Goal: Task Accomplishment & Management: Manage account settings

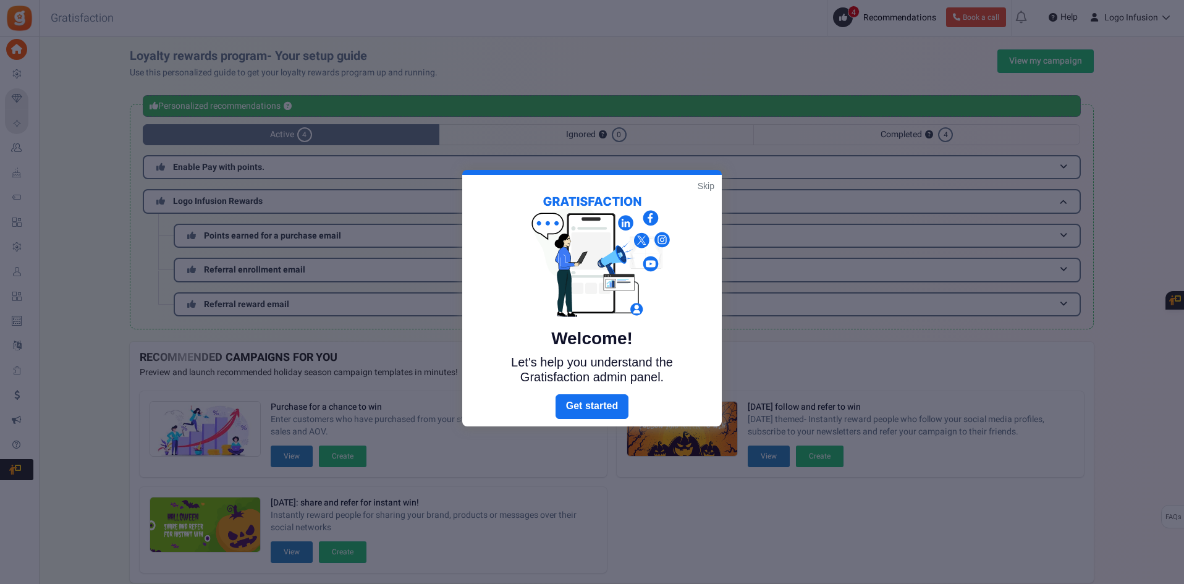
click at [707, 180] on link "Skip" at bounding box center [706, 186] width 17 height 12
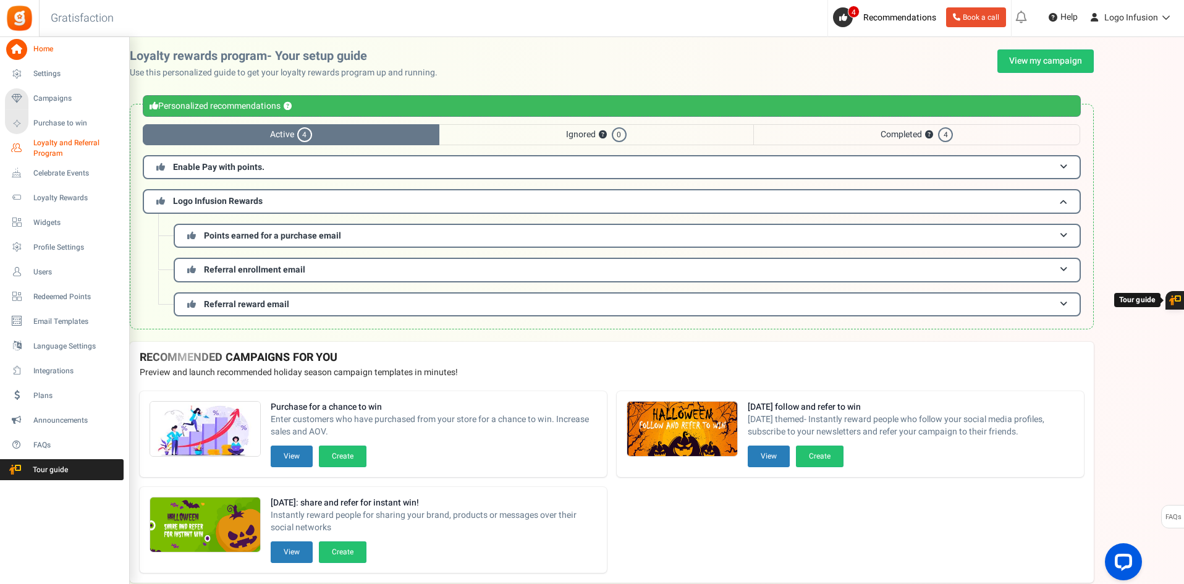
click at [46, 138] on span "Loyalty and Referral Program" at bounding box center [78, 148] width 90 height 21
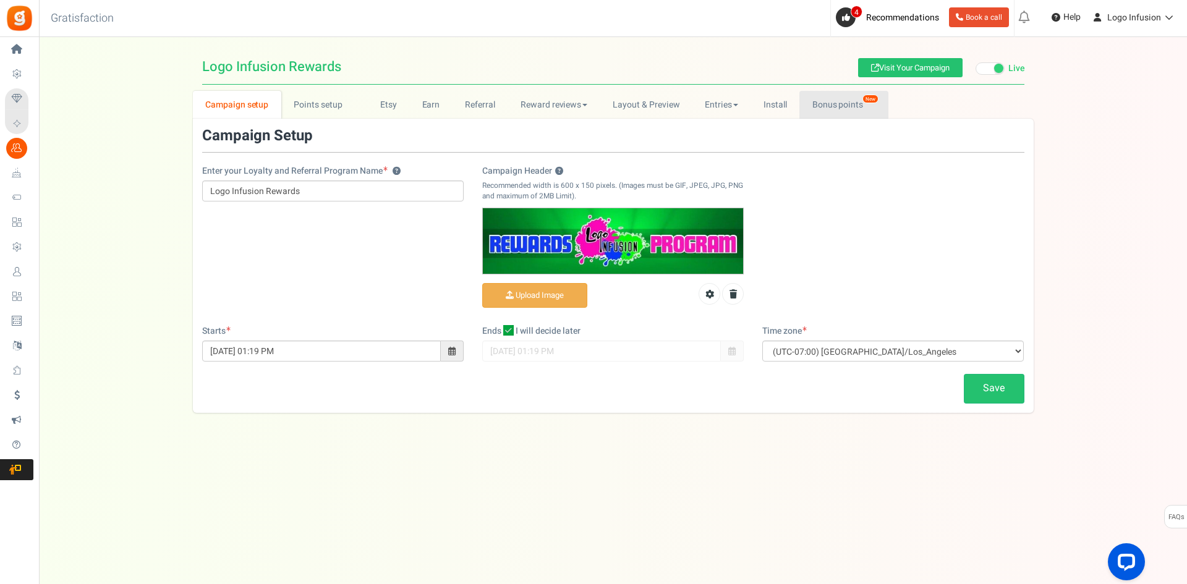
click at [824, 115] on link "Bonus points New" at bounding box center [843, 105] width 88 height 28
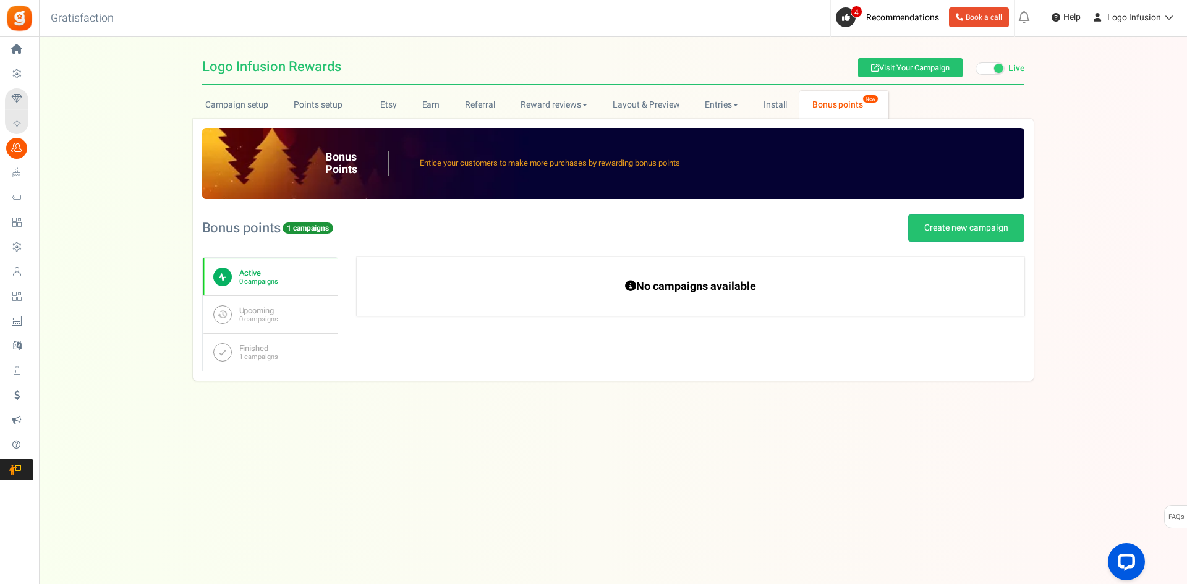
click at [370, 350] on div "Active 0 campaigns Upcoming 0 campaigns Finished 1 campaigns No campaigns avail…" at bounding box center [613, 314] width 822 height 114
click at [287, 351] on link "Finished 1 campaigns" at bounding box center [270, 352] width 135 height 38
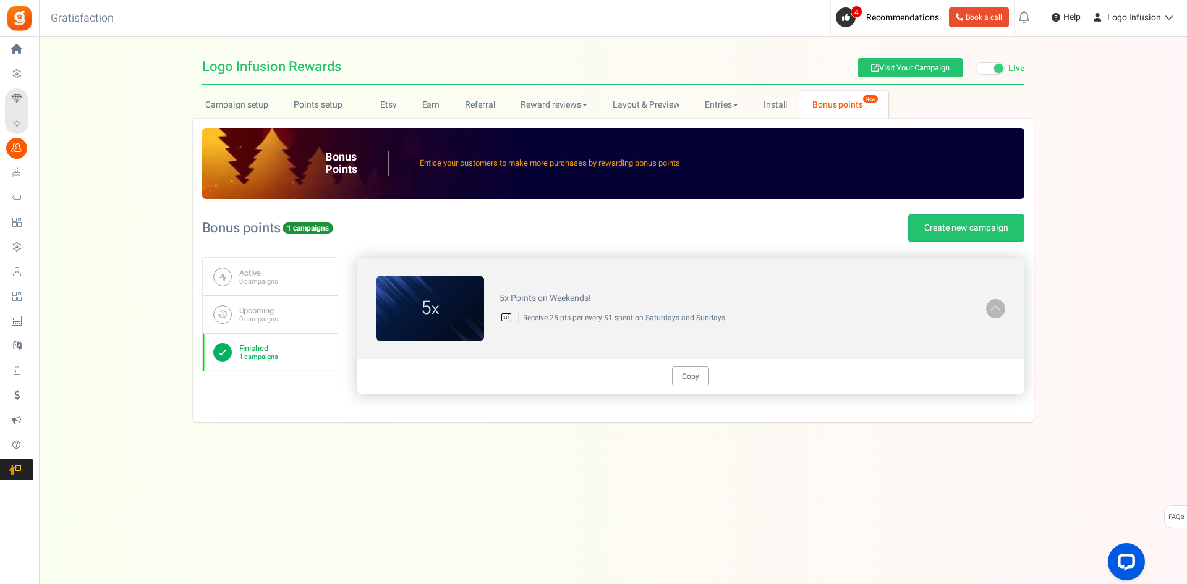
click at [614, 326] on div "5x Points on Weekends! Receive 25 pts per every $1 spent on Saturdays and Sunda…" at bounding box center [735, 308] width 502 height 42
click at [745, 341] on div "5 x 5x Points on Weekends! Receive 25 pts per every $1 spent on Saturdays and S…" at bounding box center [690, 308] width 666 height 101
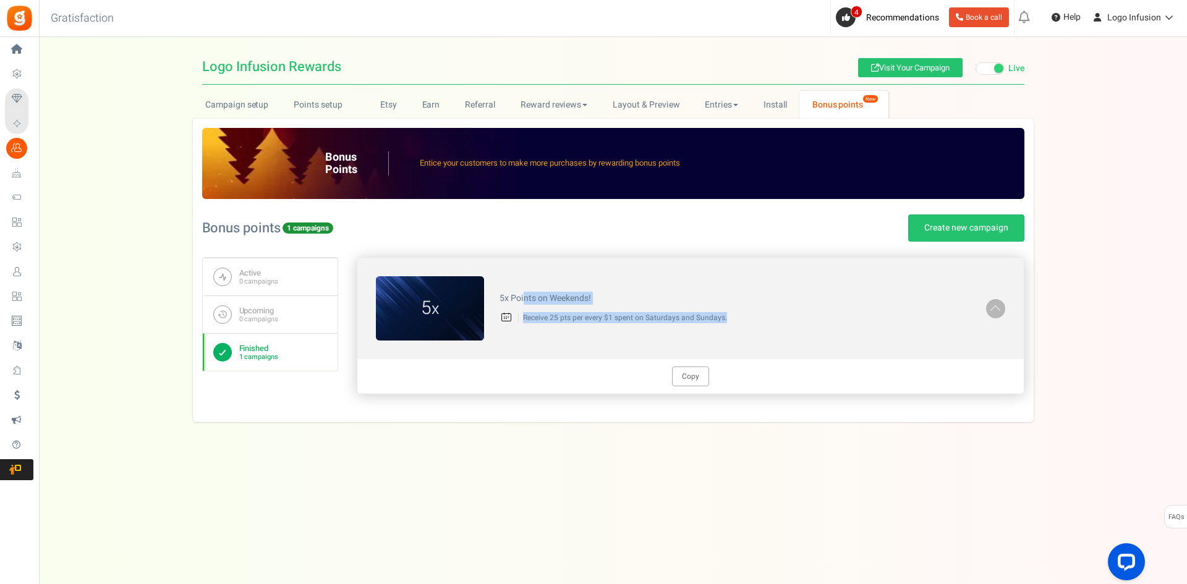
click at [774, 341] on div "5 x 5x Points on Weekends! Receive 25 pts per every $1 spent on Saturdays and S…" at bounding box center [690, 308] width 666 height 101
click at [289, 358] on link "Finished 1 campaigns" at bounding box center [270, 352] width 135 height 38
click at [559, 405] on div "No campaigns available No campaigns available 5 x 5x Points on Weekends! Receiv…" at bounding box center [690, 335] width 667 height 156
click at [282, 289] on link "Active 0 campaigns" at bounding box center [270, 277] width 135 height 38
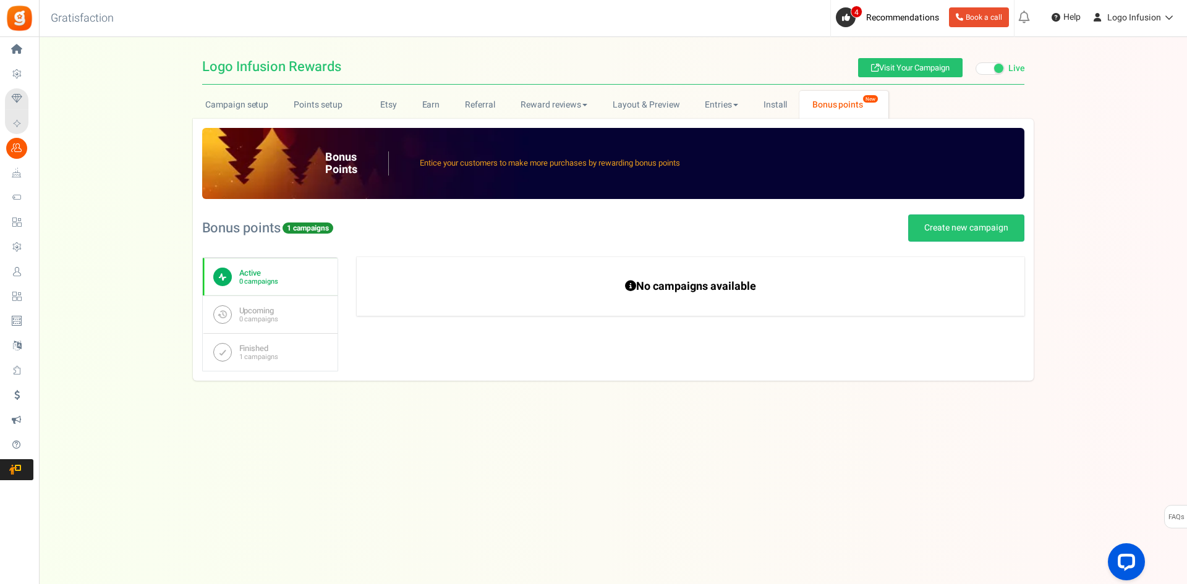
drag, startPoint x: 637, startPoint y: 279, endPoint x: 845, endPoint y: 282, distance: 207.7
click at [845, 282] on h4 "No campaigns available" at bounding box center [690, 286] width 382 height 13
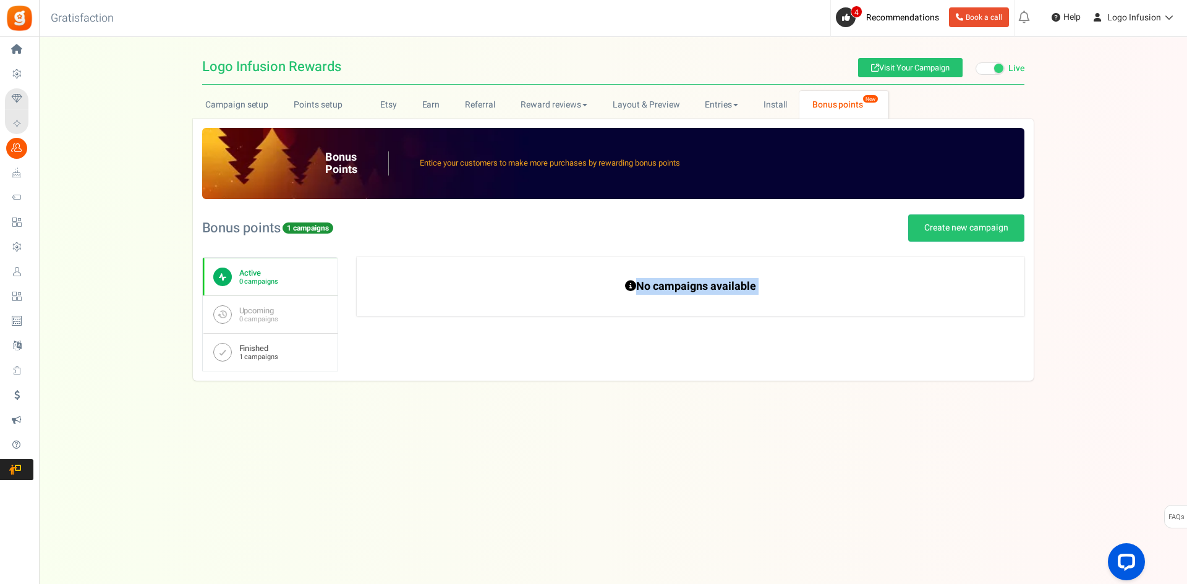
click at [269, 366] on link "Finished 1 campaigns" at bounding box center [270, 352] width 135 height 38
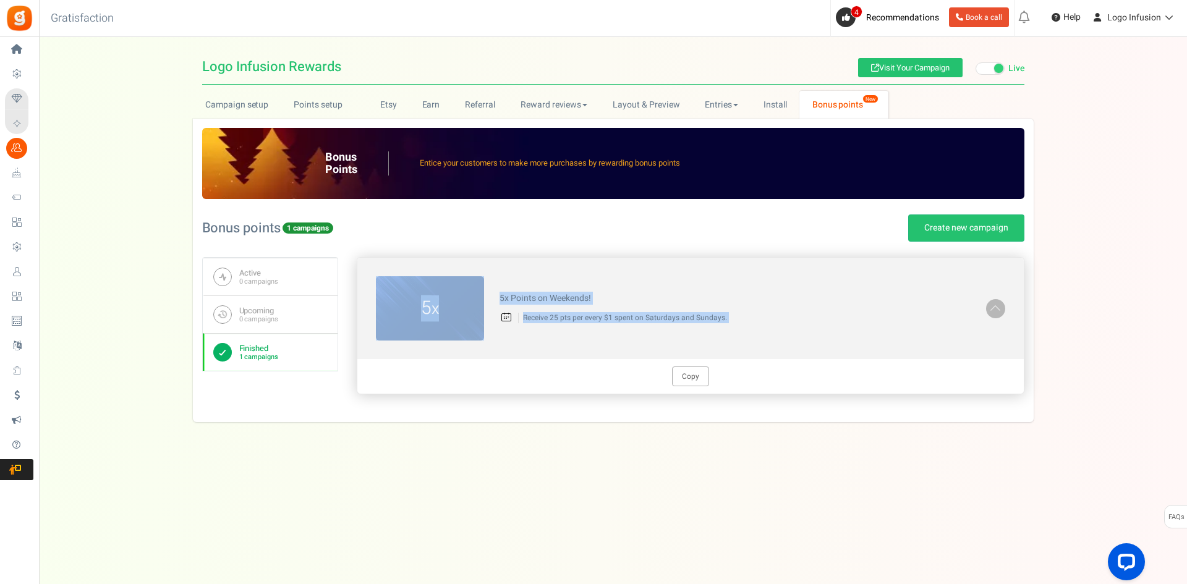
click at [524, 338] on div "5 x 5x Points on Weekends! Receive 25 pts per every $1 spent on Saturdays and S…" at bounding box center [690, 308] width 666 height 101
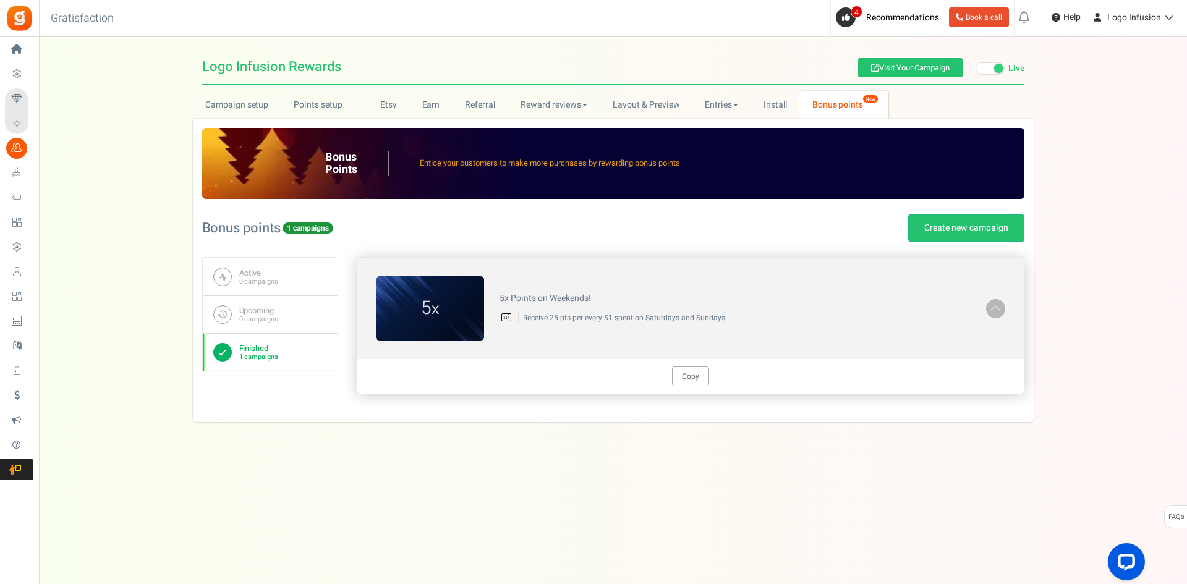
click at [557, 322] on p "Receive 25 pts per every $1 spent on Saturdays and Sundays." at bounding box center [744, 318] width 452 height 11
drag, startPoint x: 603, startPoint y: 319, endPoint x: 609, endPoint y: 320, distance: 6.3
click at [609, 320] on p "Receive 25 pts per every $1 spent on Saturdays and Sundays." at bounding box center [744, 318] width 452 height 11
drag, startPoint x: 657, startPoint y: 318, endPoint x: 723, endPoint y: 318, distance: 66.1
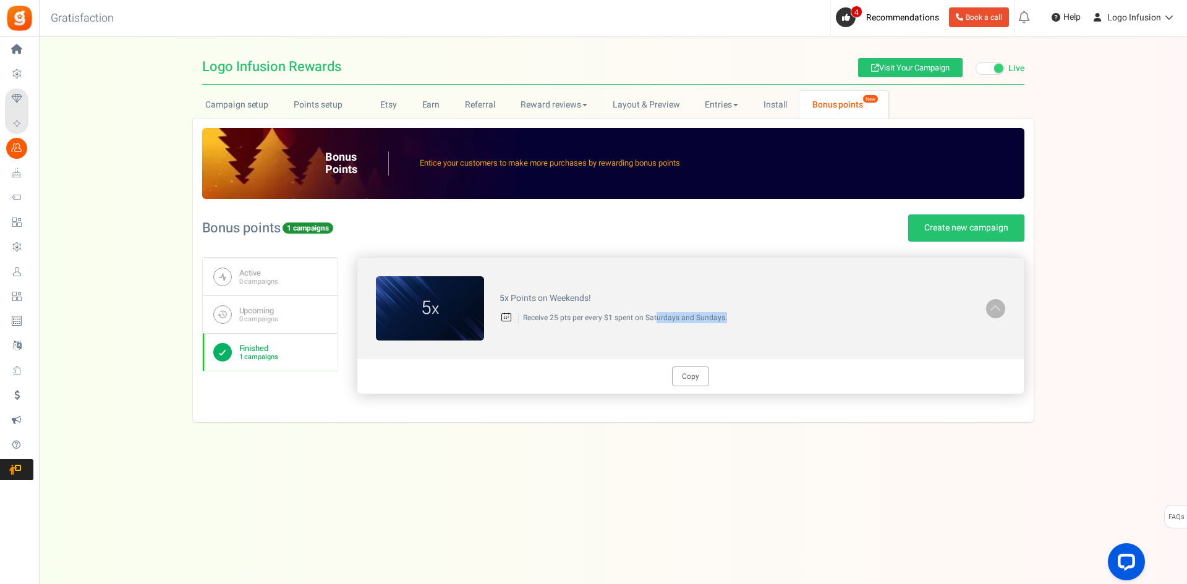
click at [723, 318] on p "Receive 25 pts per every $1 spent on Saturdays and Sundays." at bounding box center [744, 318] width 452 height 11
drag, startPoint x: 648, startPoint y: 318, endPoint x: 741, endPoint y: 318, distance: 93.3
click at [741, 318] on p "Receive 25 pts per every $1 spent on Saturdays and Sundays." at bounding box center [744, 318] width 452 height 11
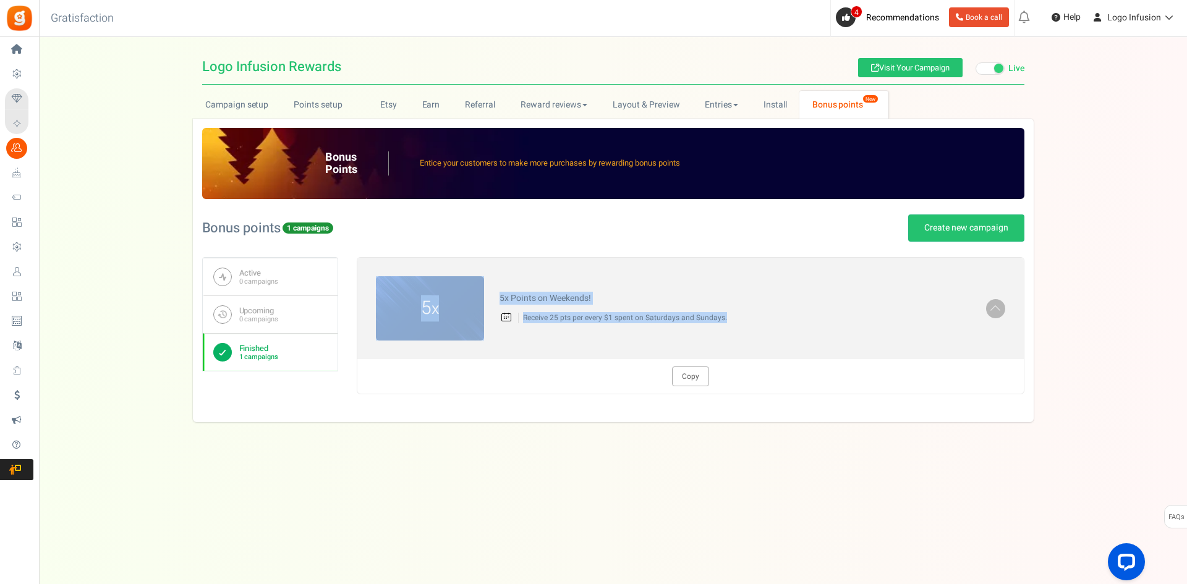
drag, startPoint x: 790, startPoint y: 329, endPoint x: 391, endPoint y: 244, distance: 408.7
click at [391, 244] on div "Bonus points 1 campaigns Create new campaign You have excluded products from ea…" at bounding box center [613, 306] width 822 height 214
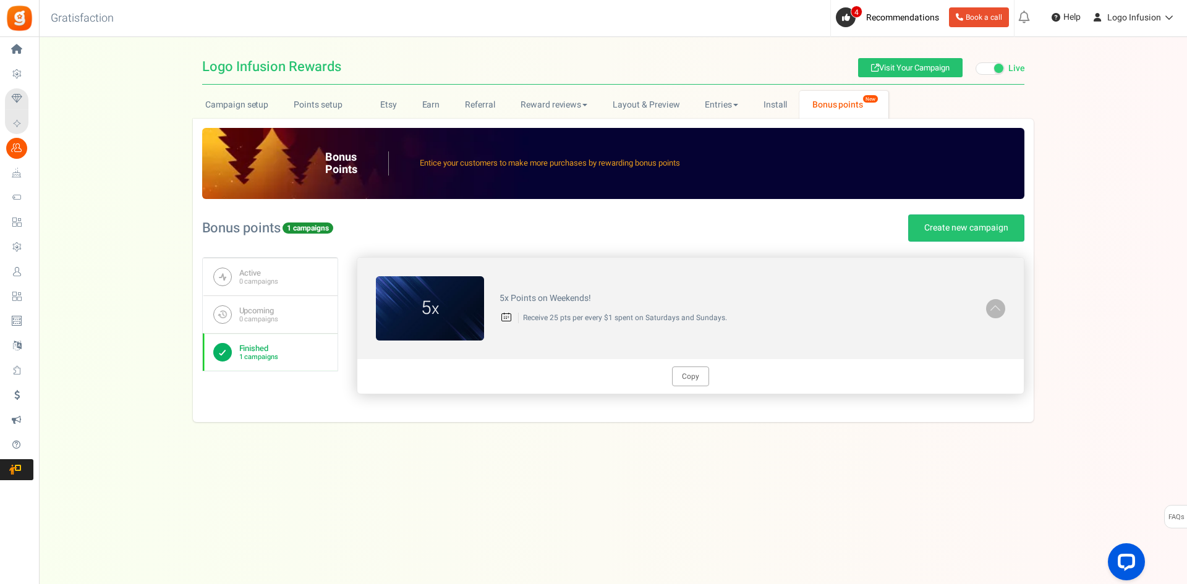
click at [556, 362] on div "Copy" at bounding box center [690, 376] width 666 height 35
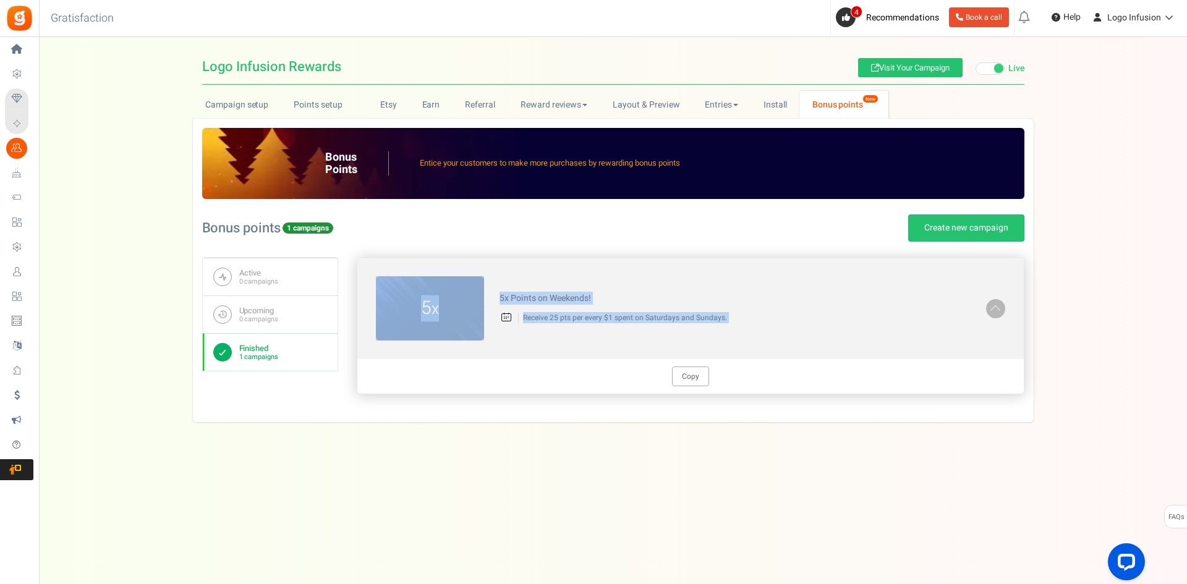
drag, startPoint x: 585, startPoint y: 292, endPoint x: 821, endPoint y: 368, distance: 247.2
click at [805, 366] on div "Bonus points 1 campaigns Create new campaign You have excluded products from ea…" at bounding box center [613, 306] width 822 height 214
click at [788, 316] on p "Receive 25 pts per every $1 spent on Saturdays and Sundays." at bounding box center [744, 318] width 452 height 11
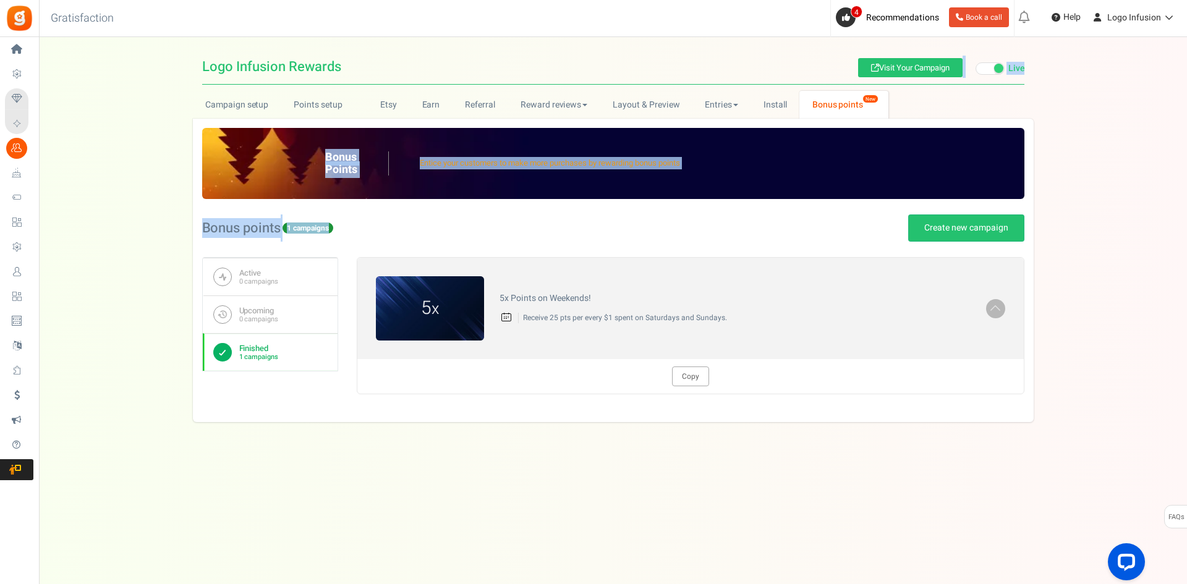
drag, startPoint x: 760, startPoint y: 236, endPoint x: 776, endPoint y: 501, distance: 265.6
click at [776, 501] on div "View less View more × [NEW!] Include taxes and shipping when rewarding points f…" at bounding box center [593, 298] width 1187 height 522
click at [776, 499] on div "View less View more × [NEW!] Include taxes and shipping when rewarding points f…" at bounding box center [593, 298] width 1187 height 522
click at [756, 221] on div "Bonus points 1 campaigns Create new campaign" at bounding box center [613, 228] width 822 height 58
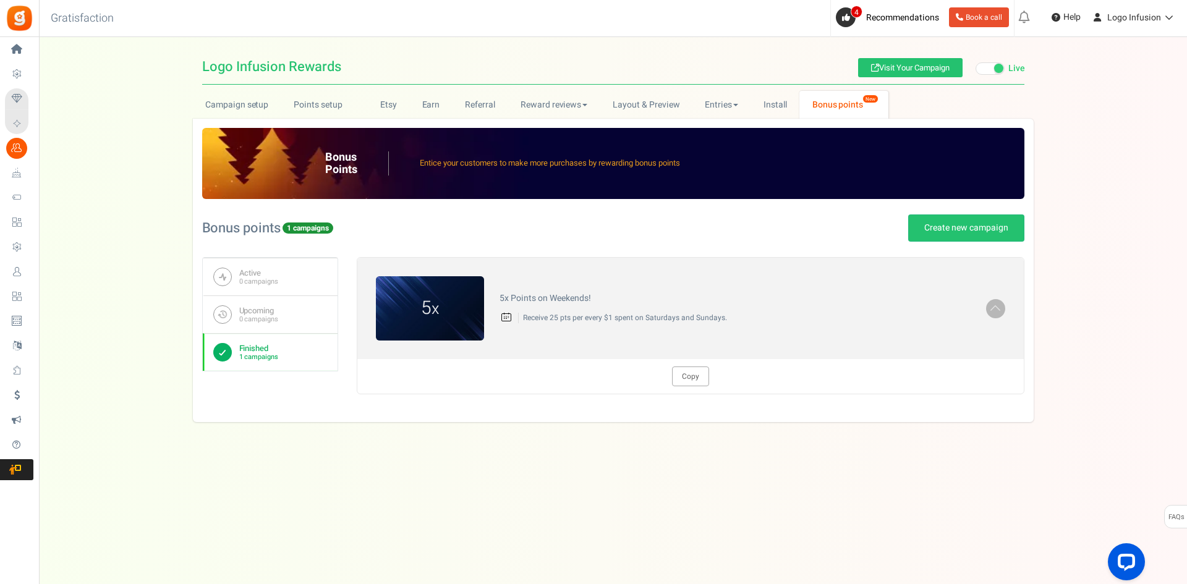
click at [737, 256] on div "Bonus points 1 campaigns Create new campaign" at bounding box center [613, 228] width 822 height 58
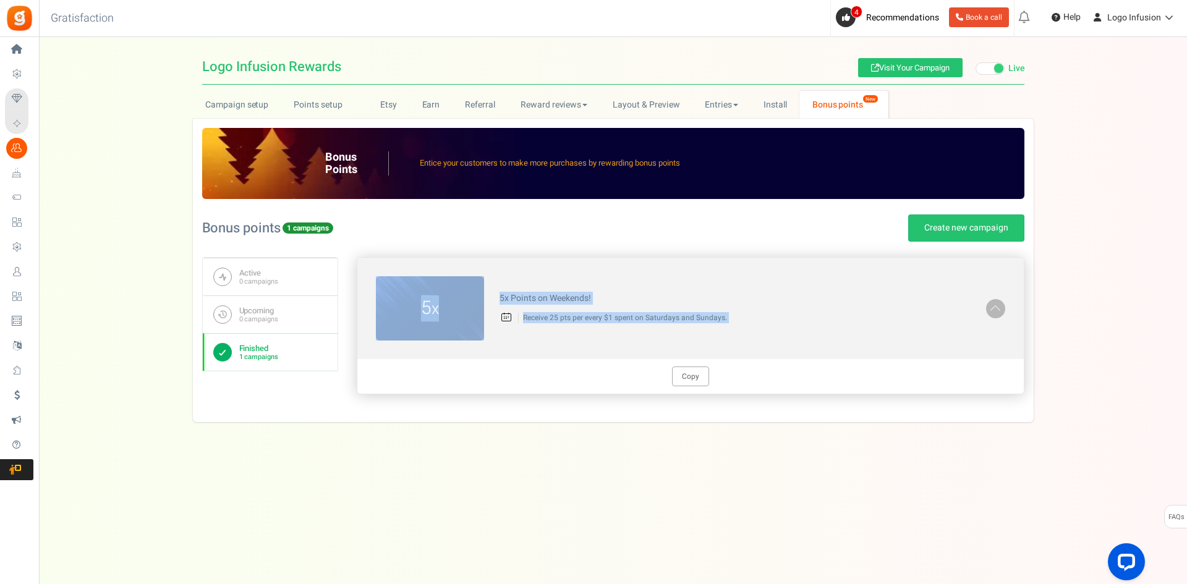
drag, startPoint x: 737, startPoint y: 256, endPoint x: 766, endPoint y: 387, distance: 133.6
click at [766, 383] on div "Bonus points 1 campaigns Create new campaign You have excluded products from ea…" at bounding box center [613, 306] width 822 height 214
click at [767, 393] on div "Copy" at bounding box center [690, 376] width 666 height 35
drag, startPoint x: 509, startPoint y: 297, endPoint x: 797, endPoint y: 337, distance: 291.4
click at [797, 337] on div "5 x 5x Points on Weekends! Receive 25 pts per every $1 spent on Saturdays and S…" at bounding box center [690, 308] width 666 height 101
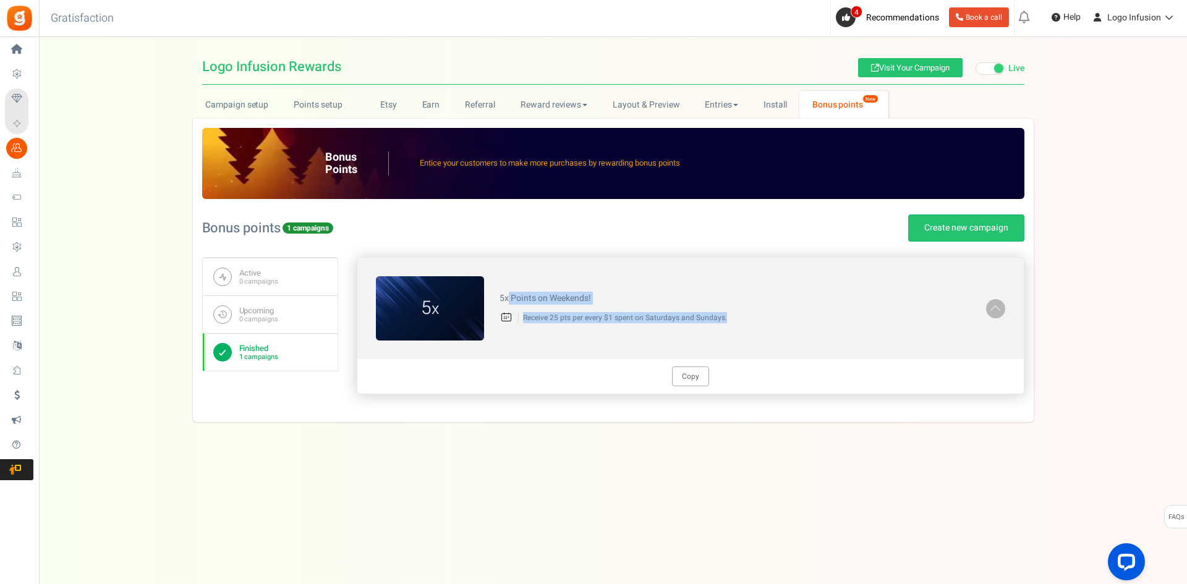
click at [741, 331] on div "5 x 5x Points on Weekends! Receive 25 pts per every $1 spent on Saturdays and S…" at bounding box center [690, 308] width 666 height 101
drag, startPoint x: 748, startPoint y: 269, endPoint x: 757, endPoint y: 244, distance: 27.4
click at [757, 244] on div "Bonus points 1 campaigns Create new campaign You have excluded products from ea…" at bounding box center [613, 306] width 822 height 214
click at [754, 334] on div "5 x 5x Points on Weekends! Receive 25 pts per every $1 spent on Saturdays and S…" at bounding box center [690, 308] width 666 height 101
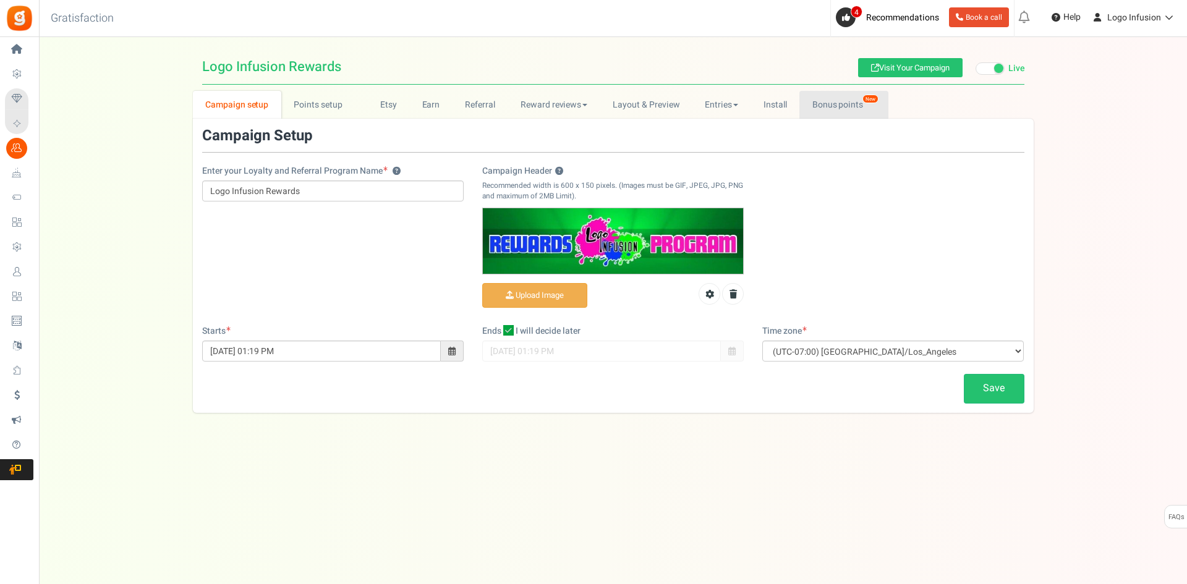
click at [822, 95] on link "Bonus points New" at bounding box center [843, 105] width 88 height 28
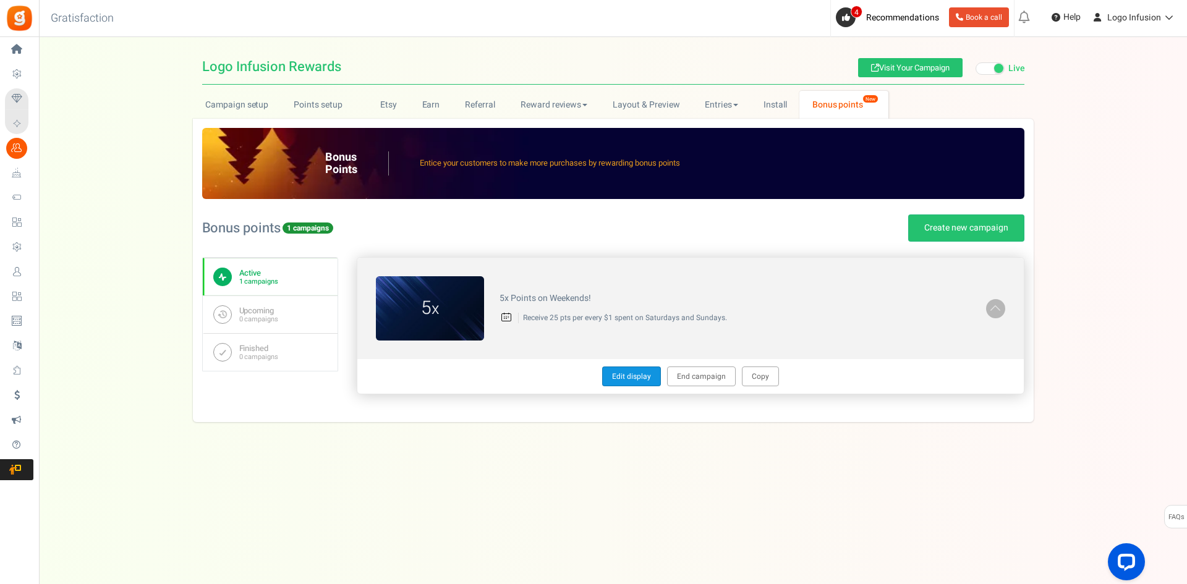
click at [623, 383] on link "Edit display" at bounding box center [631, 376] width 59 height 20
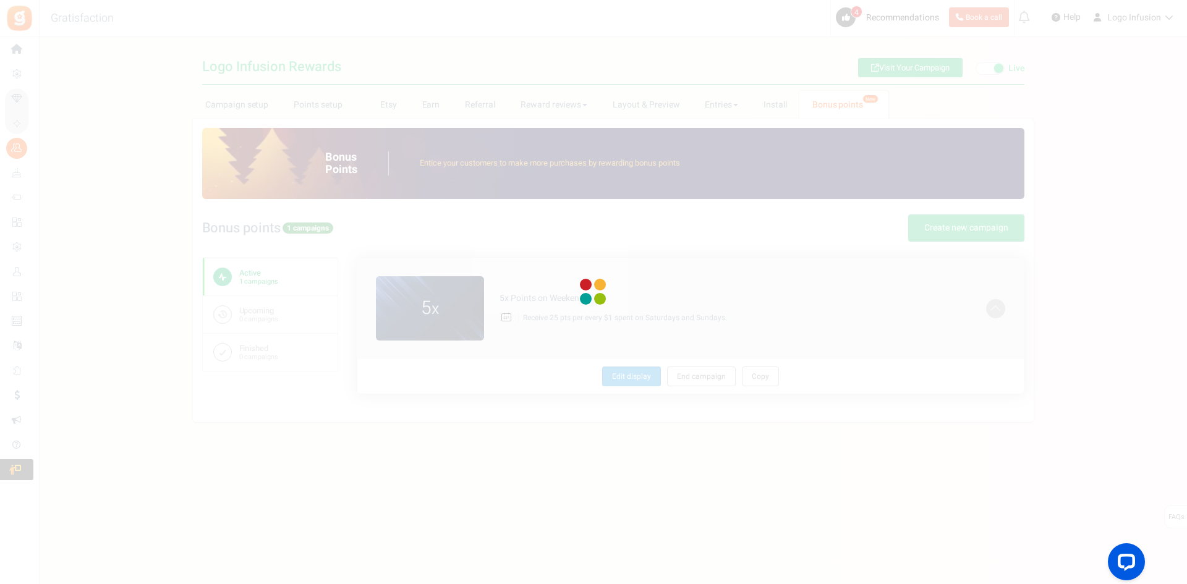
type textarea "5x Points on Weekends!"
type textarea "Receive 25 pts per every $1 spent on Saturdays and Sundays."
type input "#ffffff"
type input "#003fff"
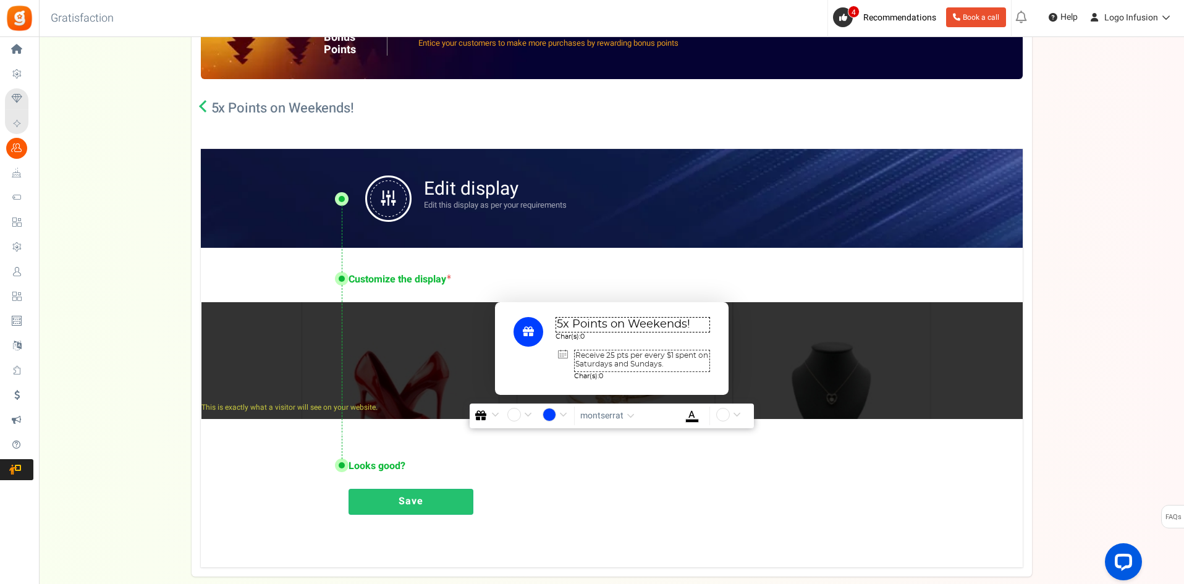
scroll to position [187, 0]
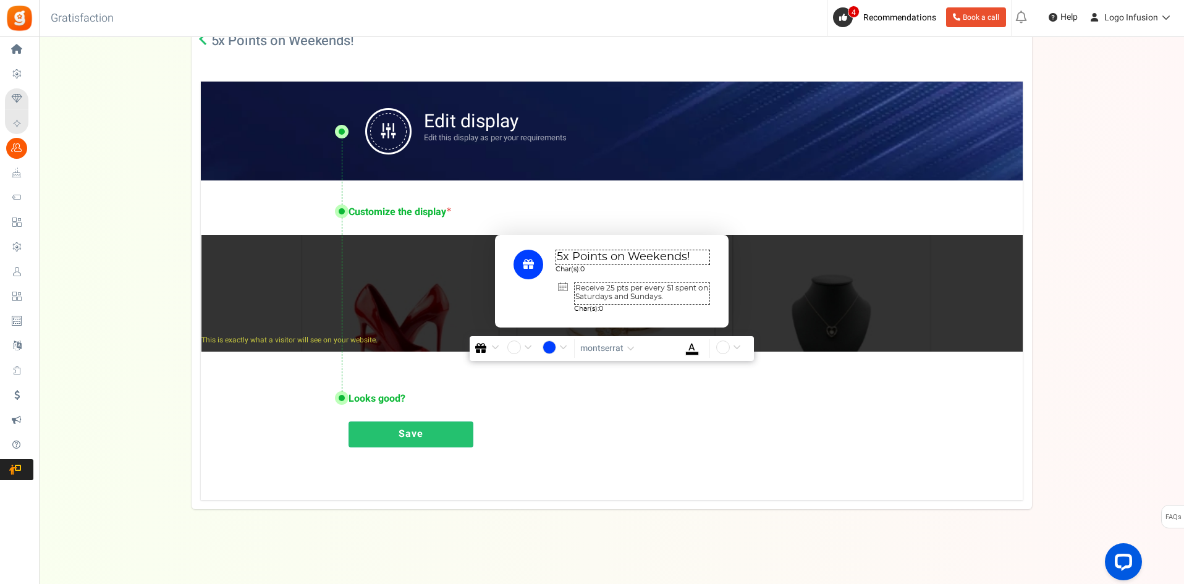
click at [678, 296] on textarea "Receive 25 pts per every $1 spent on Saturdays and Sundays." at bounding box center [642, 293] width 136 height 22
click at [400, 437] on link "Save" at bounding box center [411, 434] width 125 height 26
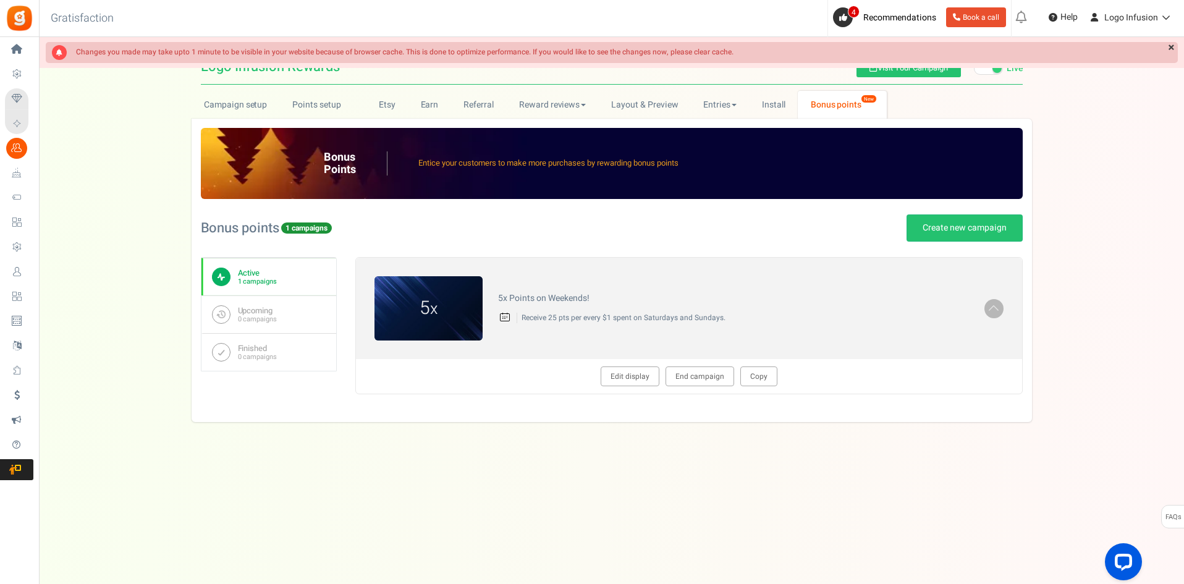
scroll to position [0, 0]
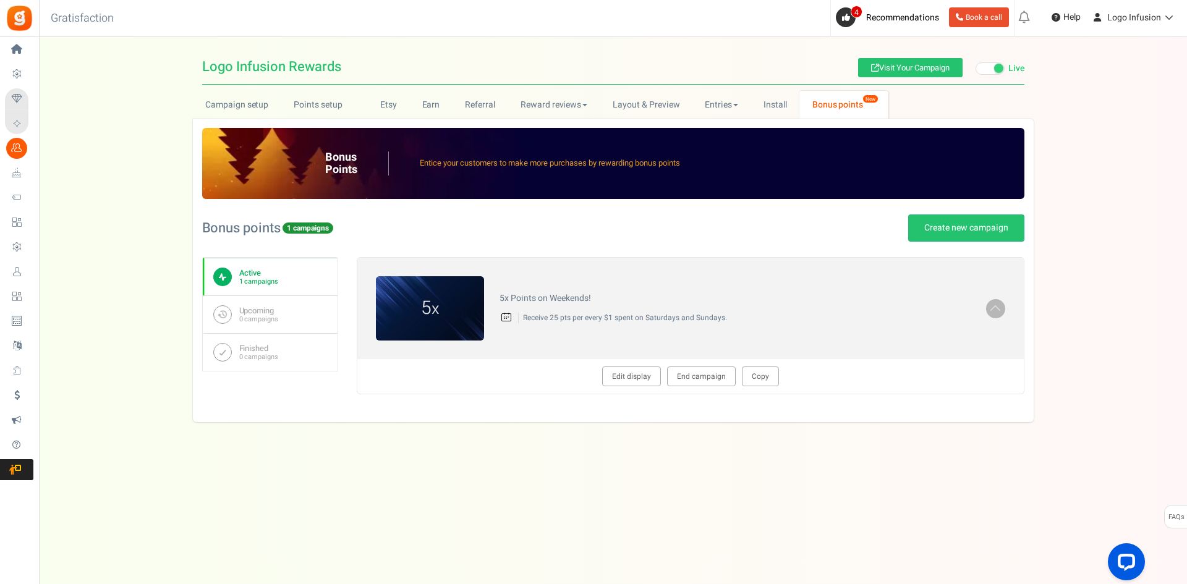
click at [527, 405] on div "5 x 5x Points on Weekends! Receive 25 pts per every $1 spent on Saturdays and S…" at bounding box center [690, 335] width 667 height 156
click at [628, 378] on link "Edit display" at bounding box center [631, 376] width 59 height 20
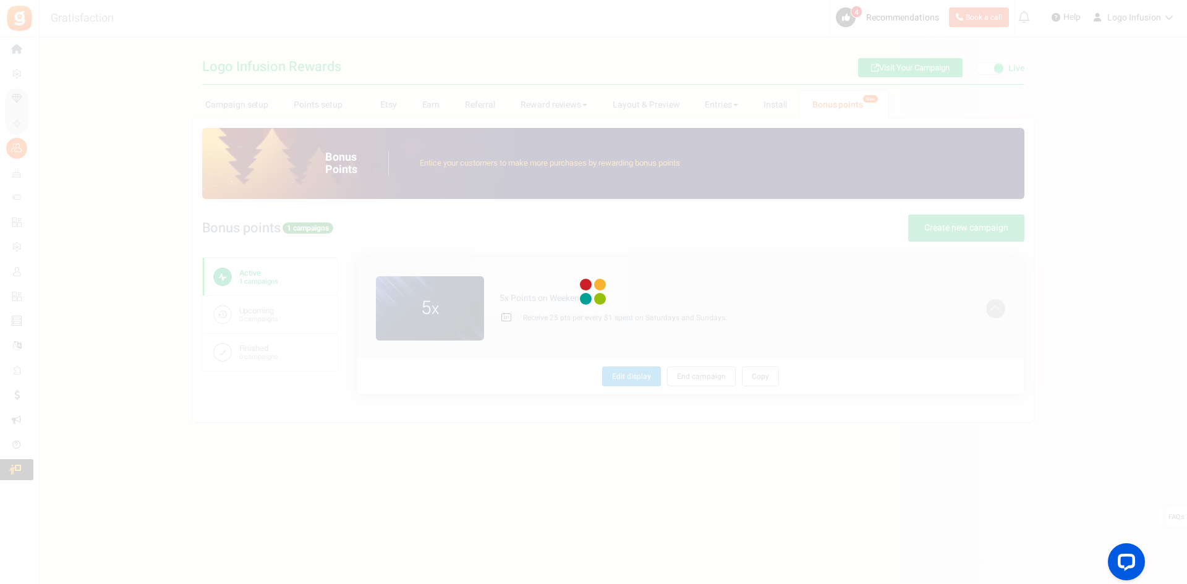
type textarea "5x Points on Weekends!"
type textarea "Receive 25 pts per every $1 spent on Saturdays and Sundays."
type input "#ffffff"
type input "#003fff"
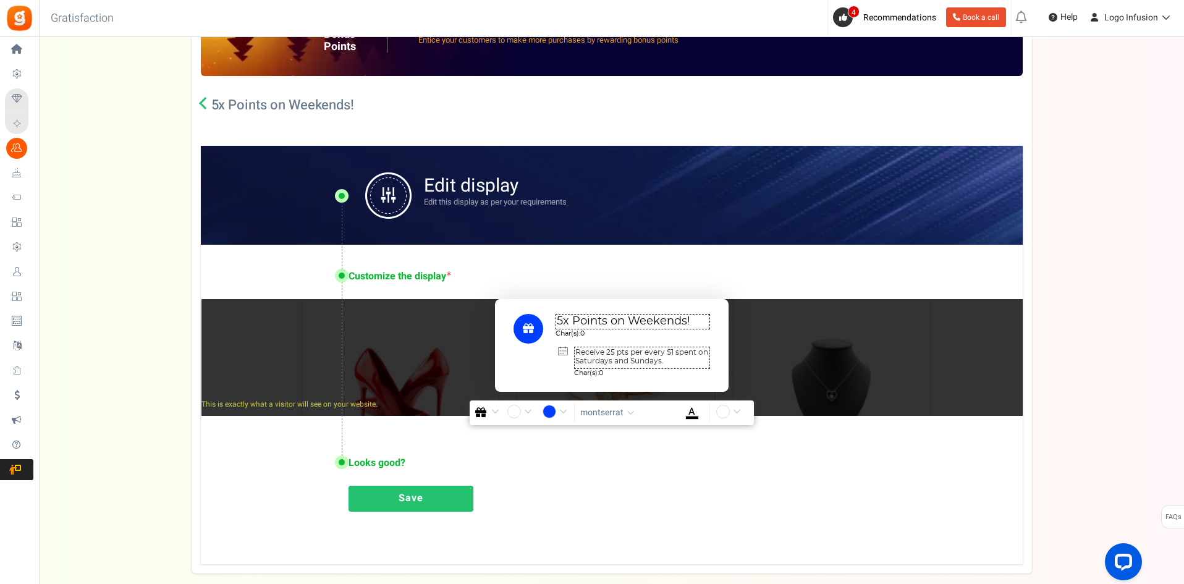
scroll to position [124, 0]
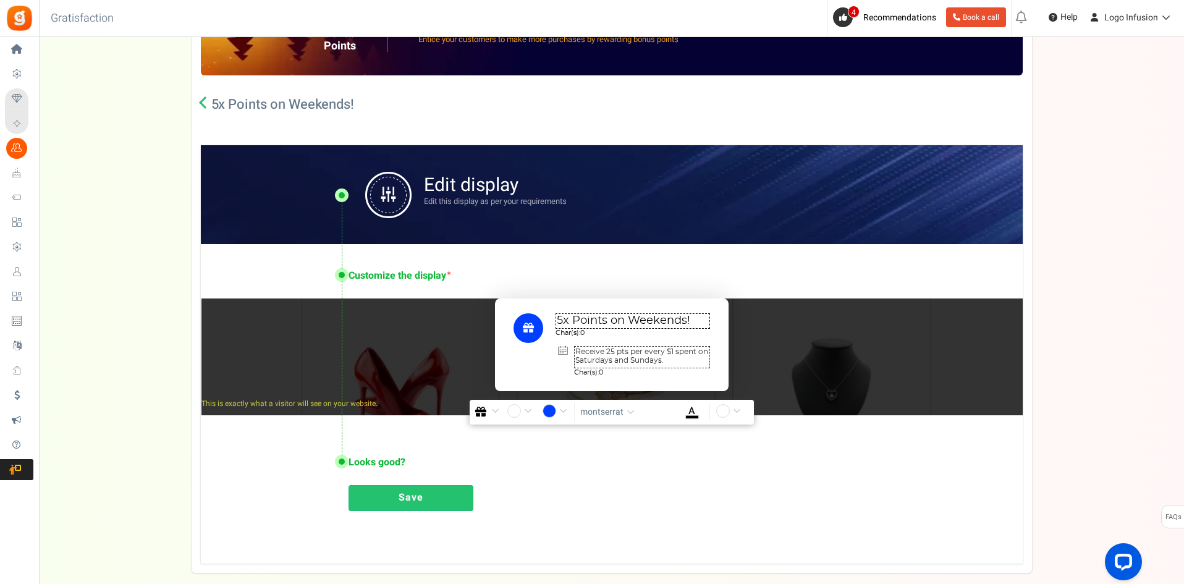
click at [667, 361] on textarea "Receive 25 pts per every $1 spent on Saturdays and Sundays." at bounding box center [642, 357] width 136 height 22
type textarea "Receive 25 pts per every $1 spent on Saturdays and Sundays."
click at [407, 496] on link "Save" at bounding box center [411, 498] width 125 height 26
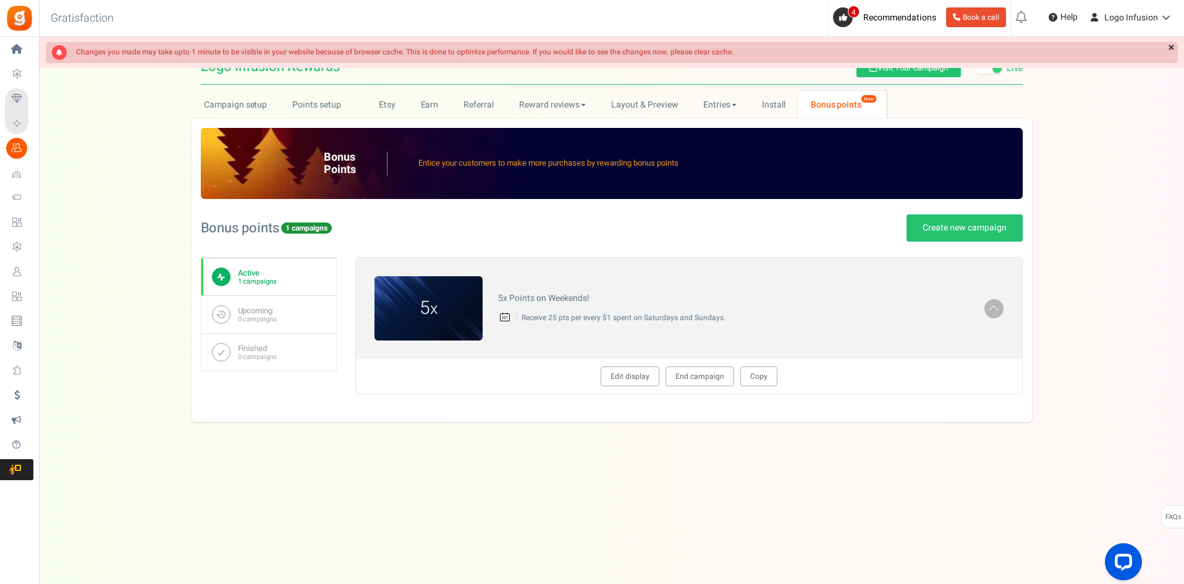
scroll to position [0, 0]
drag, startPoint x: 640, startPoint y: 310, endPoint x: 765, endPoint y: 310, distance: 125.5
click at [765, 310] on div "5x Points on Weekends! Receive 25 pts per every $1 spent on Saturdays and Sunda…" at bounding box center [735, 308] width 502 height 42
drag, startPoint x: 574, startPoint y: 289, endPoint x: 717, endPoint y: 315, distance: 145.1
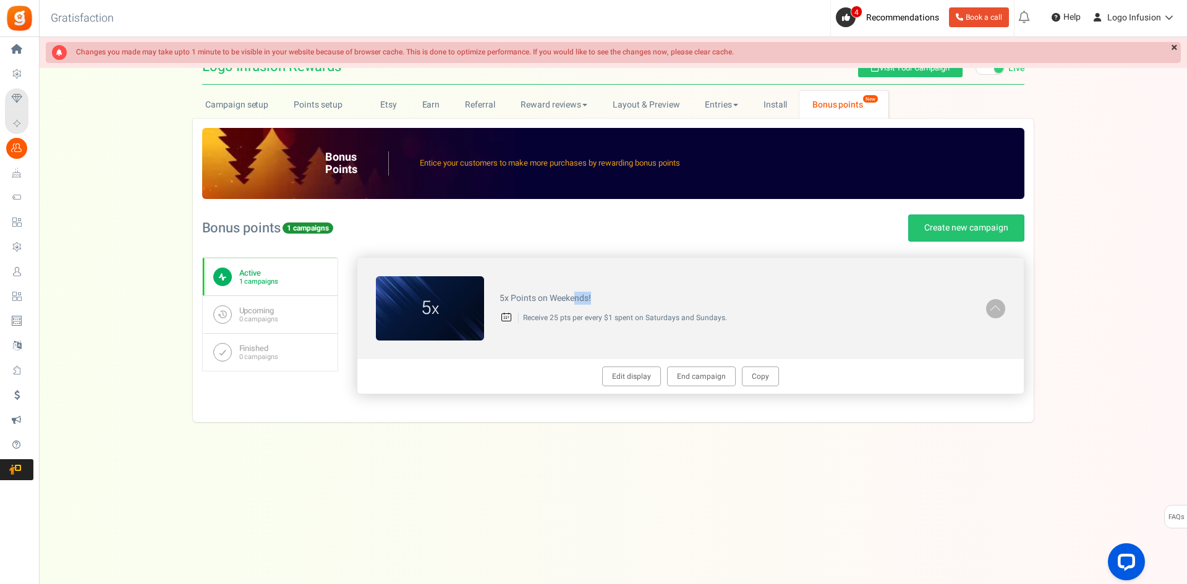
click at [717, 315] on div "5x Points on Weekends! Receive 25 pts per every $1 spent on Saturdays and Sunda…" at bounding box center [735, 308] width 502 height 42
click at [758, 315] on p "Receive 25 pts per every $1 spent on Saturdays and Sundays." at bounding box center [744, 318] width 452 height 11
drag, startPoint x: 756, startPoint y: 316, endPoint x: 587, endPoint y: 274, distance: 175.1
click at [587, 274] on div "5 x 5x Points on Weekends! Receive 25 pts per every $1 spent on Saturdays and S…" at bounding box center [690, 308] width 666 height 101
click at [668, 302] on h4 "5x Points on Weekends!" at bounding box center [734, 298] width 471 height 9
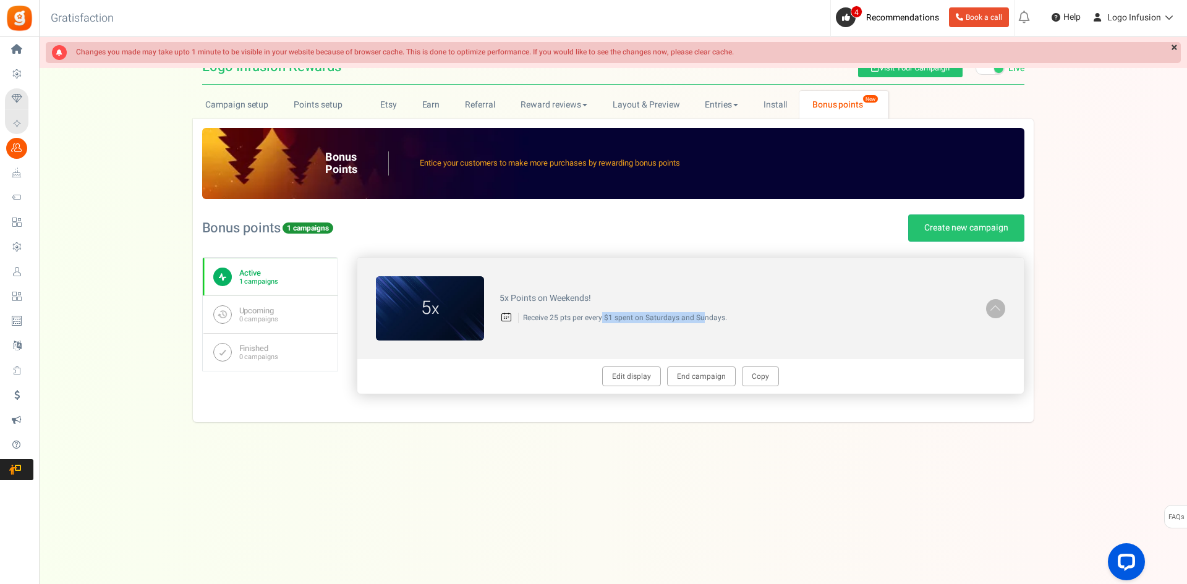
drag, startPoint x: 601, startPoint y: 322, endPoint x: 753, endPoint y: 322, distance: 152.7
click at [749, 322] on p "Receive 25 pts per every $1 spent on Saturdays and Sundays." at bounding box center [744, 318] width 452 height 11
click at [753, 322] on p "Receive 25 pts per every $1 spent on Saturdays and Sundays." at bounding box center [744, 318] width 452 height 11
click at [619, 422] on div "Under maintenance we will be back soon We apologize for any inconvenience. The …" at bounding box center [613, 267] width 1148 height 460
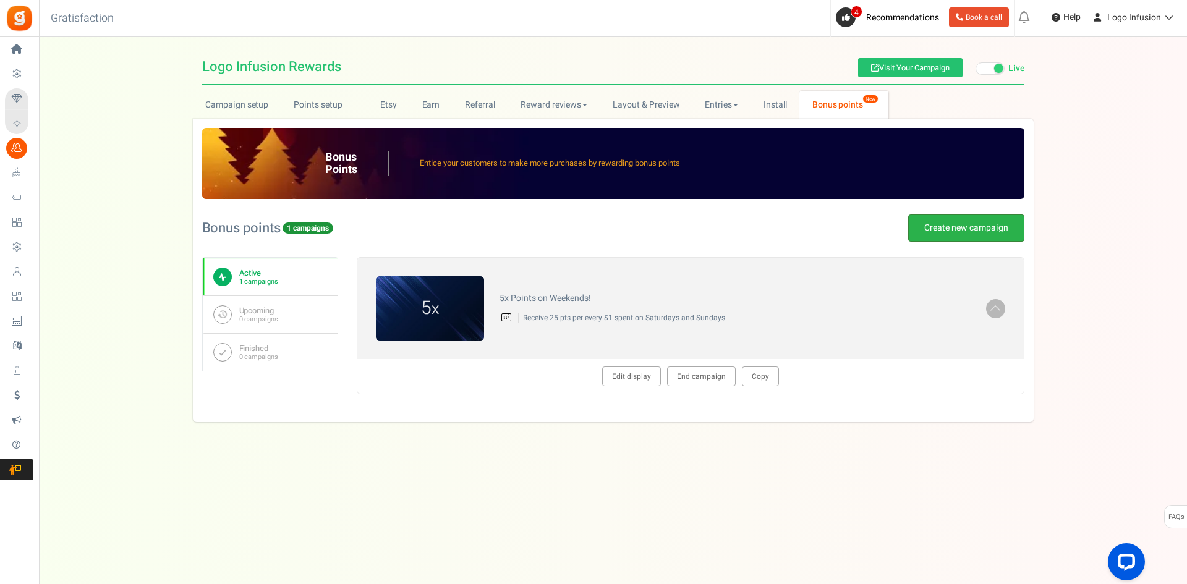
click at [952, 230] on link "Create new campaign" at bounding box center [966, 227] width 116 height 27
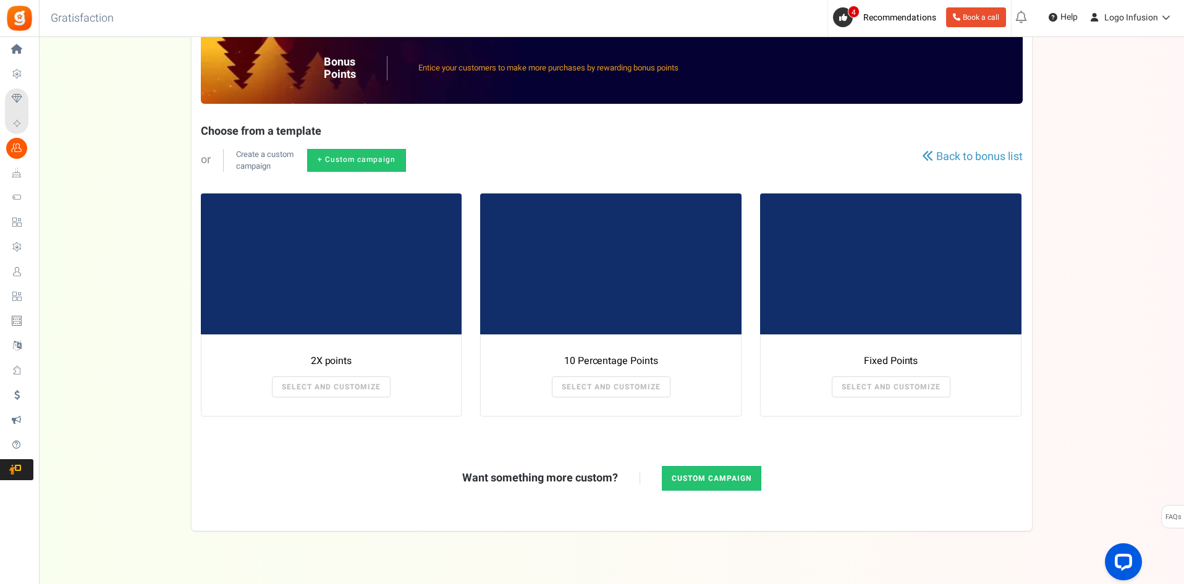
scroll to position [117, 0]
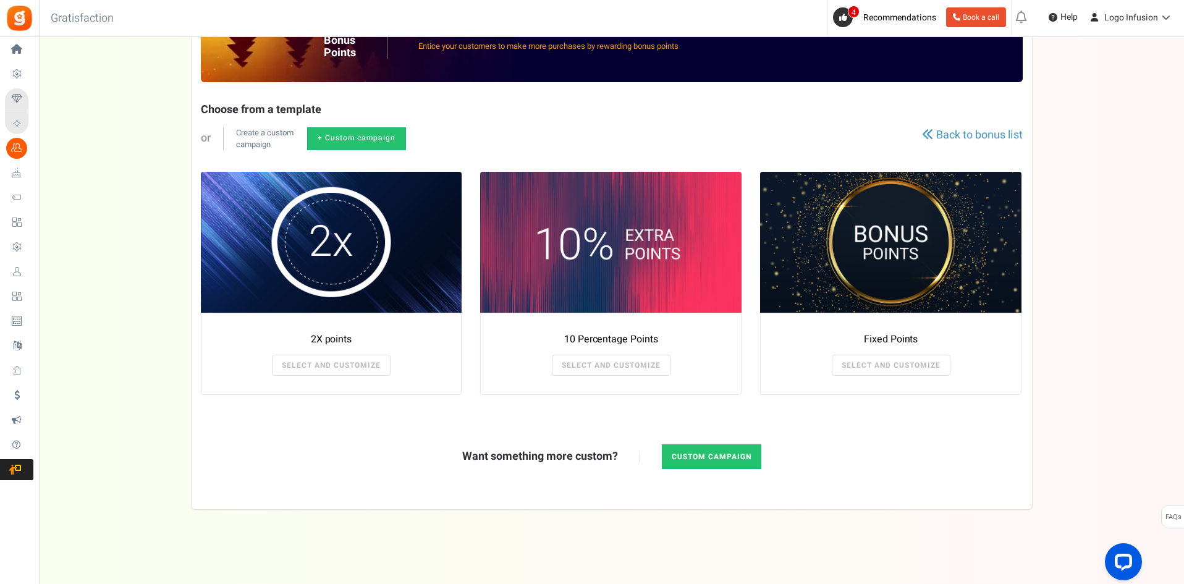
click at [709, 439] on div "Want something more custom? Custom campaign" at bounding box center [612, 456] width 822 height 87
click at [707, 458] on link "Custom campaign" at bounding box center [712, 456] width 100 height 25
radio input "true"
type textarea "Get bonus points!"
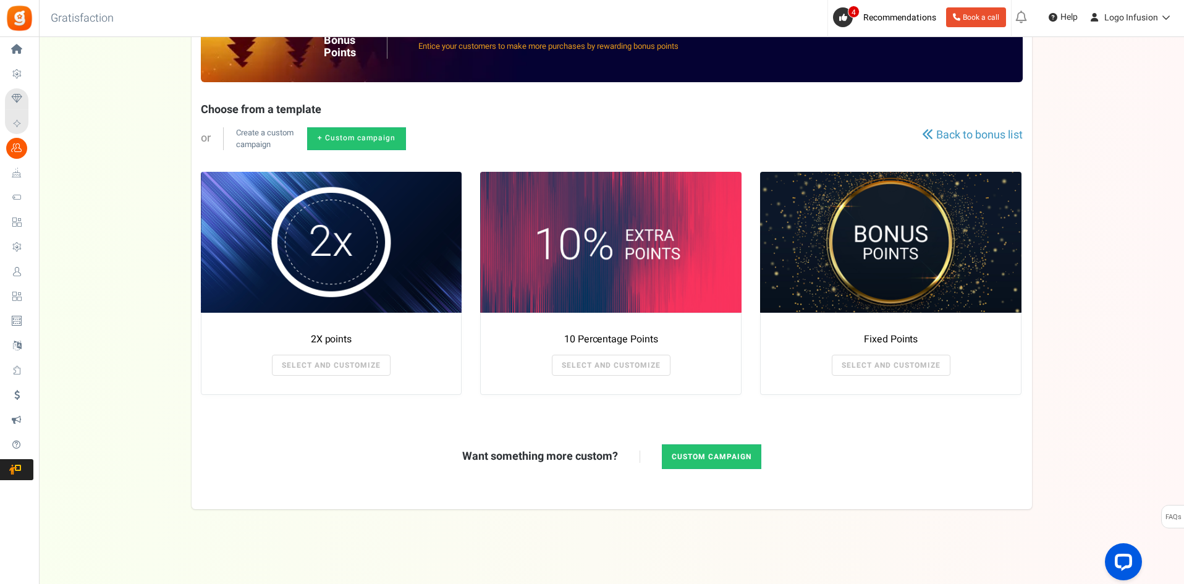
type textarea "Shop and get bonus points!"
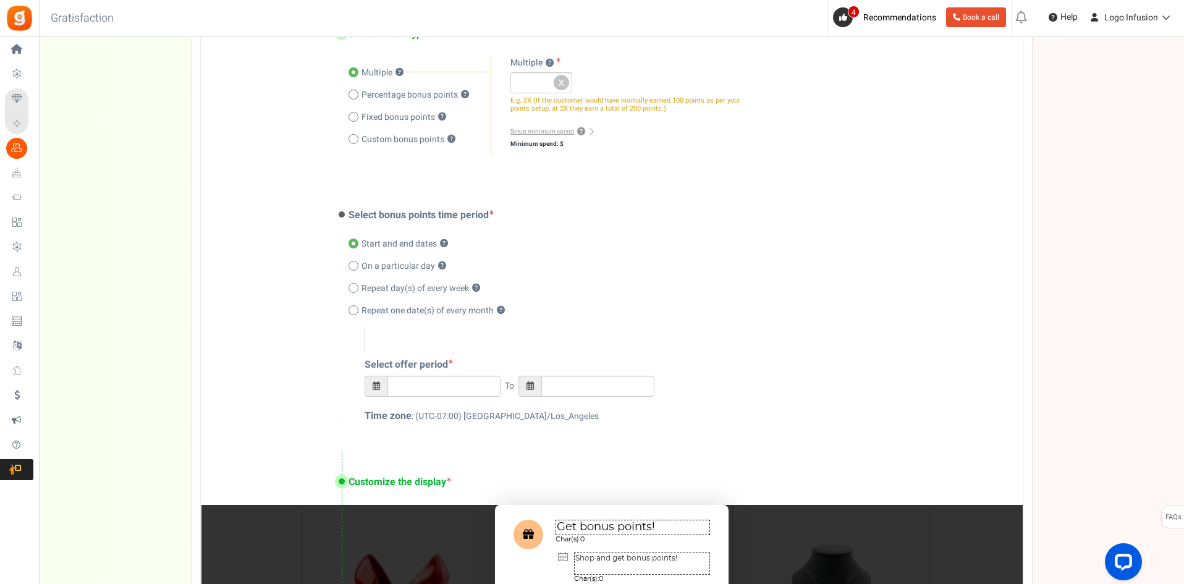
scroll to position [364, 0]
click at [415, 291] on span "Repeat day(s) of every week" at bounding box center [416, 290] width 108 height 12
click at [357, 291] on input "Repeat day(s) of every week ?" at bounding box center [353, 290] width 8 height 8
radio input "true"
type input "09/03/2025 11:21 PM"
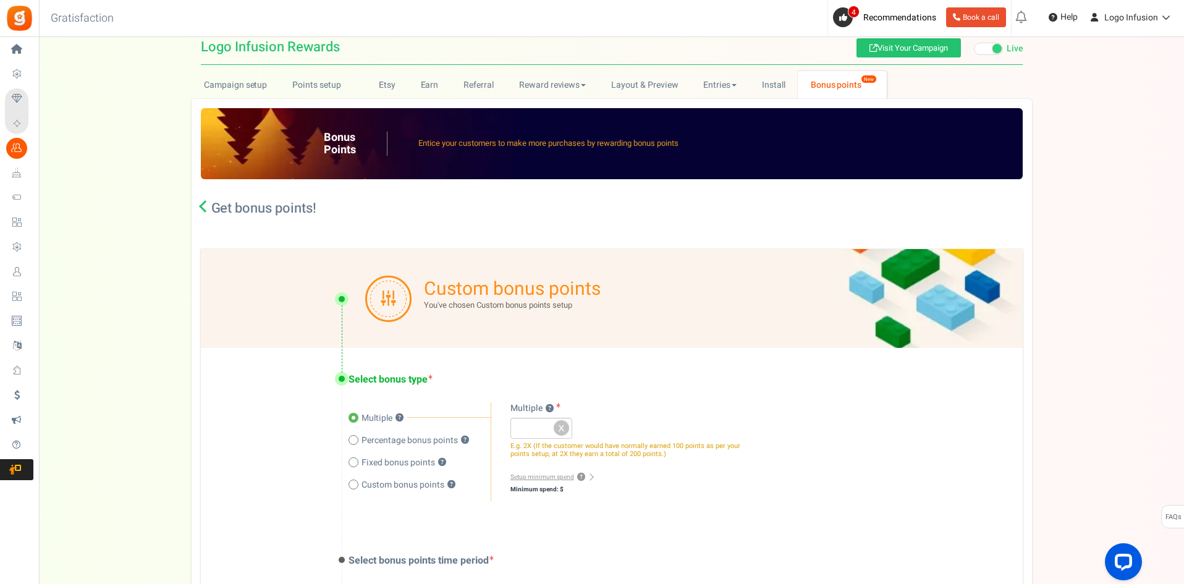
scroll to position [0, 0]
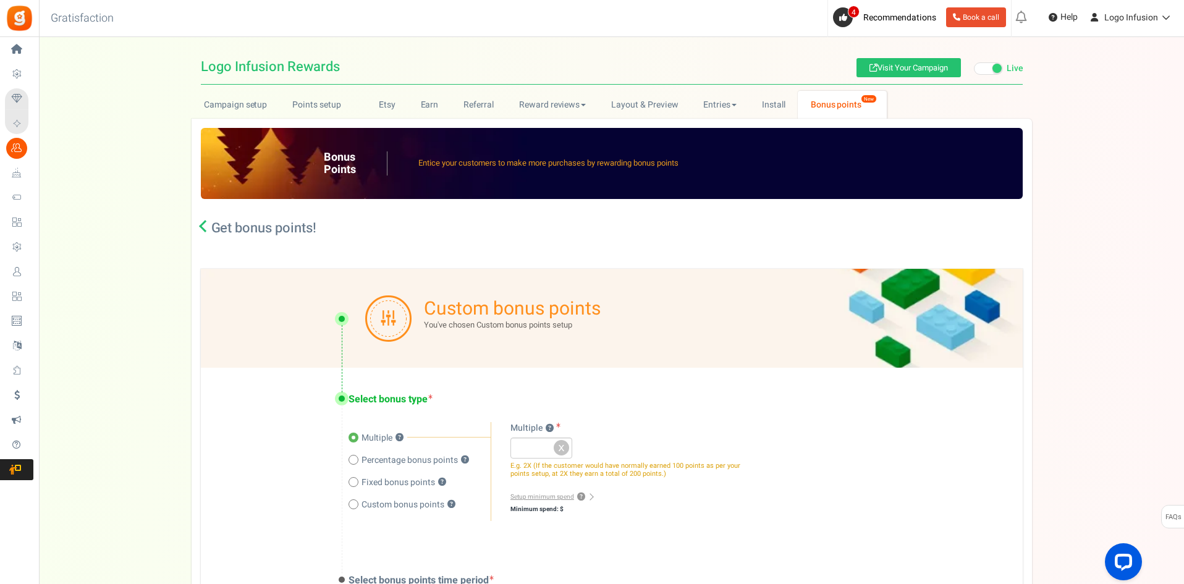
click at [203, 233] on link at bounding box center [205, 228] width 9 height 12
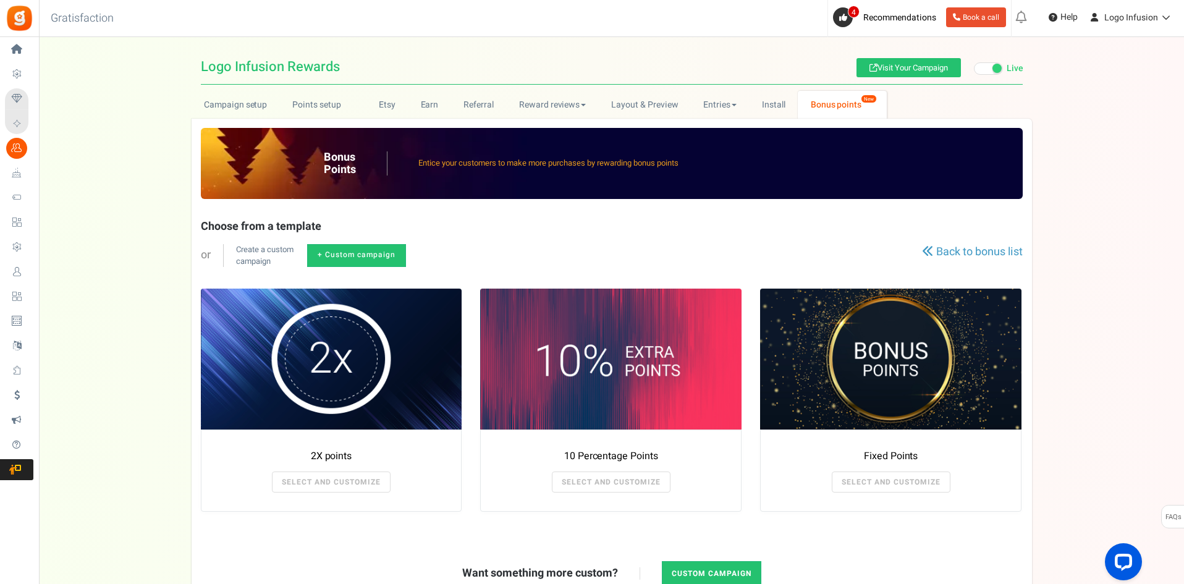
click at [844, 107] on link "Bonus points New" at bounding box center [842, 105] width 88 height 28
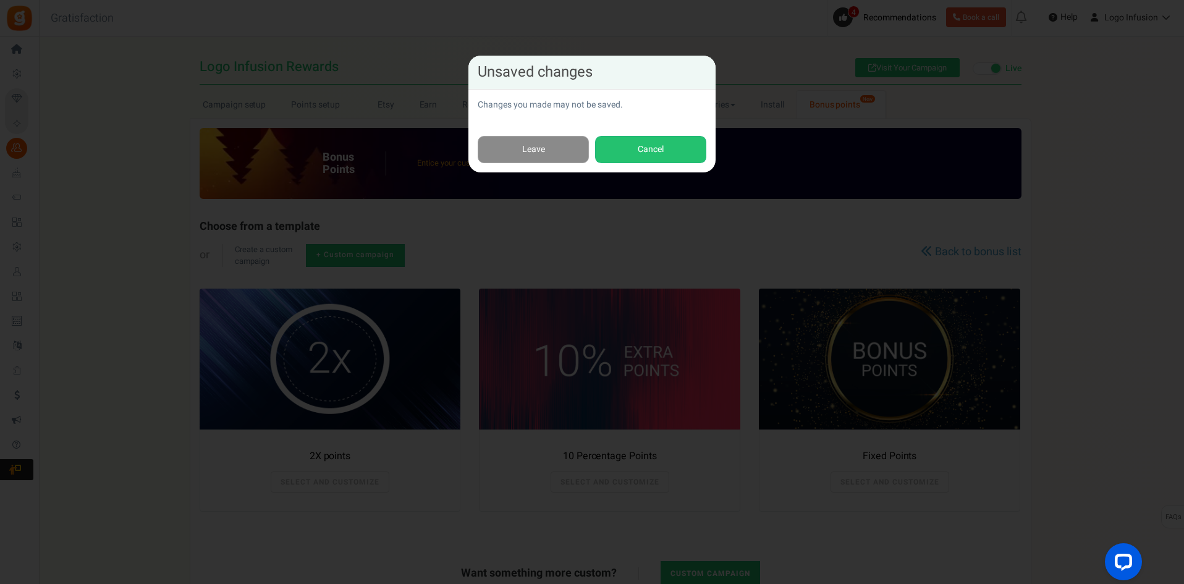
click at [566, 152] on link "Leave" at bounding box center [533, 150] width 111 height 28
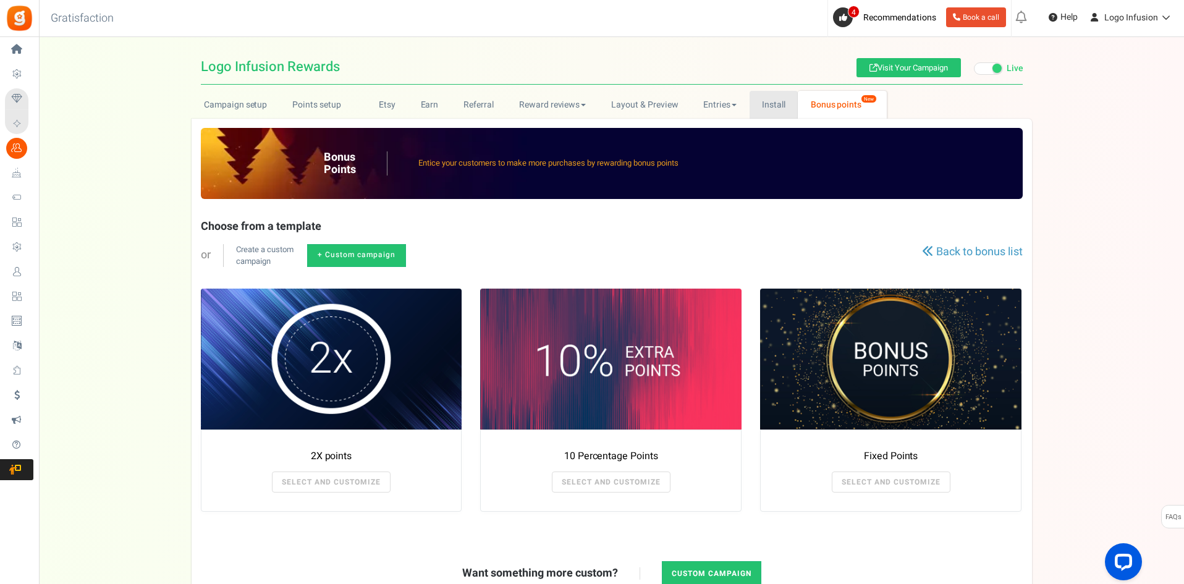
click at [768, 109] on link "Install" at bounding box center [774, 105] width 49 height 28
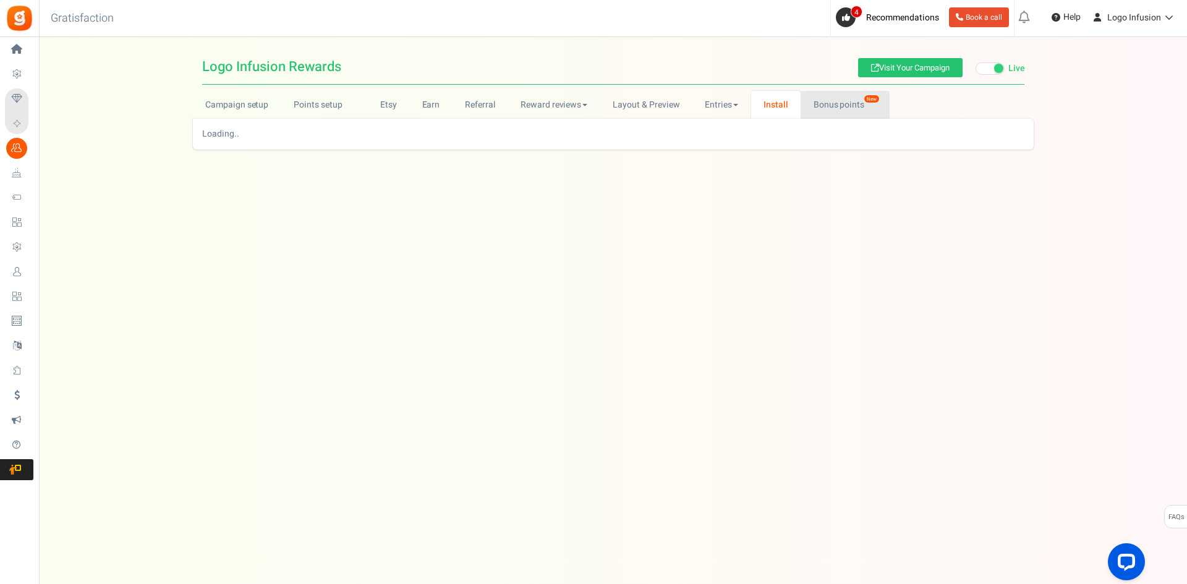
click at [828, 106] on link "Bonus points New" at bounding box center [844, 105] width 88 height 28
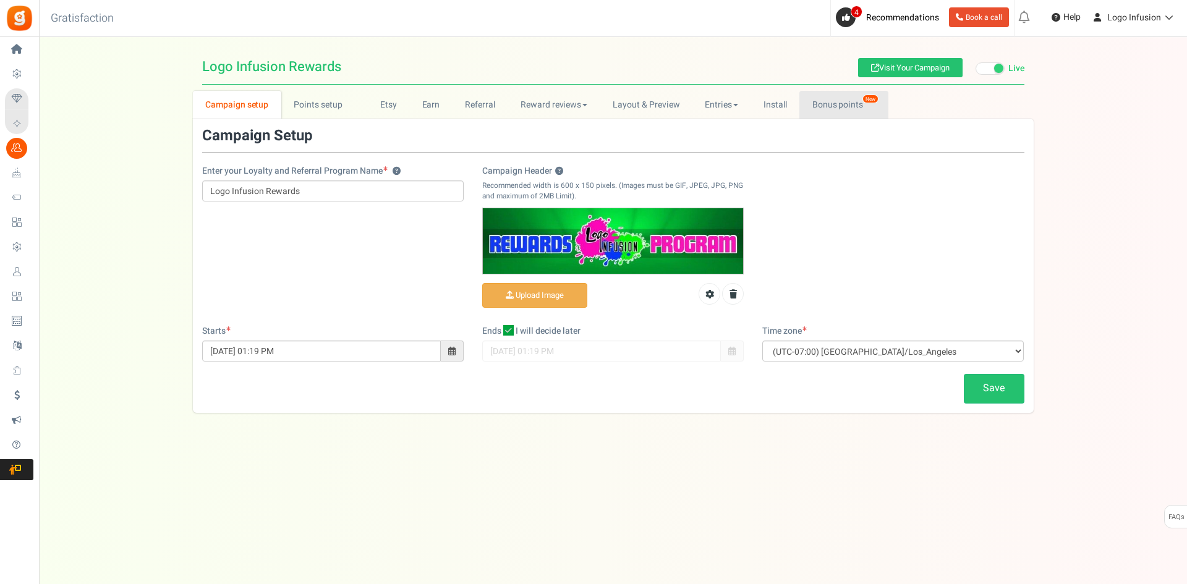
click at [825, 108] on link "Bonus points New" at bounding box center [843, 105] width 88 height 28
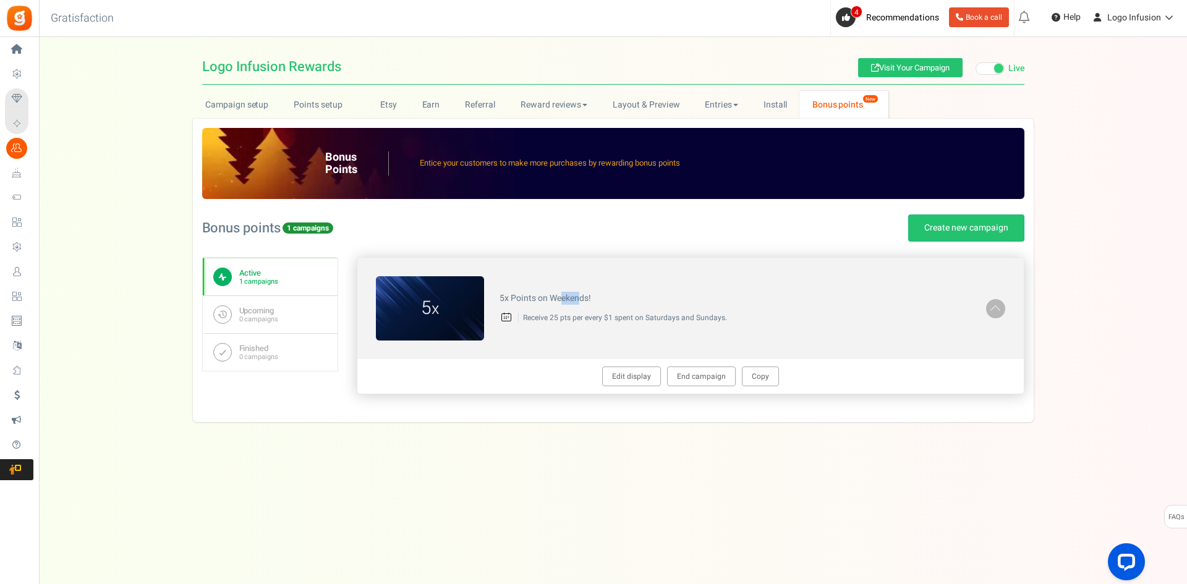
drag, startPoint x: 561, startPoint y: 292, endPoint x: 750, endPoint y: 304, distance: 189.5
click at [726, 304] on div "5x Points on Weekends! Receive 25 pts per every $1 spent on Saturdays and Sunda…" at bounding box center [735, 308] width 502 height 42
click at [801, 304] on div "5x Points on Weekends! Receive 25 pts per every $1 spent on Saturdays and Sunda…" at bounding box center [735, 308] width 502 height 42
drag, startPoint x: 535, startPoint y: 316, endPoint x: 816, endPoint y: 317, distance: 280.6
click at [816, 317] on p "Receive 25 pts per every $1 spent on Saturdays and Sundays." at bounding box center [744, 318] width 452 height 11
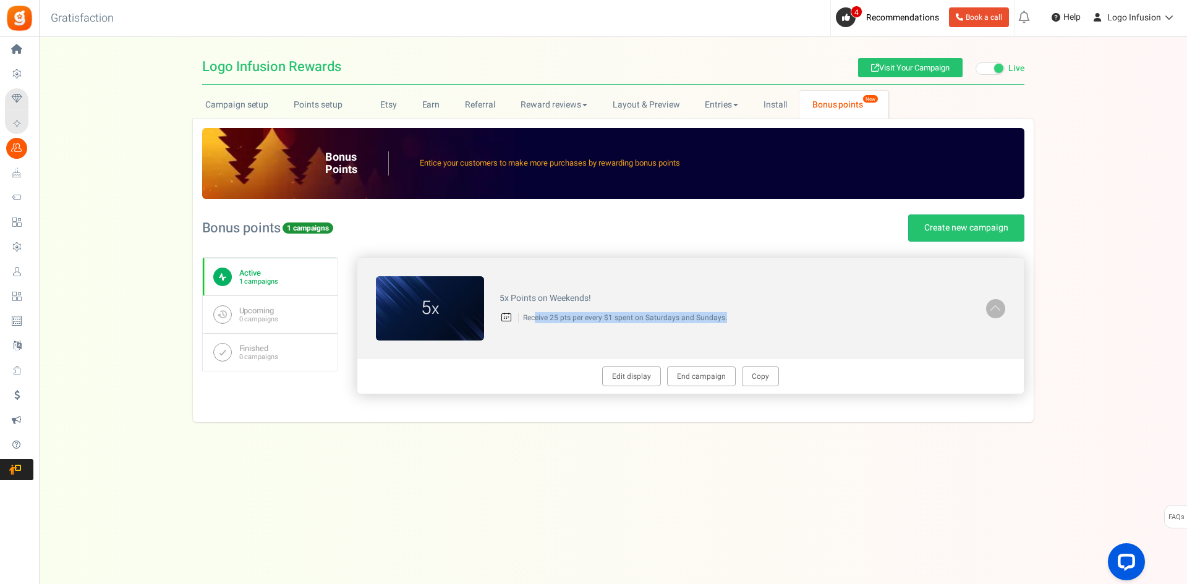
click at [816, 317] on p "Receive 25 pts per every $1 spent on Saturdays and Sundays." at bounding box center [744, 318] width 452 height 11
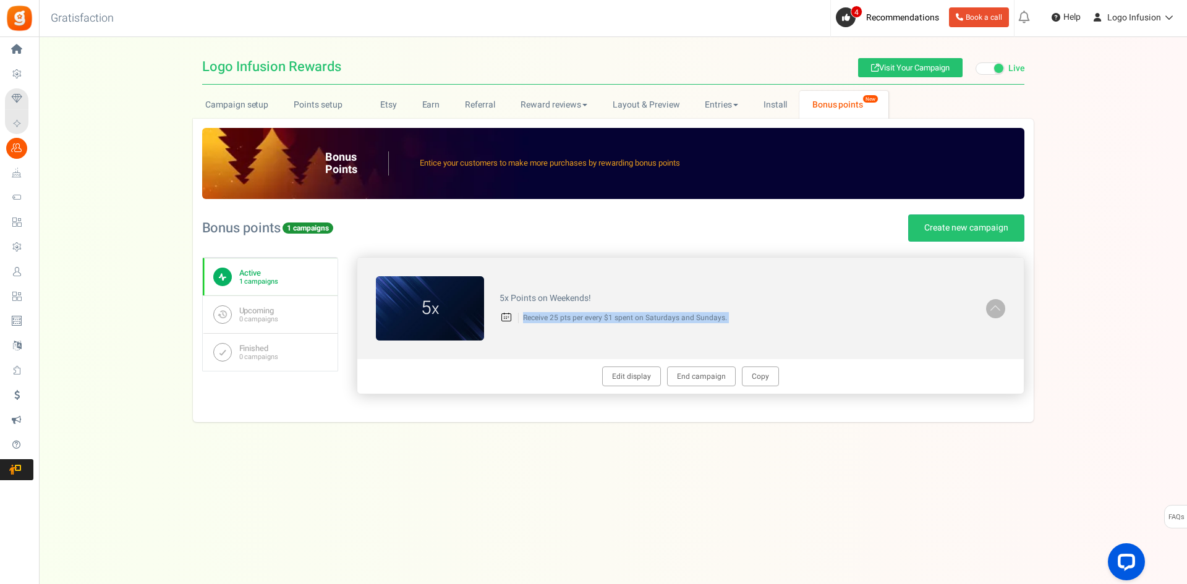
click at [816, 317] on p "Receive 25 pts per every $1 spent on Saturdays and Sundays." at bounding box center [744, 318] width 452 height 11
click at [643, 378] on link "Edit display" at bounding box center [631, 376] width 59 height 20
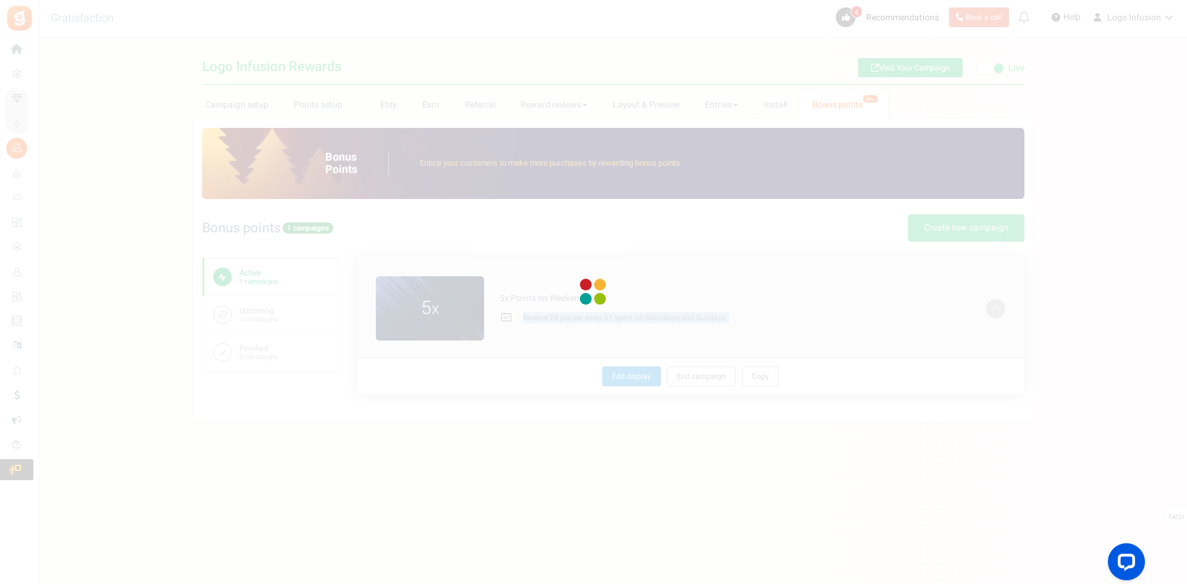
type textarea "5x Points on Weekends!"
type textarea "Receive 25 pts per every $1 spent on Saturdays and Sundays."
type input "#ffffff"
type input "#003fff"
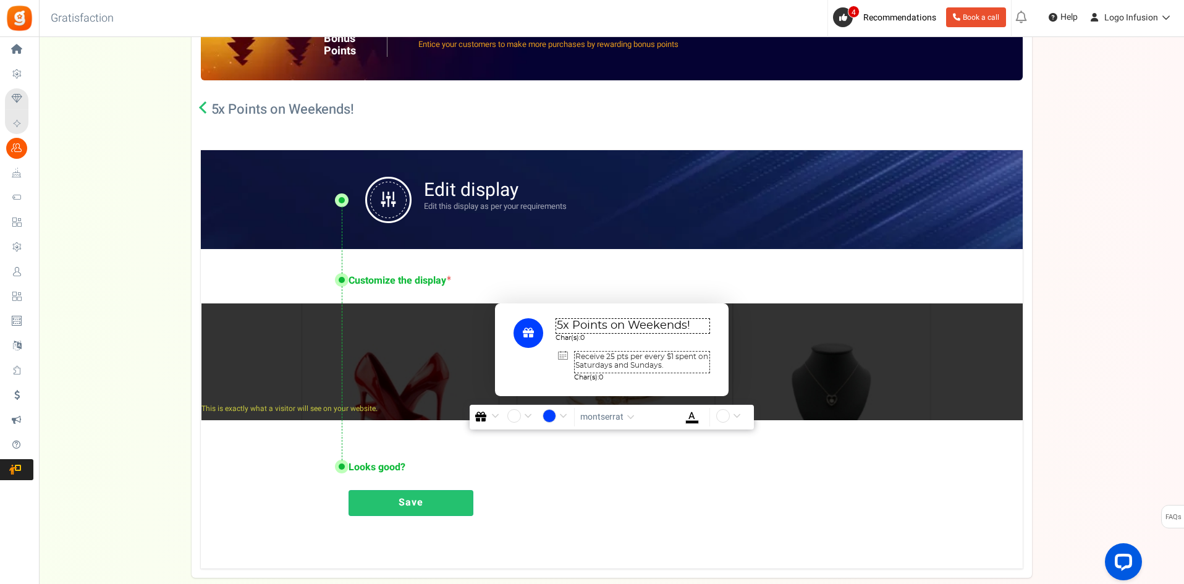
scroll to position [124, 0]
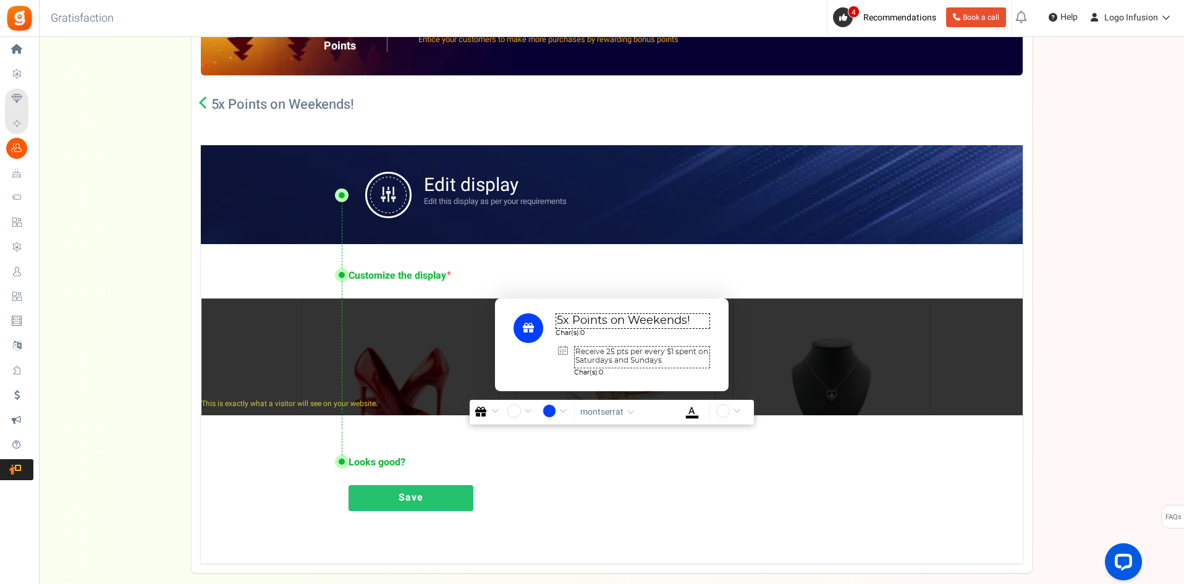
click at [692, 363] on textarea "Receive 25 pts per every $1 spent on Saturdays and Sundays." at bounding box center [642, 357] width 136 height 22
type textarea "Receive 25 pts per every $1 spent on Saturdays and Sundays.."
click at [643, 470] on div "Looks good? Proceed to activate 5x Points on Weekends! ? Save" at bounding box center [612, 482] width 822 height 102
click at [397, 496] on link "Save" at bounding box center [411, 498] width 125 height 26
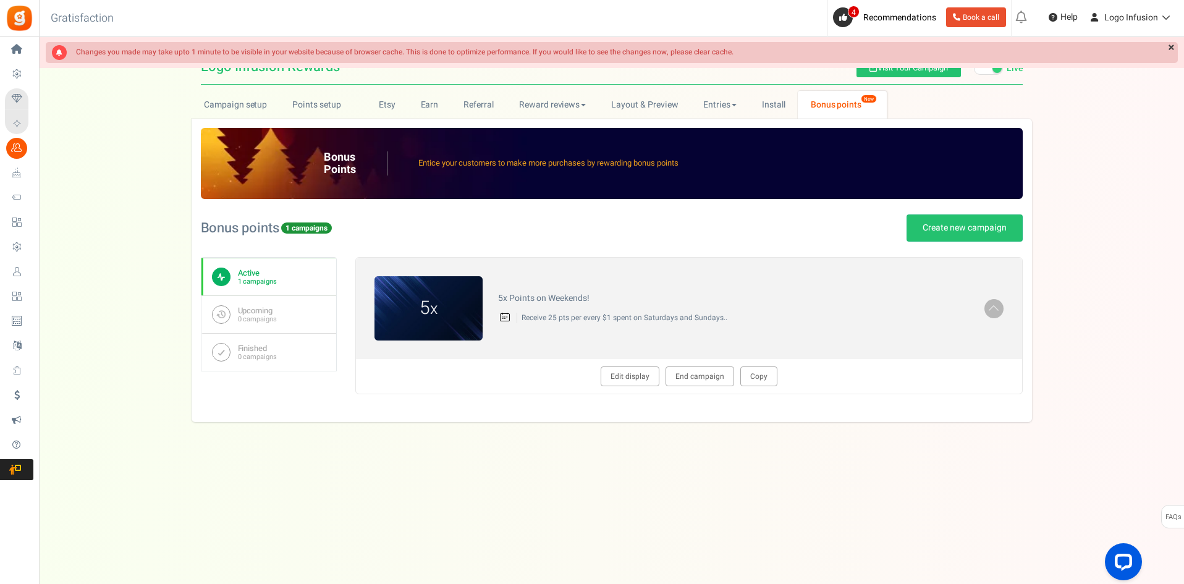
scroll to position [0, 0]
click at [696, 308] on div "5 x 5x Points on Weekends! Receive 25 pts per every $1 spent on Saturdays and S…" at bounding box center [690, 308] width 666 height 101
click at [750, 310] on div "5x Points on Weekends! Receive 25 pts per every $1 spent on Saturdays and Sunda…" at bounding box center [735, 308] width 502 height 42
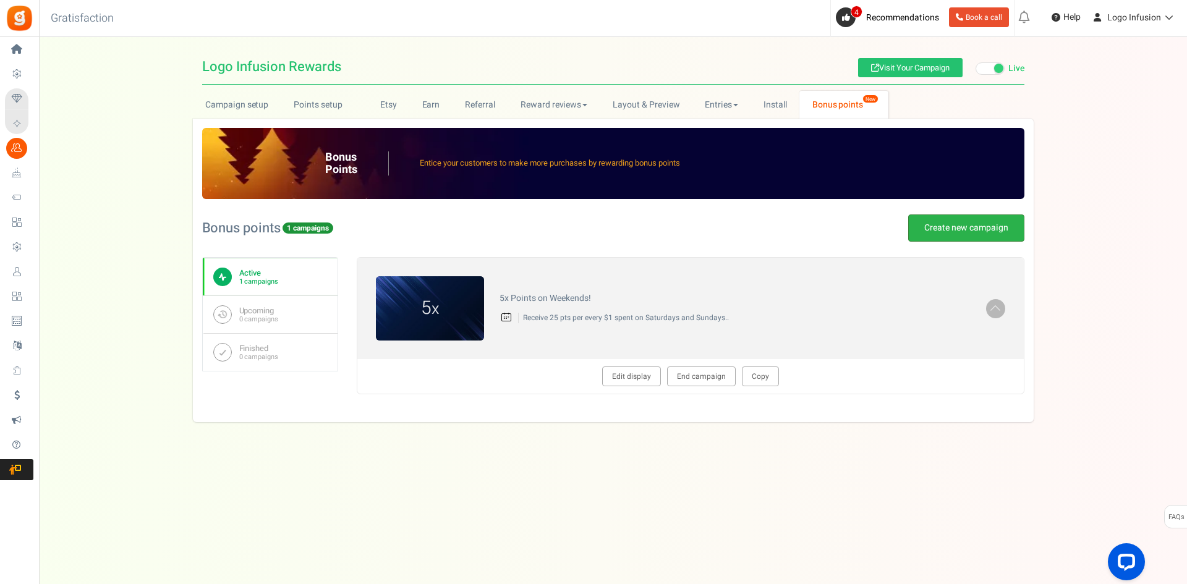
click at [930, 228] on link "Create new campaign" at bounding box center [966, 227] width 116 height 27
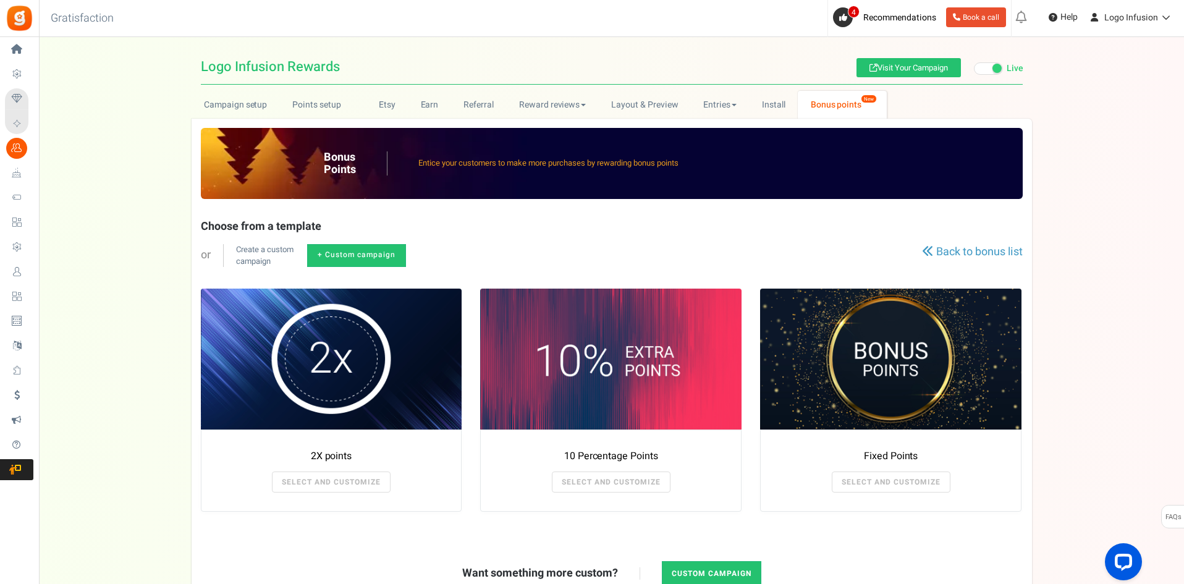
click at [378, 255] on link "+ Custom campaign" at bounding box center [356, 255] width 99 height 23
radio input "true"
type textarea "Get bonus points!"
type textarea "Shop and get bonus points!"
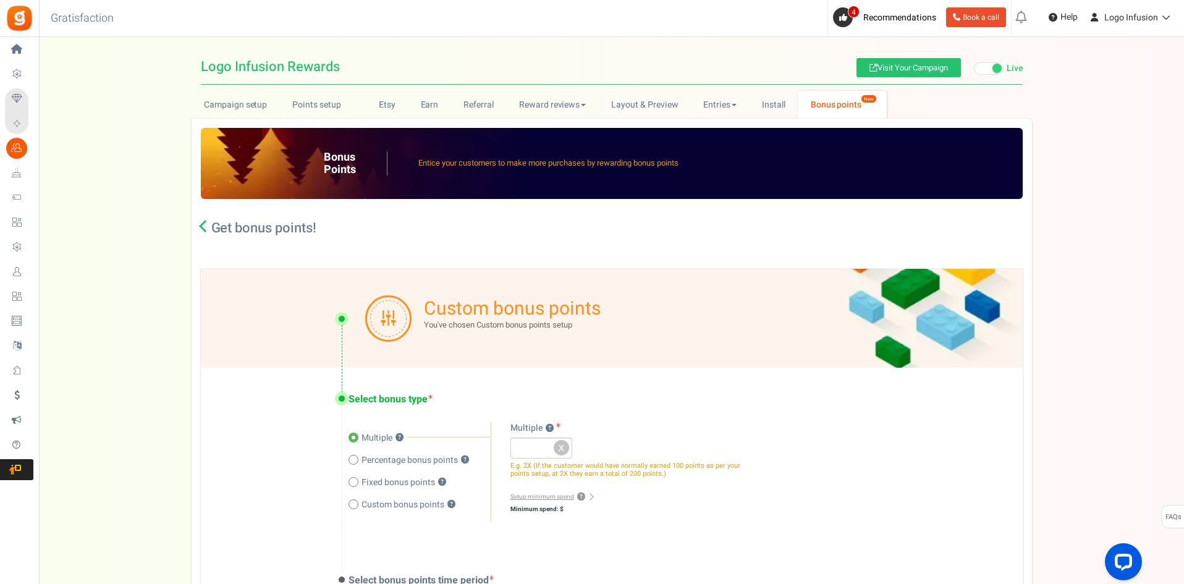
scroll to position [309, 0]
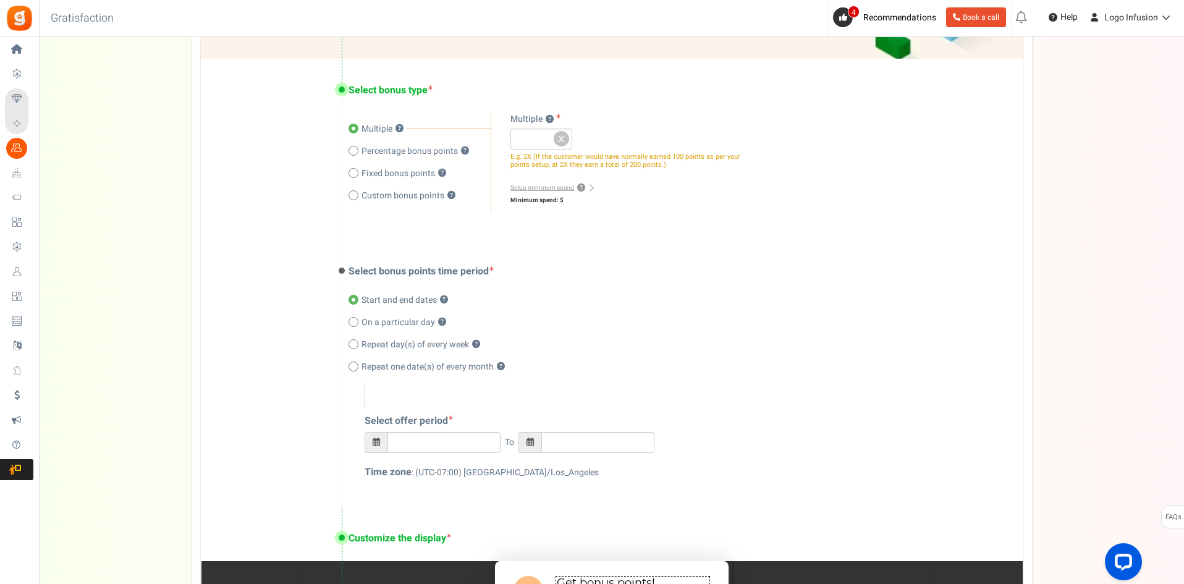
click at [399, 305] on span "Start and end dates" at bounding box center [399, 300] width 75 height 12
click at [357, 305] on input "Start and end dates ?" at bounding box center [353, 301] width 8 height 8
type input "09/03/2025 11:24 PM"
click at [400, 320] on span "On a particular day" at bounding box center [399, 322] width 74 height 12
click at [357, 320] on input "On a particular day ?" at bounding box center [353, 323] width 8 height 8
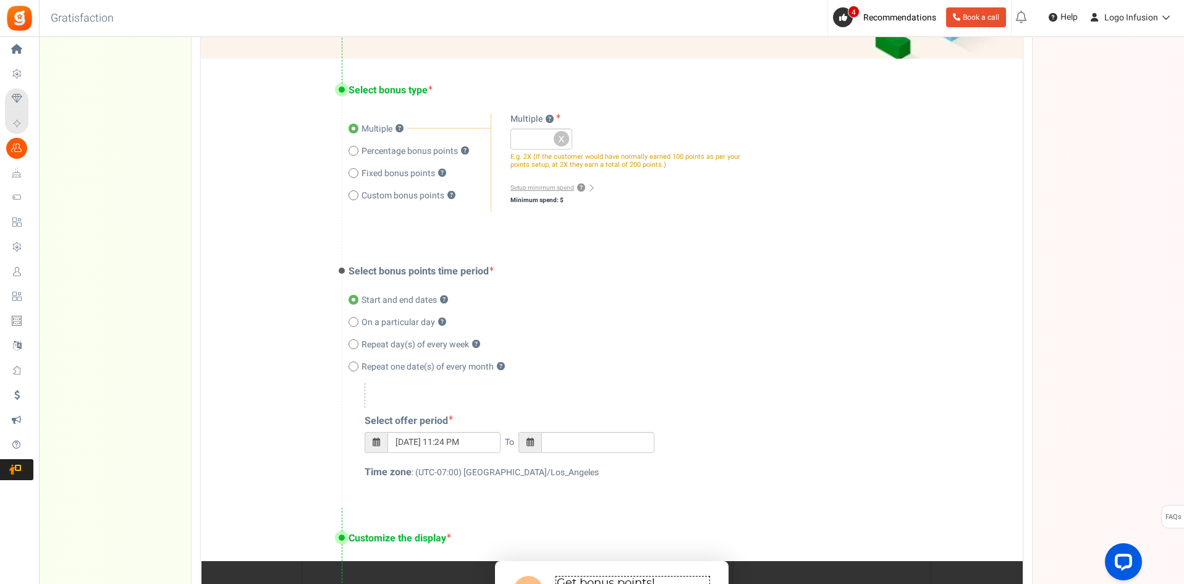
radio input "true"
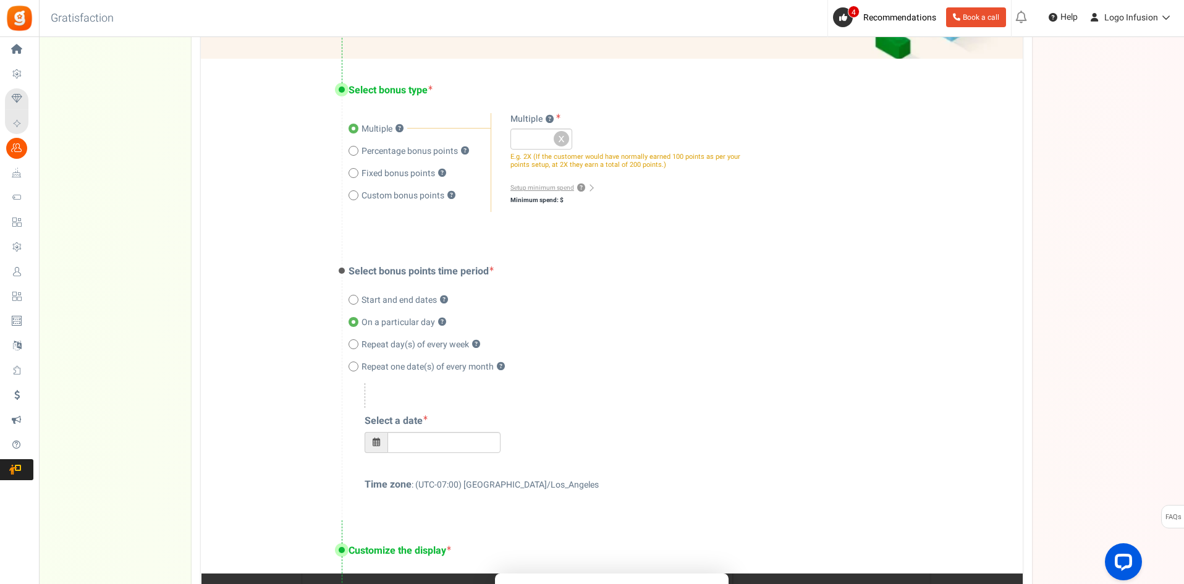
click at [397, 342] on span "Repeat day(s) of every week" at bounding box center [416, 345] width 108 height 12
click at [357, 342] on input "Repeat day(s) of every week ?" at bounding box center [353, 345] width 8 height 8
radio input "true"
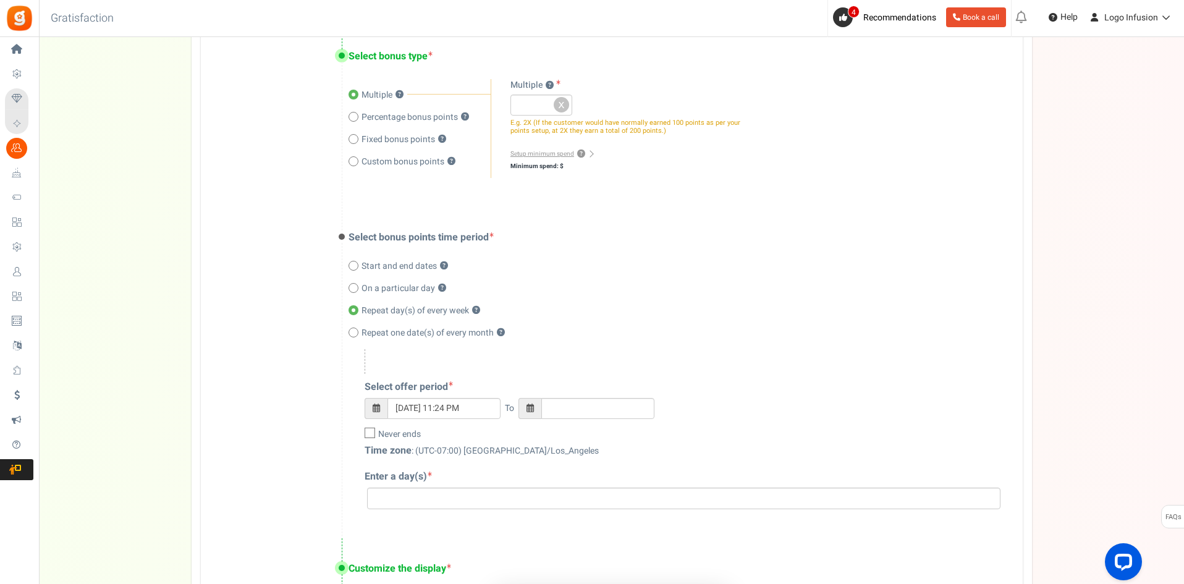
scroll to position [371, 0]
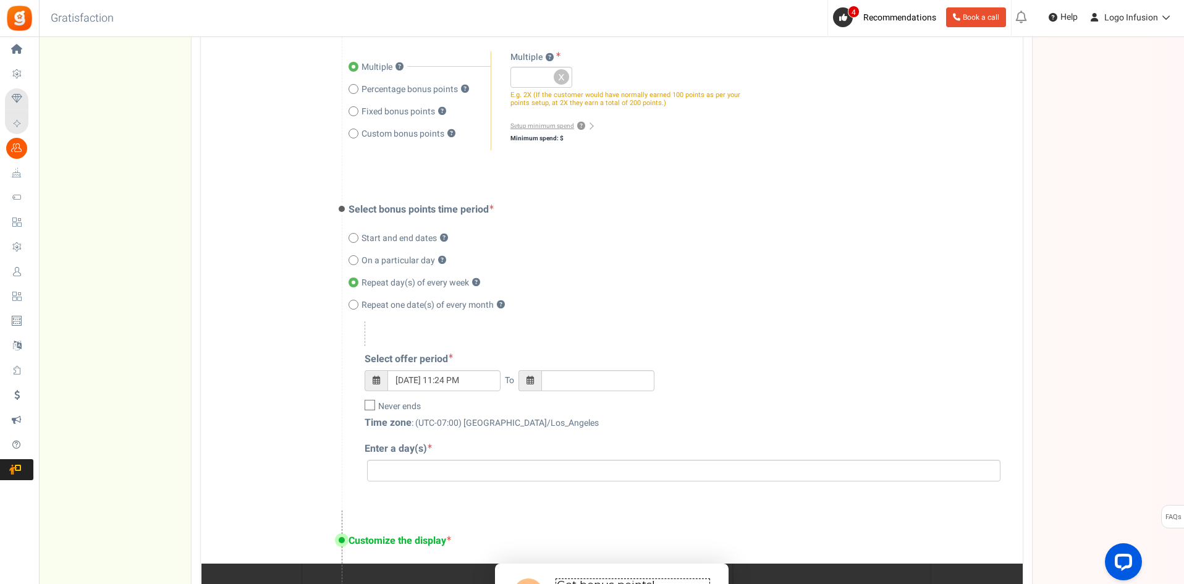
click at [440, 475] on input "search" at bounding box center [684, 471] width 626 height 14
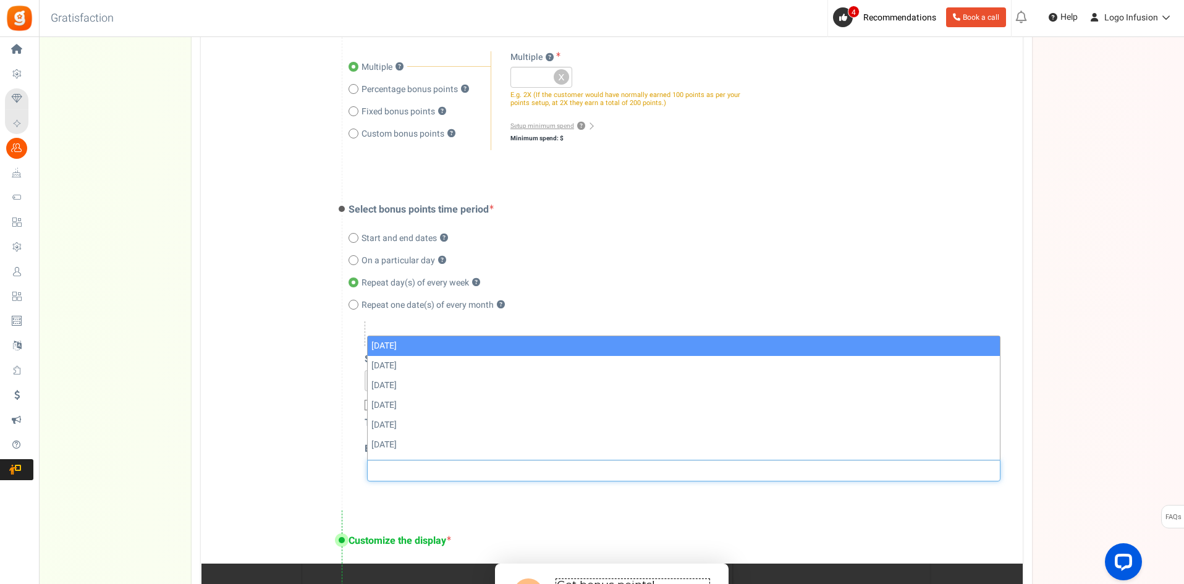
select select "[DATE]"
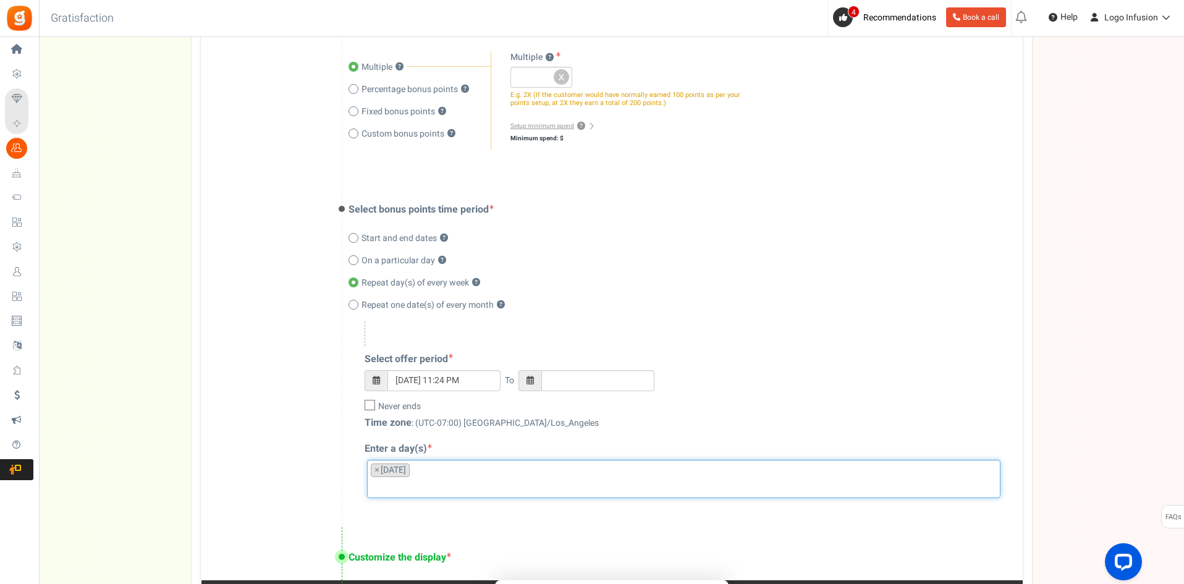
click at [457, 308] on span "Repeat one date(s) of every month" at bounding box center [428, 305] width 132 height 12
click at [357, 308] on input "Repeat one date(s) of every month ?" at bounding box center [353, 306] width 8 height 8
radio input "true"
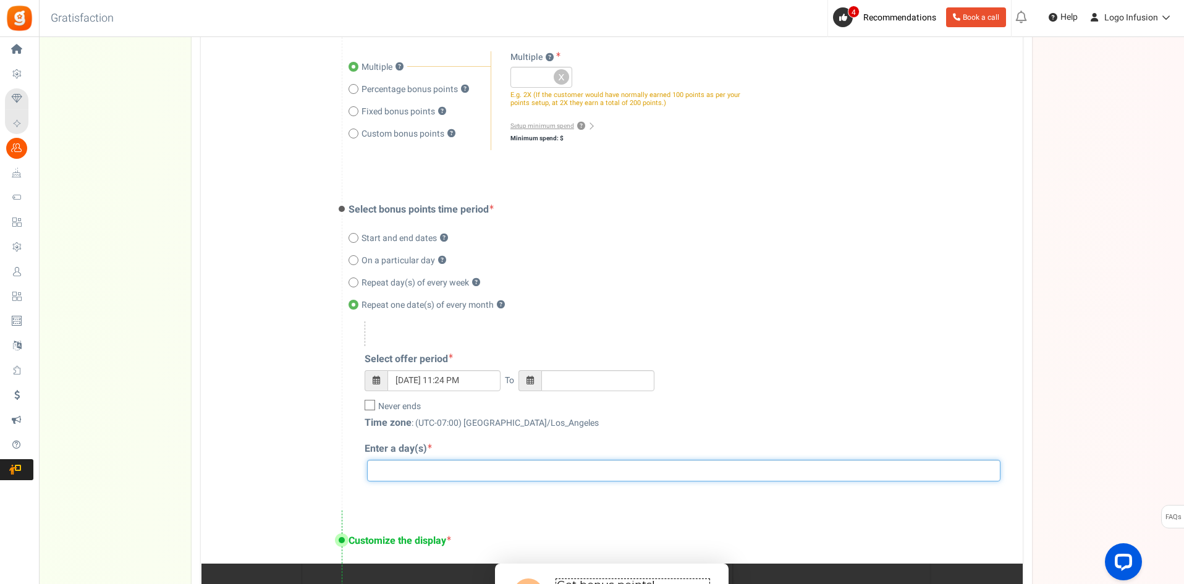
click at [432, 471] on input "search" at bounding box center [684, 471] width 626 height 14
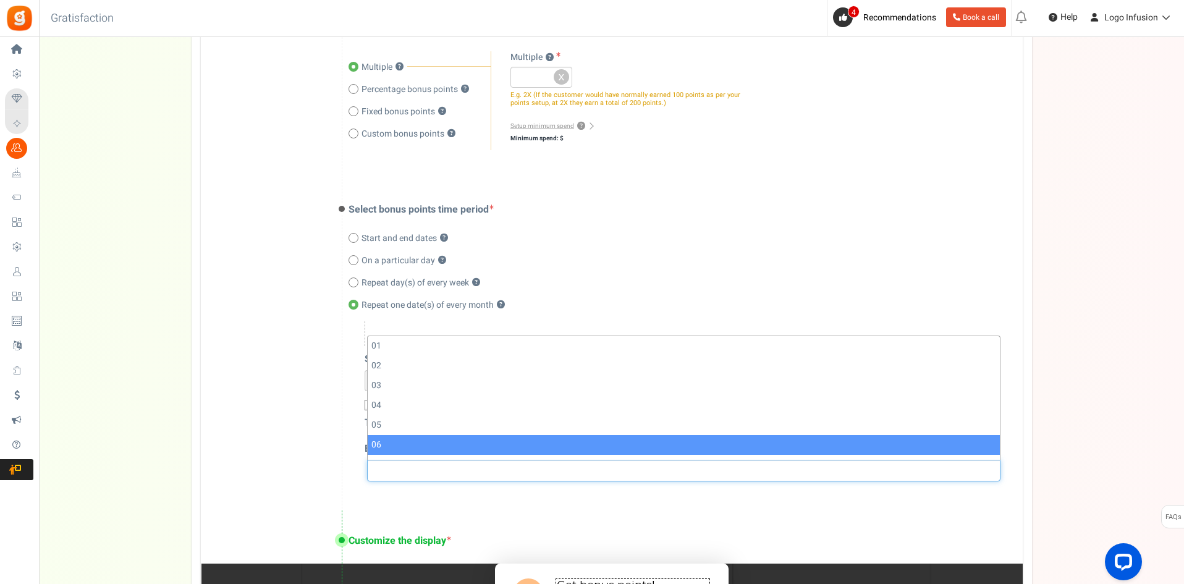
select select "04"
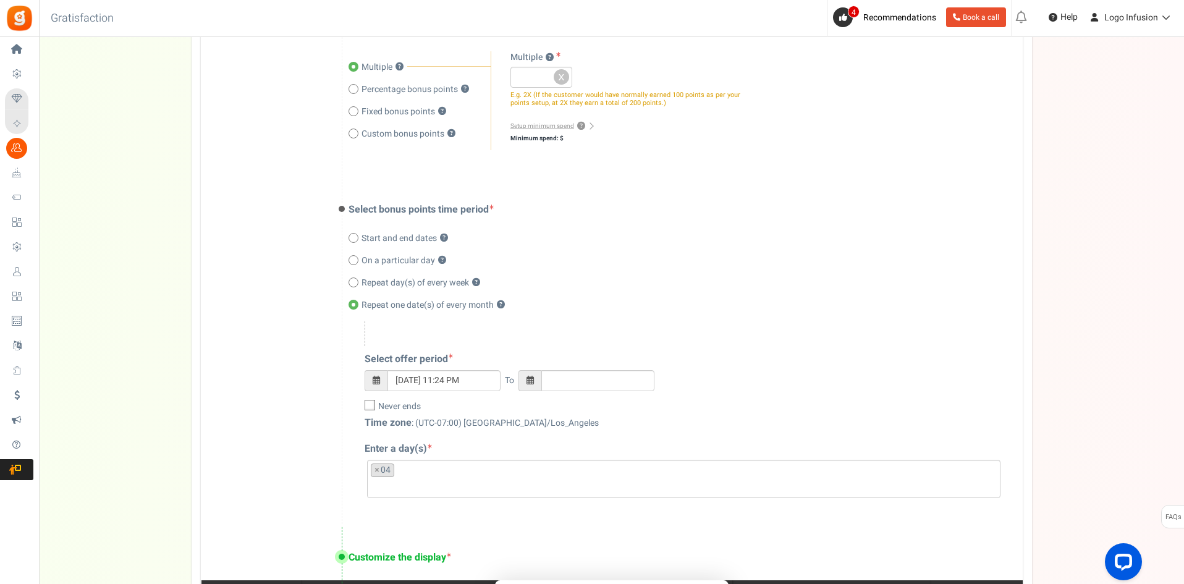
click at [458, 321] on div "Select offer period 09/03/2025 11:24 PM To Select a date" at bounding box center [674, 409] width 650 height 177
click at [790, 341] on div "Select offer period 09/03/2025 11:24 PM To Select a date" at bounding box center [674, 409] width 650 height 177
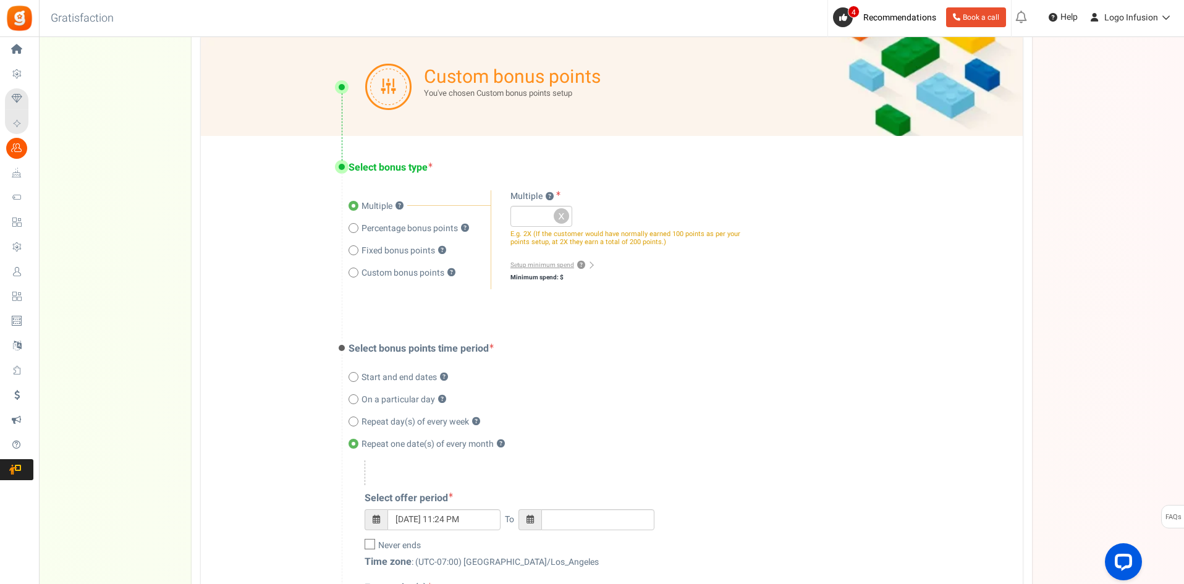
scroll to position [247, 0]
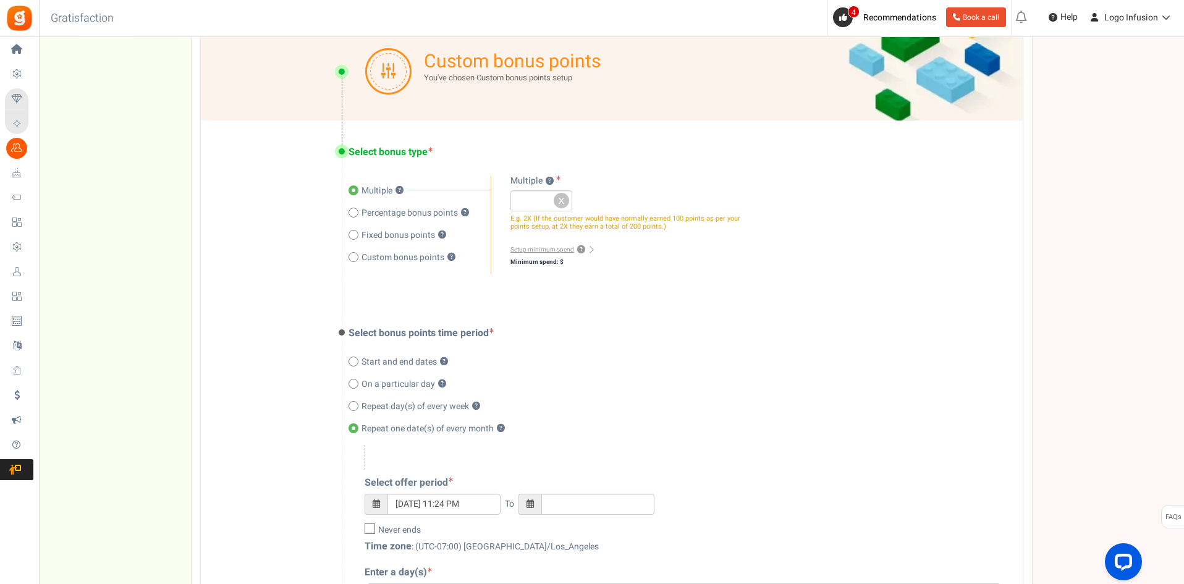
click at [396, 363] on span "Start and end dates" at bounding box center [399, 362] width 75 height 12
click at [357, 363] on input "Start and end dates ?" at bounding box center [353, 362] width 8 height 8
radio input "true"
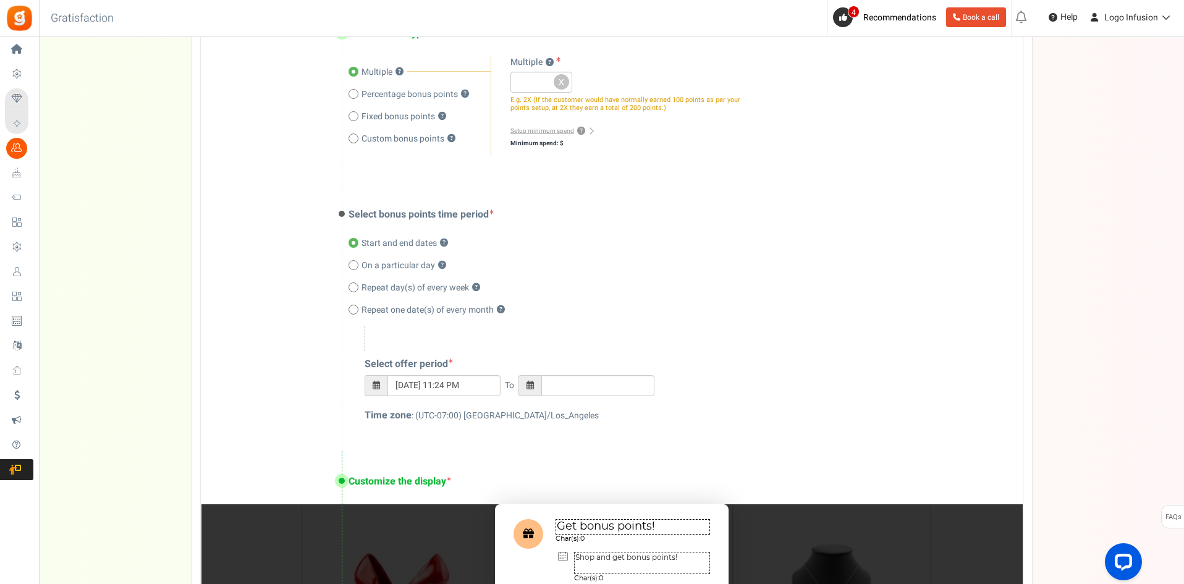
scroll to position [371, 0]
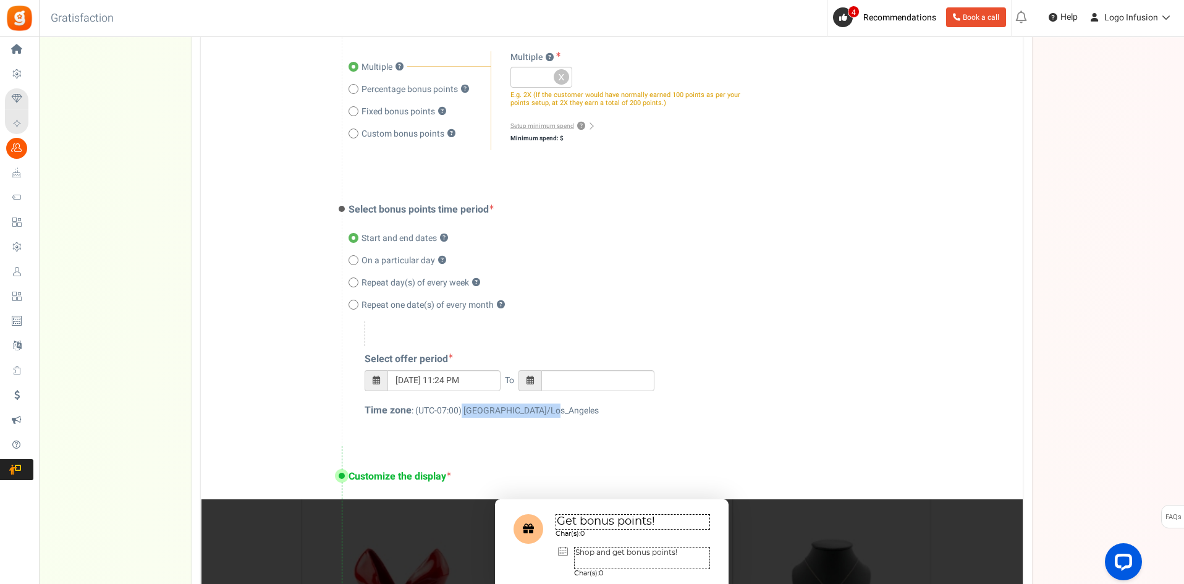
drag, startPoint x: 475, startPoint y: 413, endPoint x: 612, endPoint y: 413, distance: 137.8
click at [594, 413] on div "Time zone : (UTC-07:00) America/Los_Angeles" at bounding box center [681, 411] width 633 height 14
click at [612, 413] on div "Time zone : (UTC-07:00) America/Los_Angeles" at bounding box center [681, 411] width 633 height 14
click at [404, 277] on span "Repeat day(s) of every week" at bounding box center [416, 283] width 108 height 12
click at [357, 279] on input "Repeat day(s) of every week ?" at bounding box center [353, 283] width 8 height 8
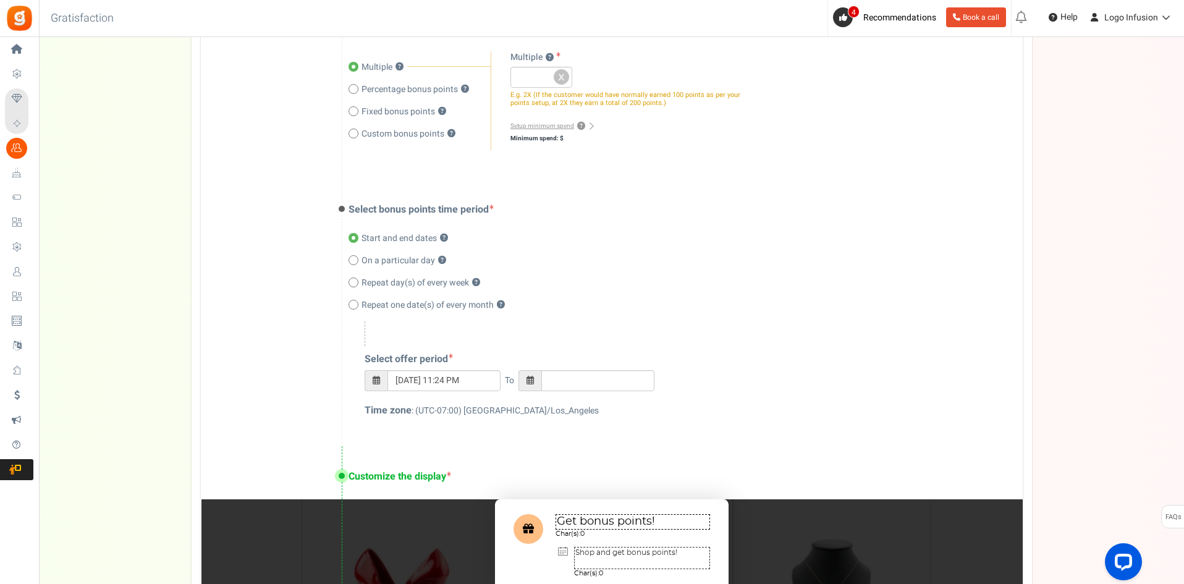
radio input "true"
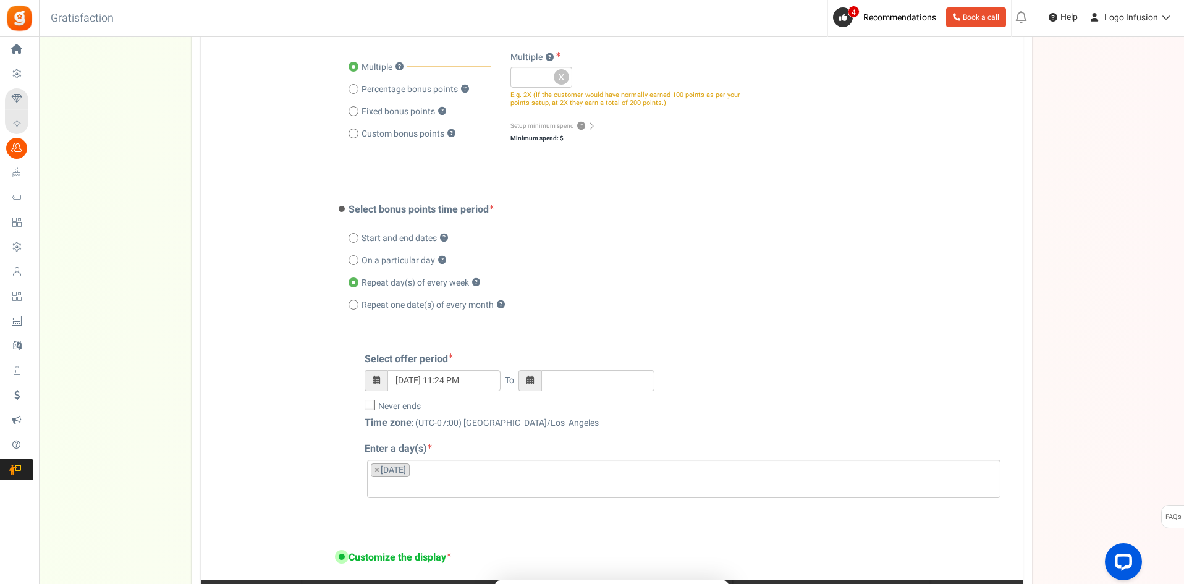
click at [466, 478] on li at bounding box center [684, 485] width 626 height 17
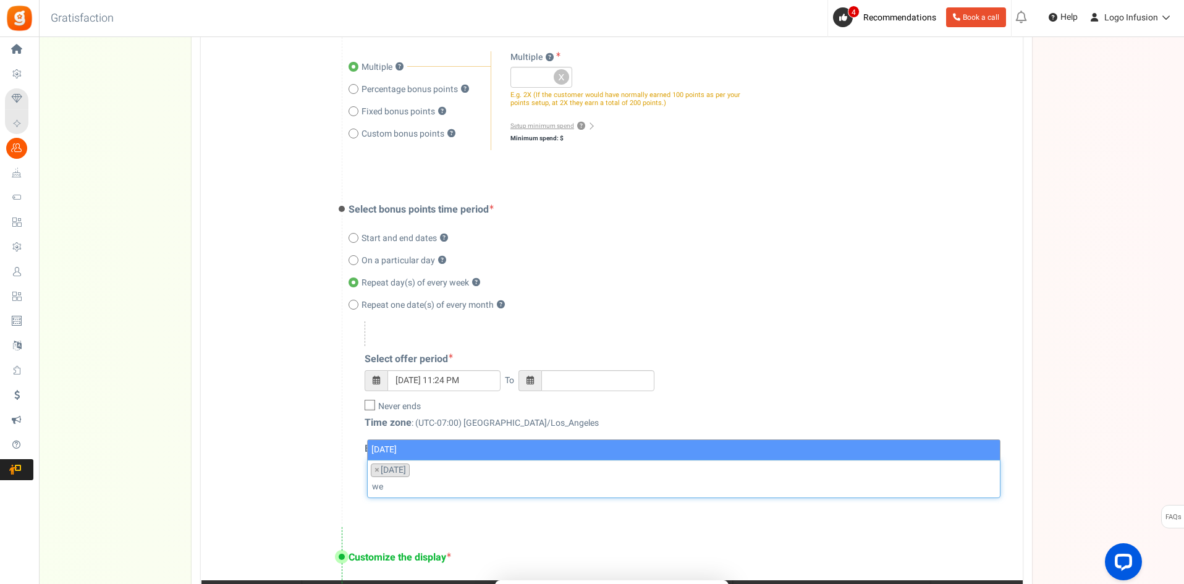
type input "we"
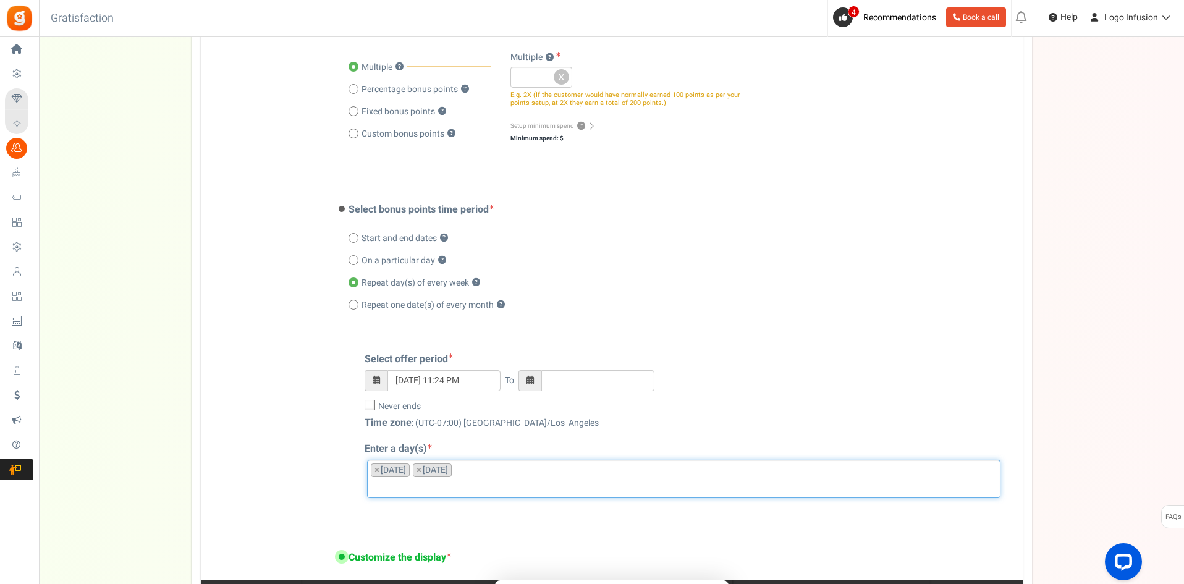
drag, startPoint x: 426, startPoint y: 466, endPoint x: 447, endPoint y: 472, distance: 21.3
click at [447, 472] on li "× Wednesday" at bounding box center [432, 471] width 39 height 14
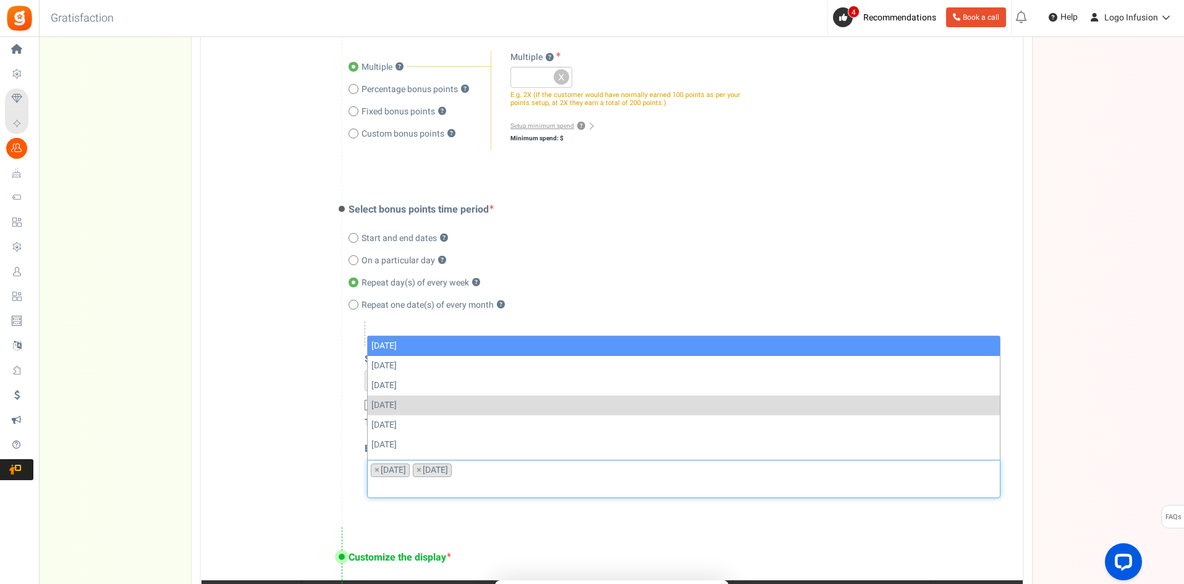
click at [447, 472] on li "× Wednesday" at bounding box center [432, 471] width 39 height 14
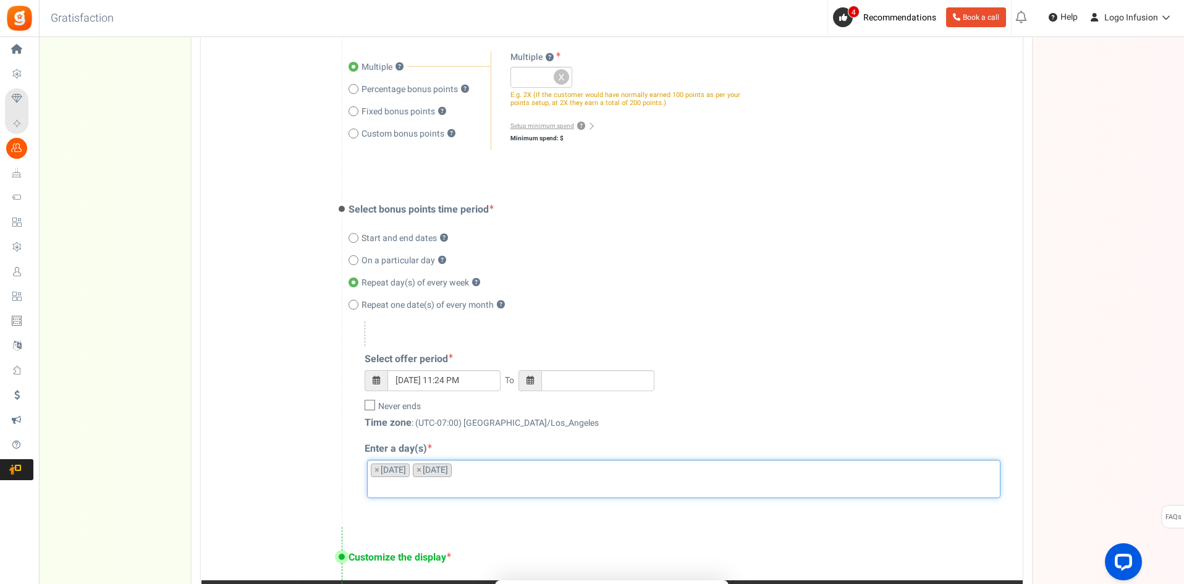
click at [447, 472] on li "× Wednesday" at bounding box center [432, 471] width 39 height 14
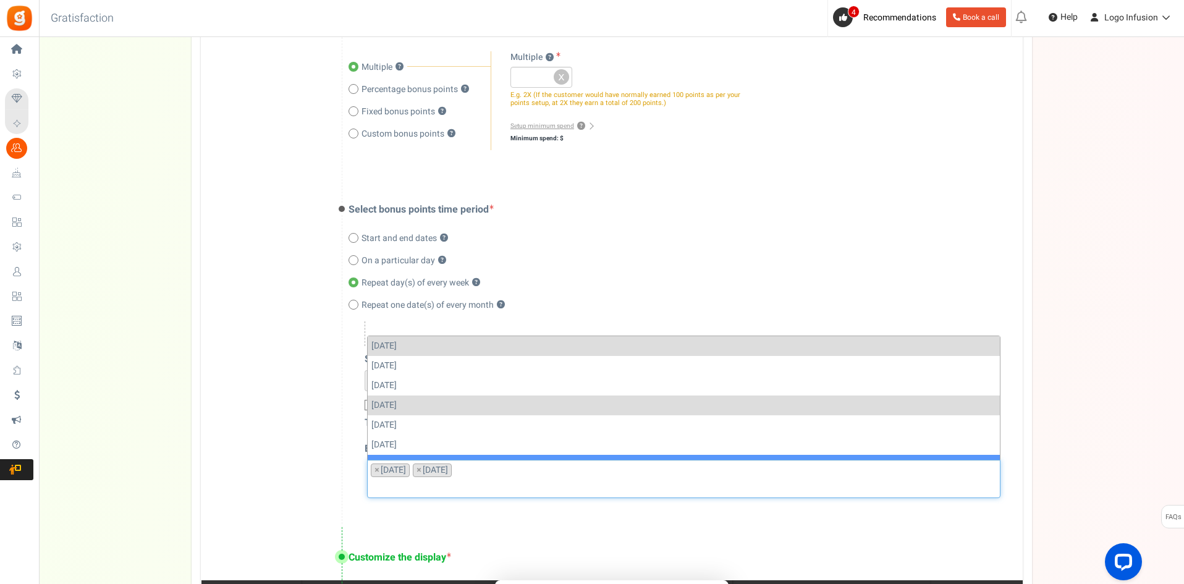
click at [491, 485] on input "search" at bounding box center [684, 487] width 626 height 14
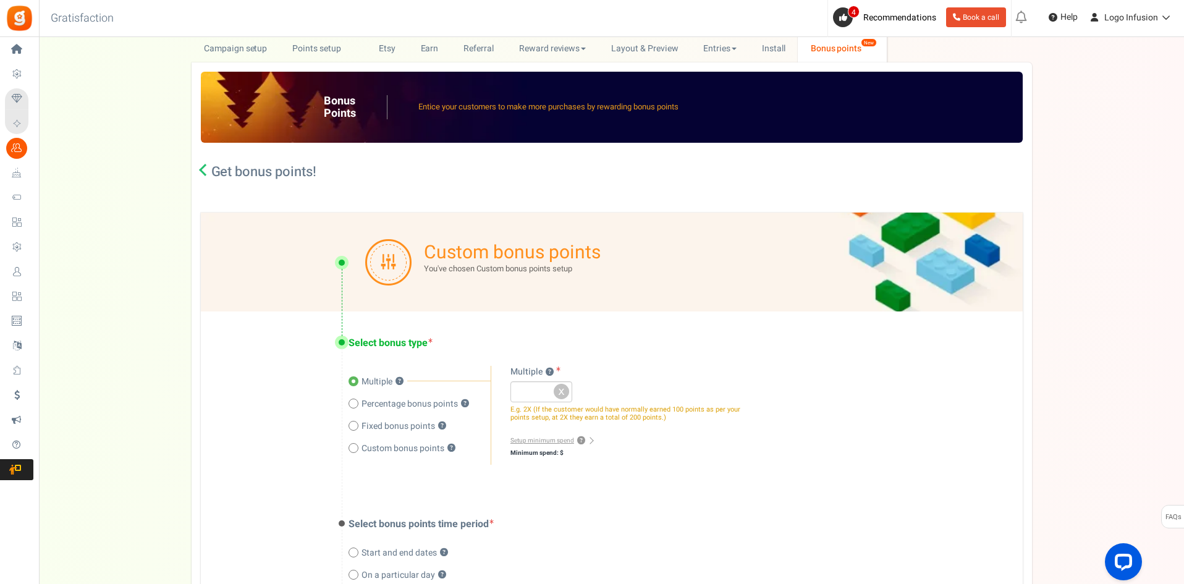
scroll to position [0, 0]
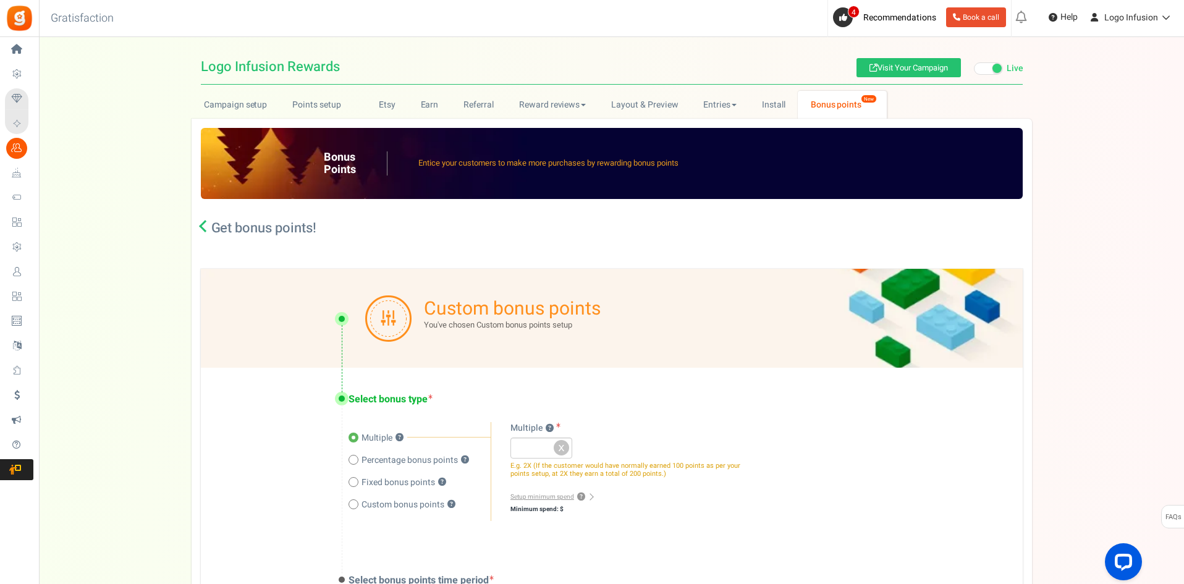
click at [209, 231] on link at bounding box center [205, 228] width 9 height 12
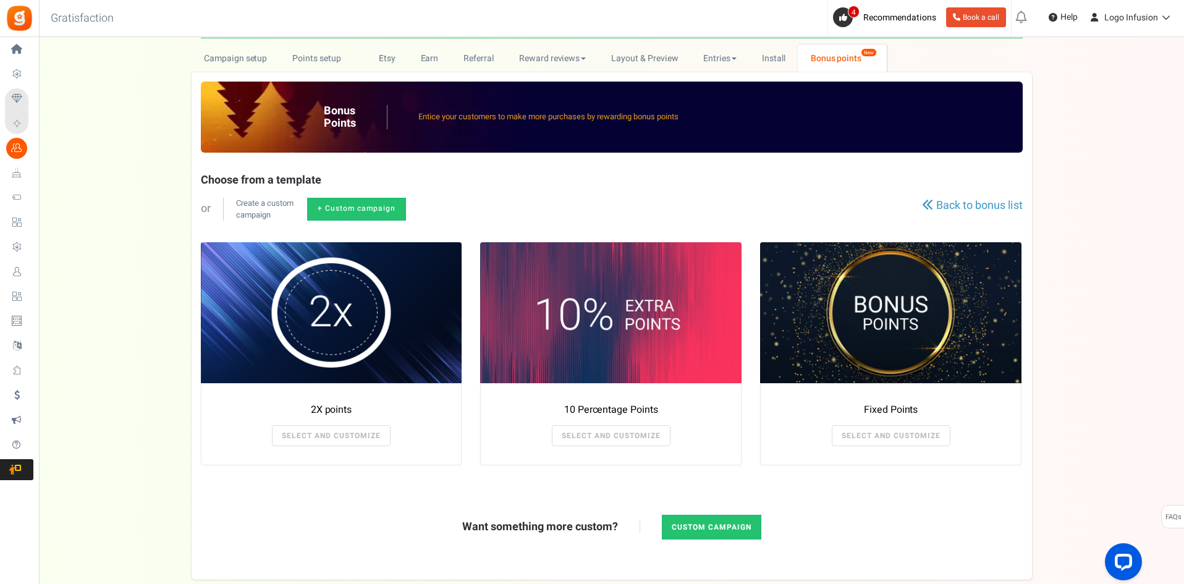
scroll to position [117, 0]
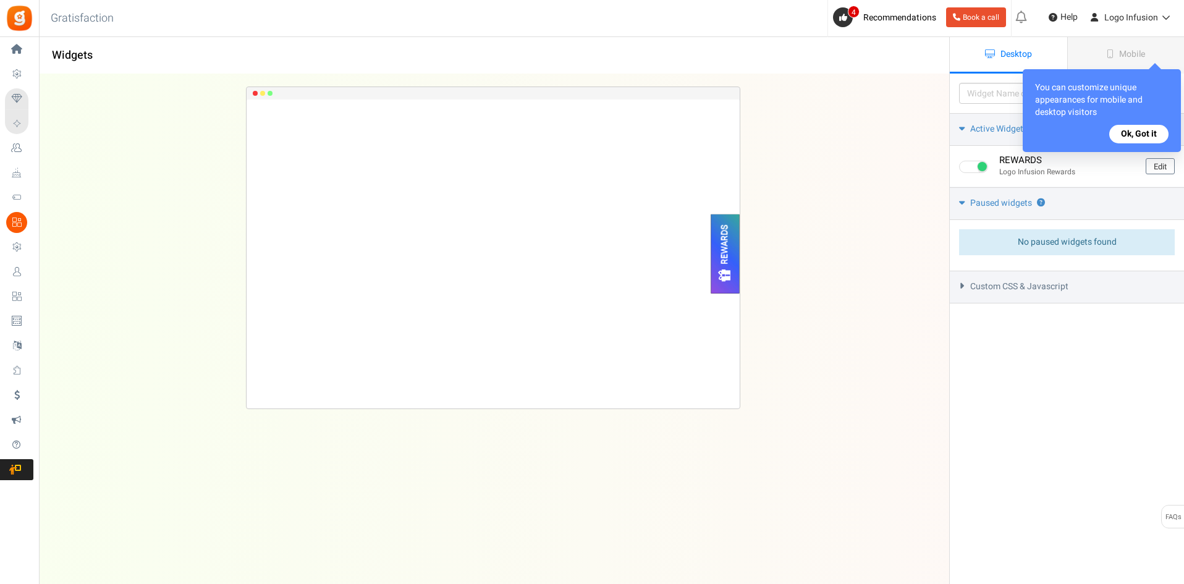
click at [1054, 289] on span "Custom CSS & Javascript" at bounding box center [1019, 287] width 98 height 12
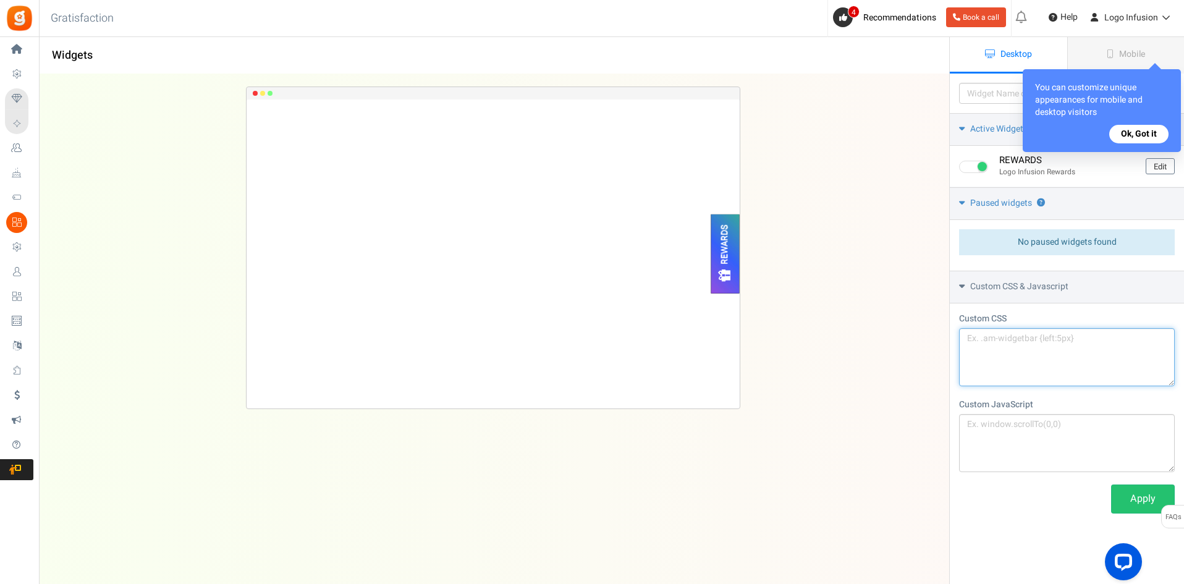
click at [1022, 350] on textarea at bounding box center [1067, 357] width 216 height 58
click at [1003, 430] on textarea at bounding box center [1067, 443] width 216 height 58
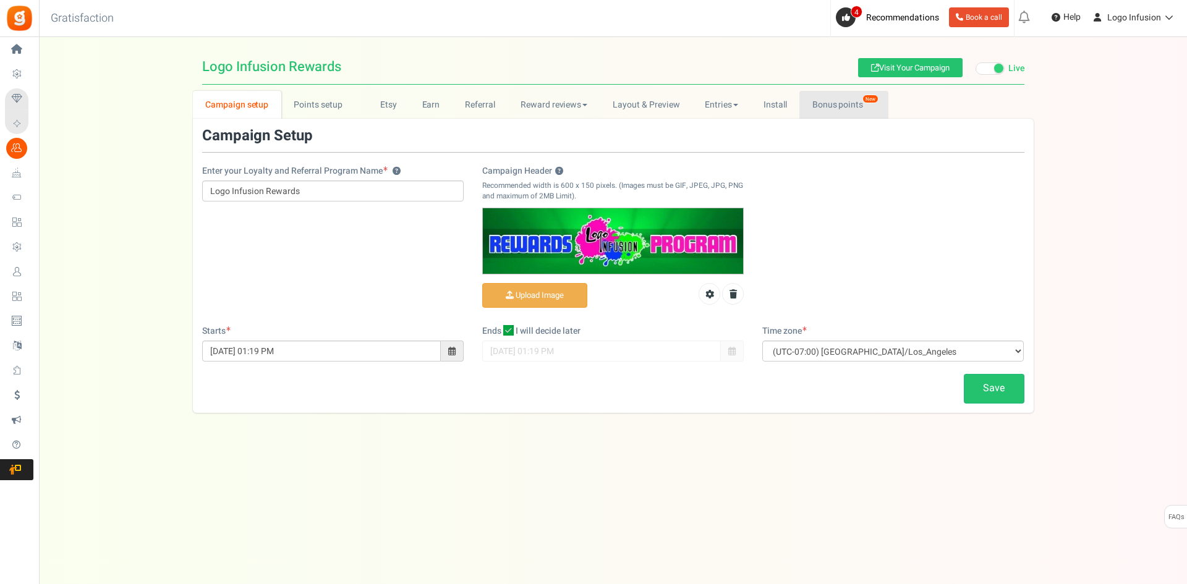
click at [848, 108] on link "Bonus points New" at bounding box center [843, 105] width 88 height 28
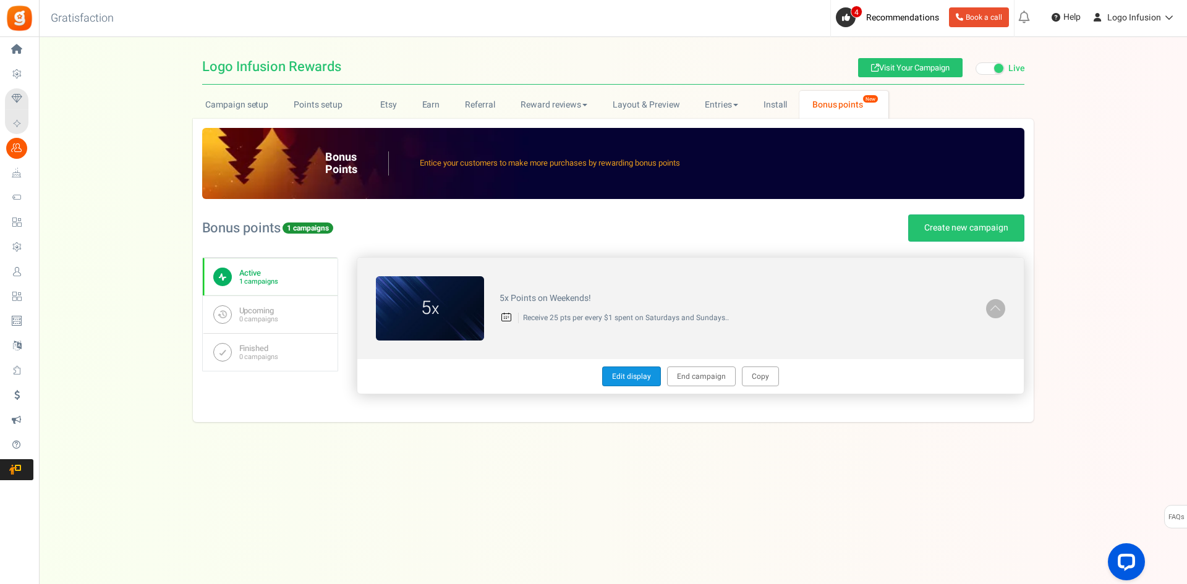
click at [619, 379] on link "Edit display" at bounding box center [631, 376] width 59 height 20
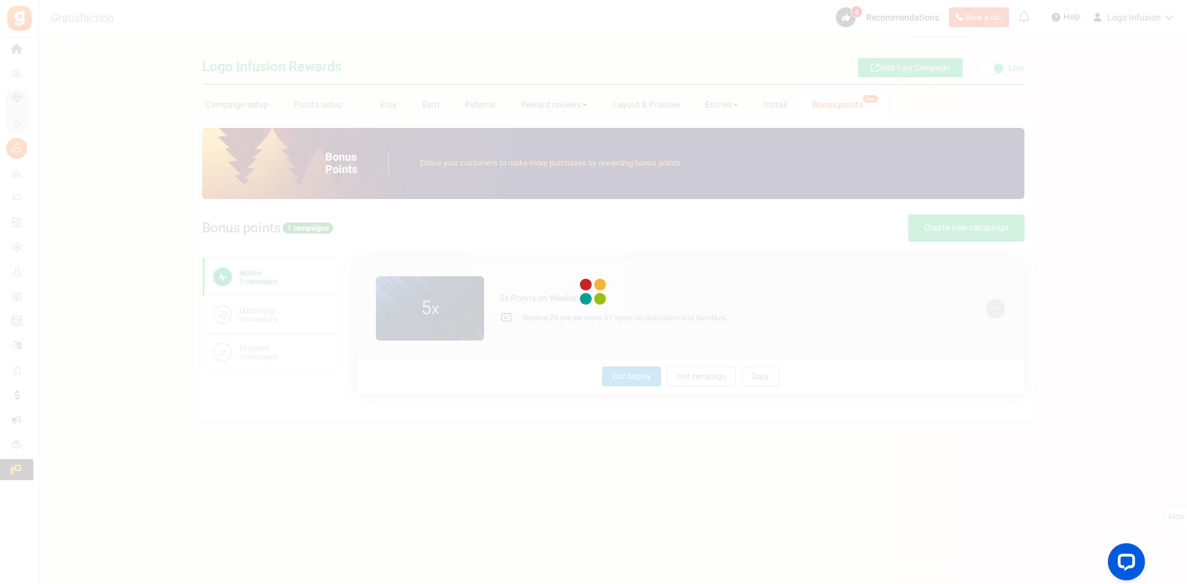
type textarea "5x Points on Weekends!"
type textarea "Receive 25 pts per every $1 spent on Saturdays and Sundays.."
type input "#ffffff"
type input "#003fff"
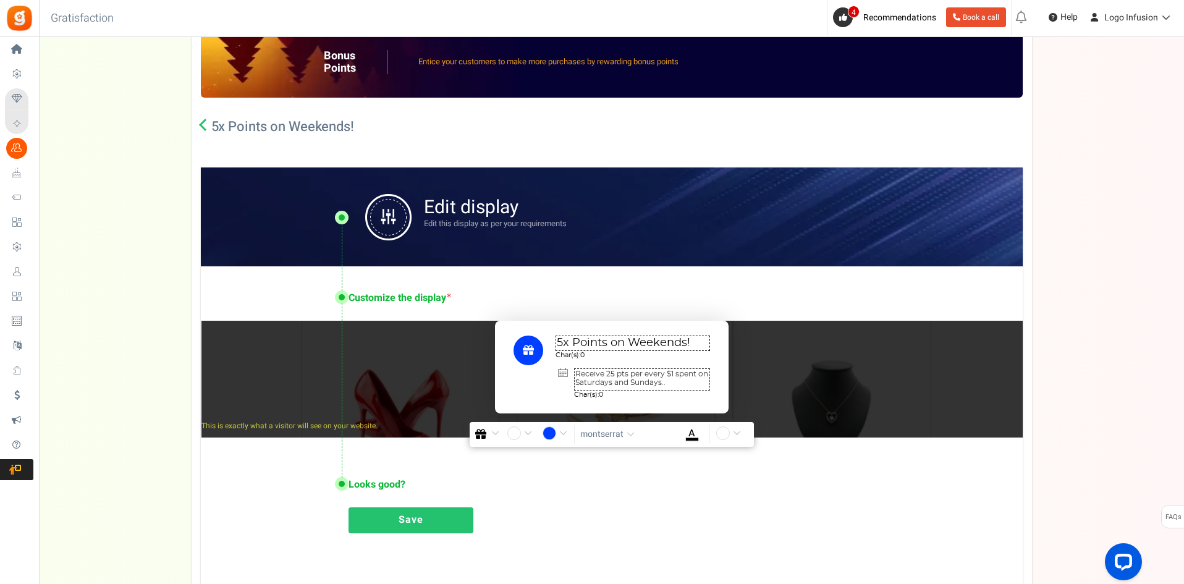
scroll to position [187, 0]
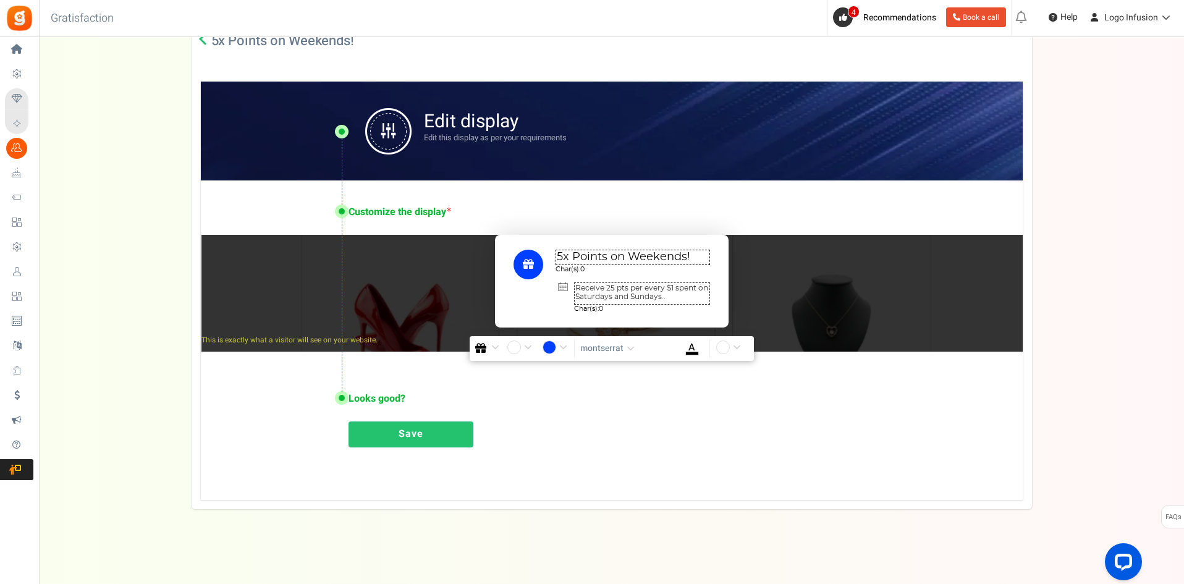
click at [681, 293] on textarea "Receive 25 pts per every $1 spent on Saturdays and Sundays.." at bounding box center [642, 293] width 136 height 22
type textarea "Receive 25 pts per every $1 spent on Saturdays and Sundays."
click at [677, 446] on div "Save" at bounding box center [674, 437] width 650 height 32
click at [413, 435] on link "Save" at bounding box center [411, 434] width 125 height 26
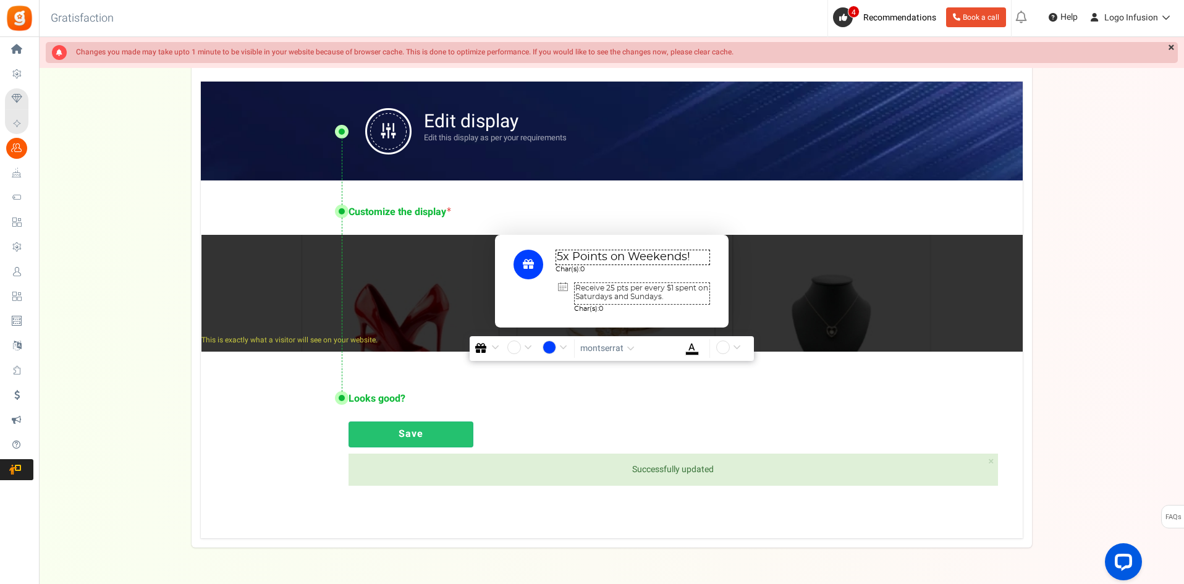
scroll to position [0, 0]
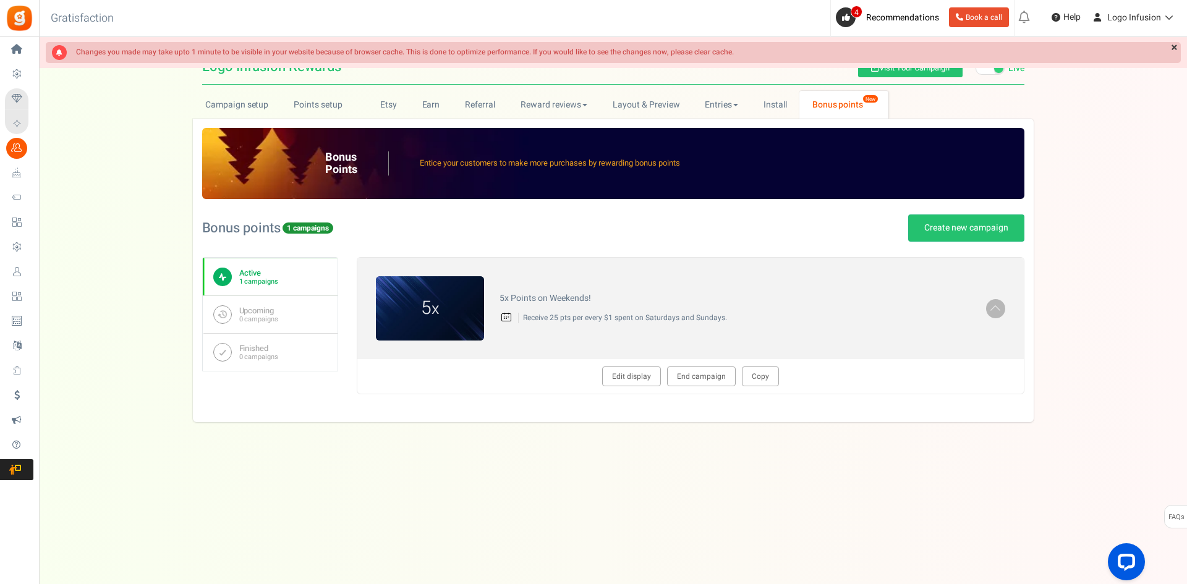
click at [349, 386] on div "Active 1 campaigns Upcoming 0 campaigns Finished 0 campaigns 5 x 5x Points on W…" at bounding box center [613, 335] width 822 height 156
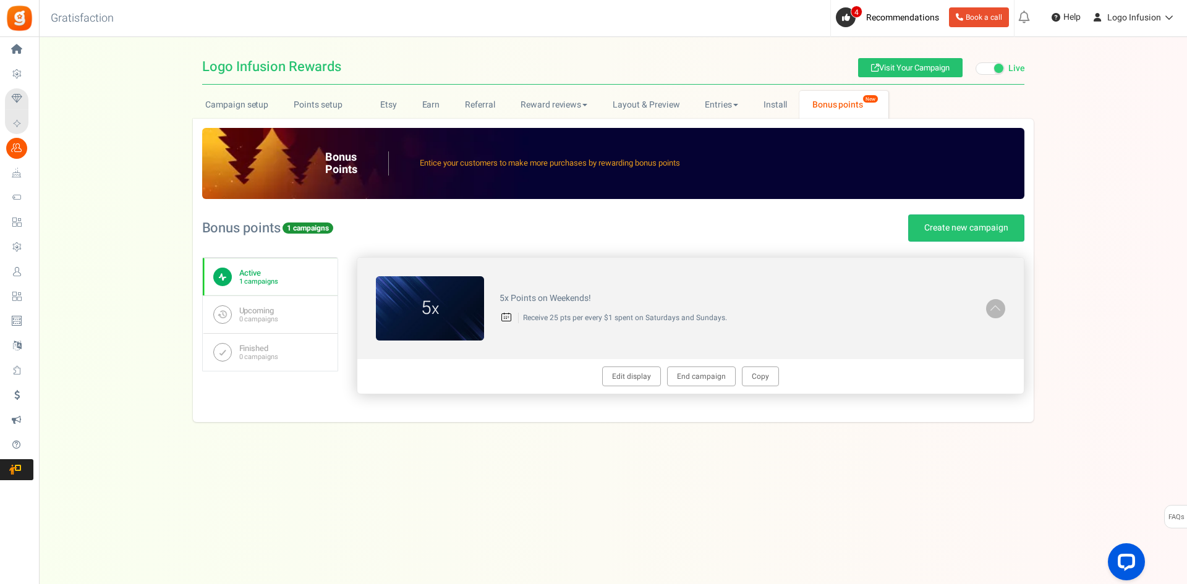
click at [620, 323] on div "5x Points on Weekends! Receive 25 pts per every $1 spent on Saturdays and Sunda…" at bounding box center [735, 308] width 502 height 42
click at [625, 375] on link "Edit display" at bounding box center [631, 376] width 59 height 20
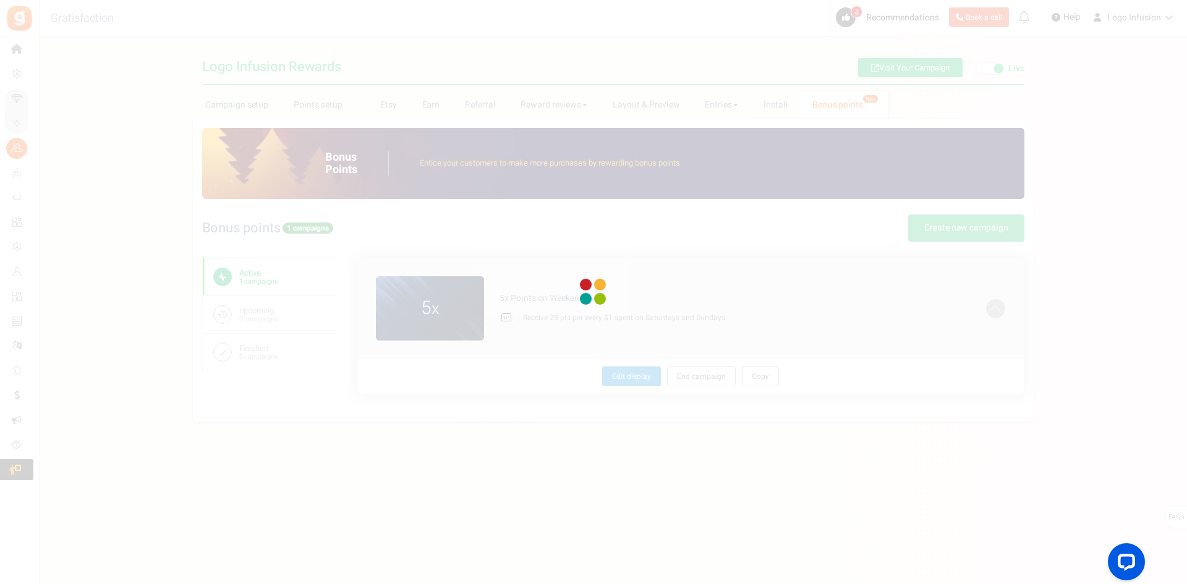
type textarea "5x Points on Weekends!"
type textarea "Receive 25 pts per every $1 spent on Saturdays and Sundays."
type input "#ffffff"
type input "#003fff"
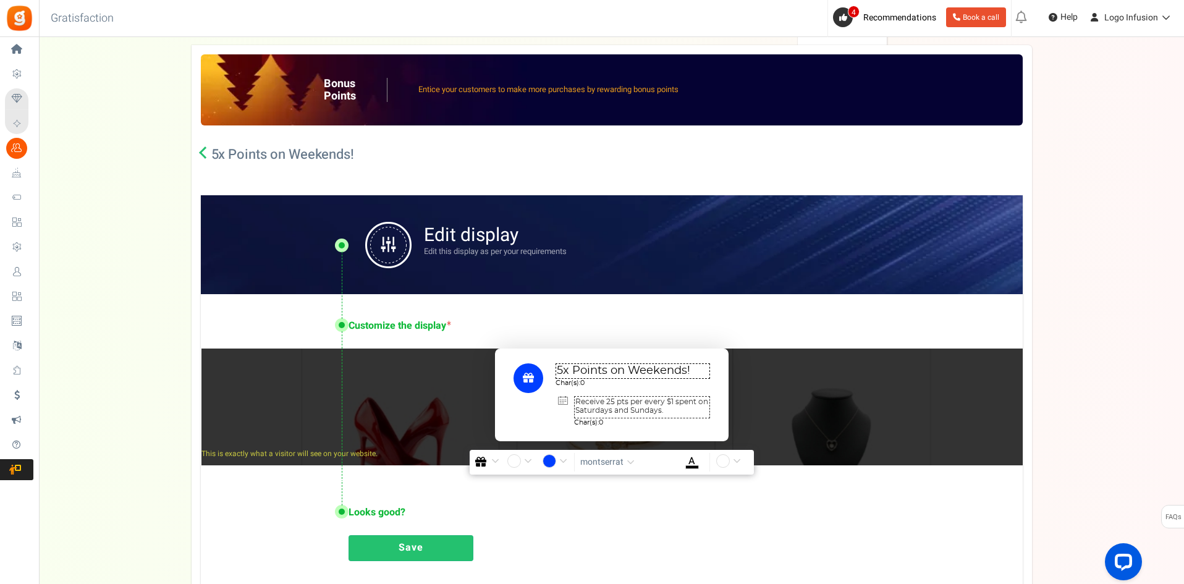
scroll to position [185, 0]
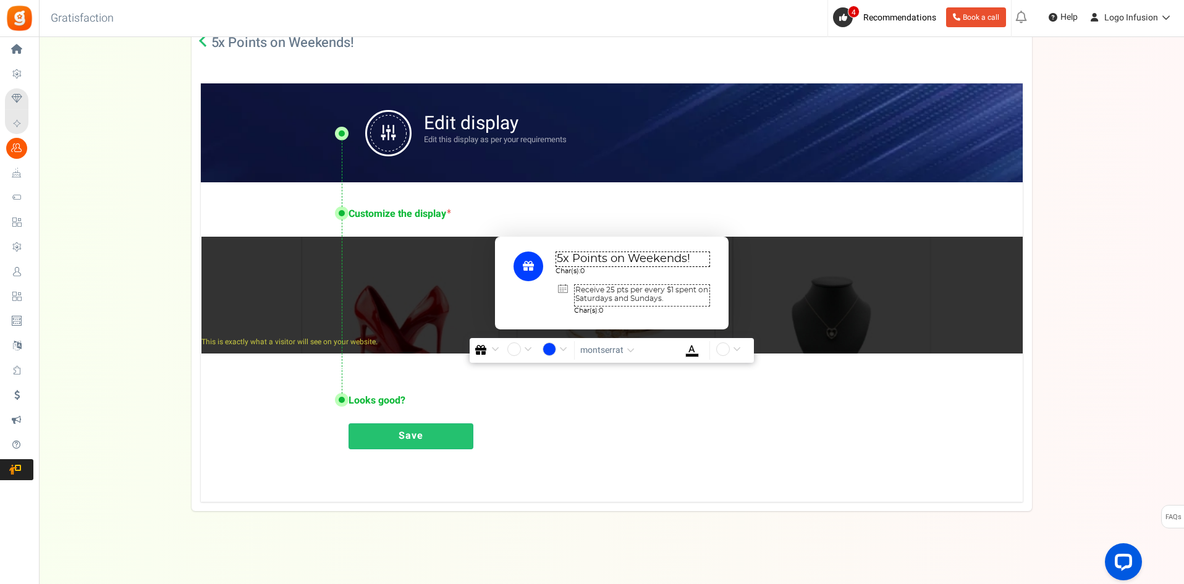
click at [680, 296] on textarea "Receive 25 pts per every $1 spent on Saturdays and Sundays." at bounding box center [642, 295] width 136 height 22
type textarea "Receive 25 pts per every $1 spent on Saturdays and Sundays.."
click at [441, 444] on link "Save" at bounding box center [411, 436] width 125 height 26
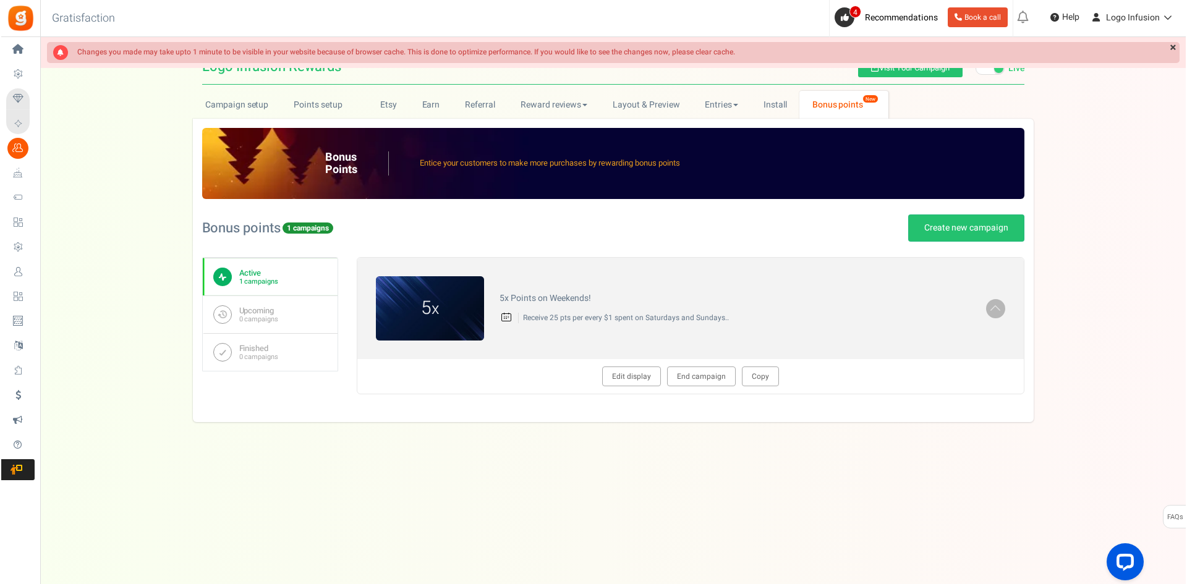
scroll to position [0, 0]
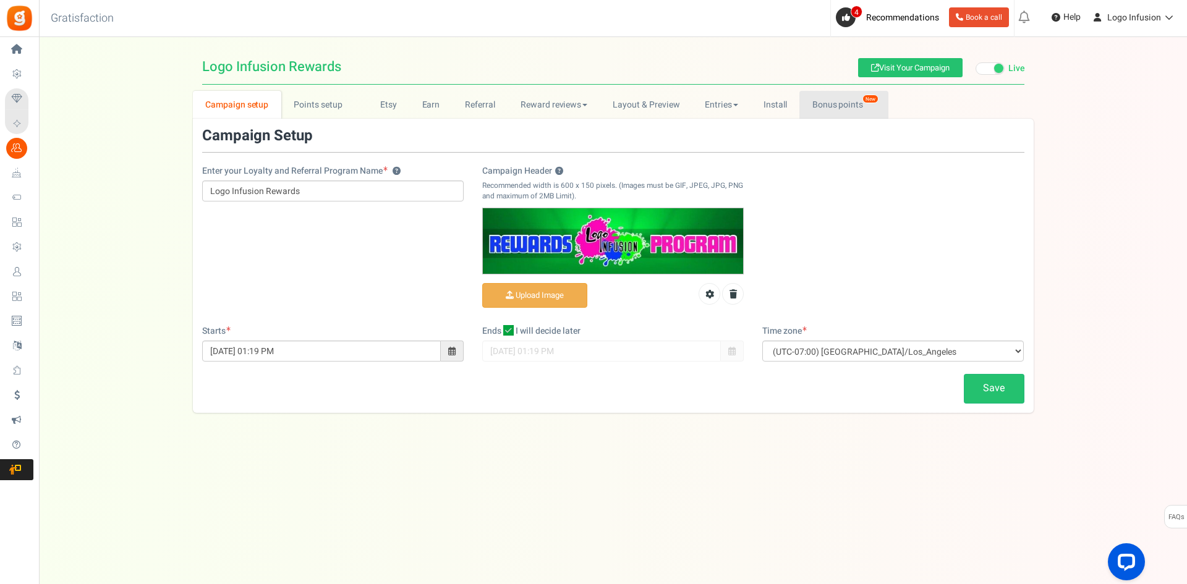
click at [854, 110] on link "Bonus points New" at bounding box center [843, 105] width 88 height 28
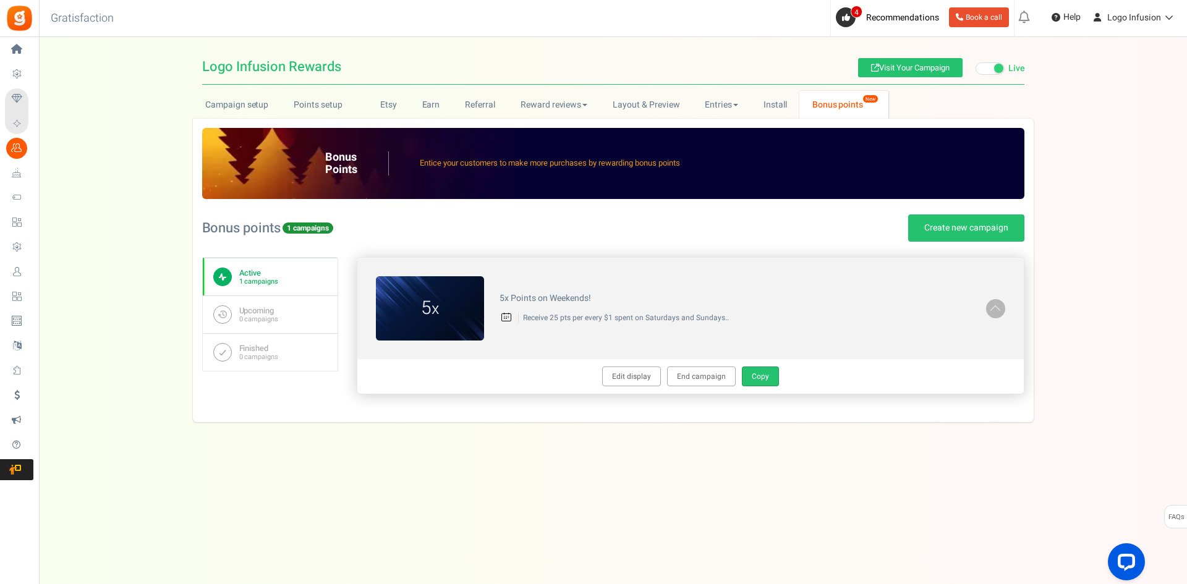
click at [766, 383] on link "Copy" at bounding box center [760, 376] width 37 height 20
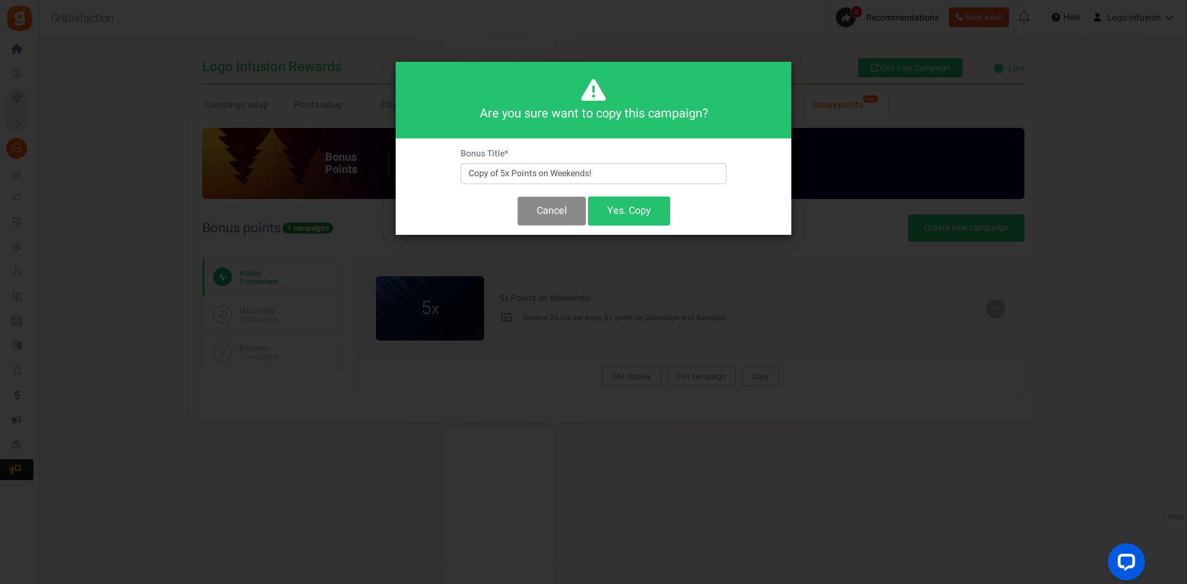
click at [539, 210] on button "Cancel" at bounding box center [551, 211] width 69 height 29
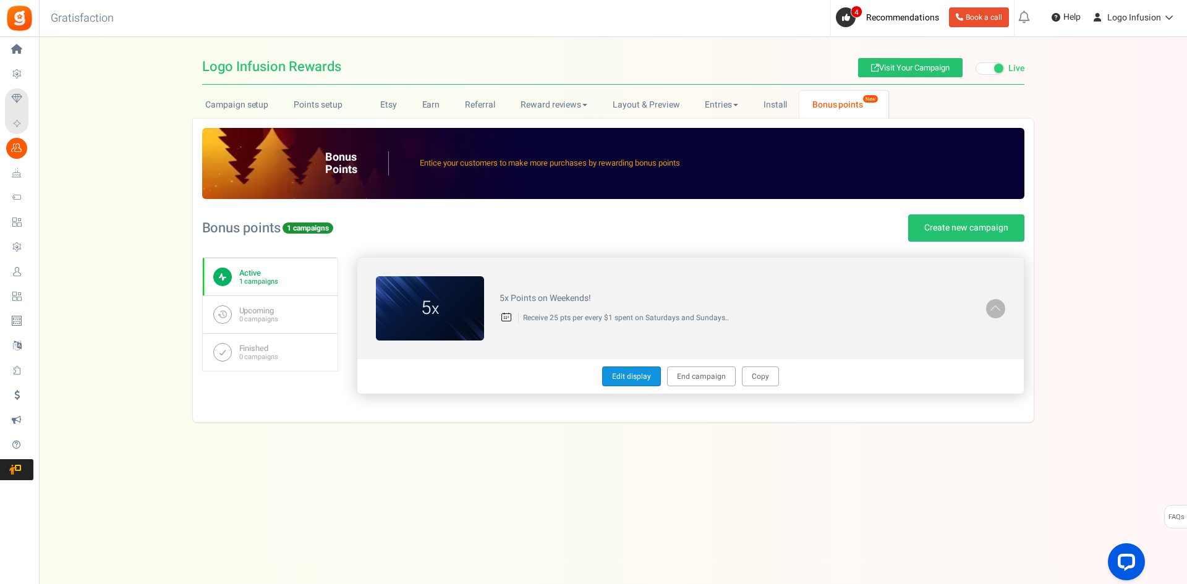
click at [636, 383] on link "Edit display" at bounding box center [631, 376] width 59 height 20
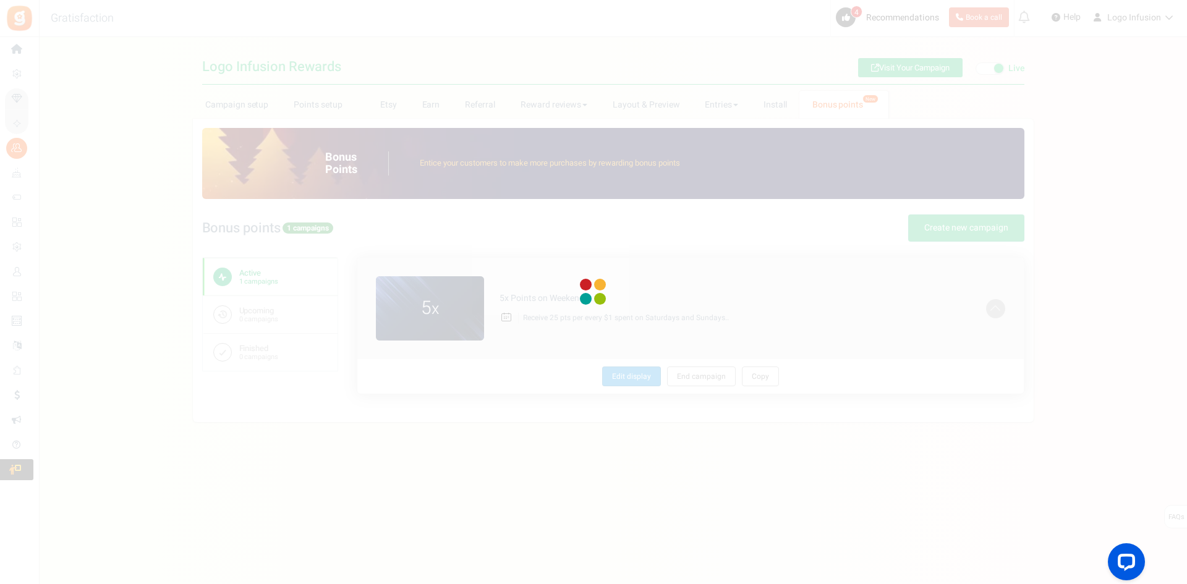
type textarea "5x Points on Weekends!"
type textarea "Receive 25 pts per every $1 spent on Saturdays and Sundays.."
type input "#ffffff"
type input "#003fff"
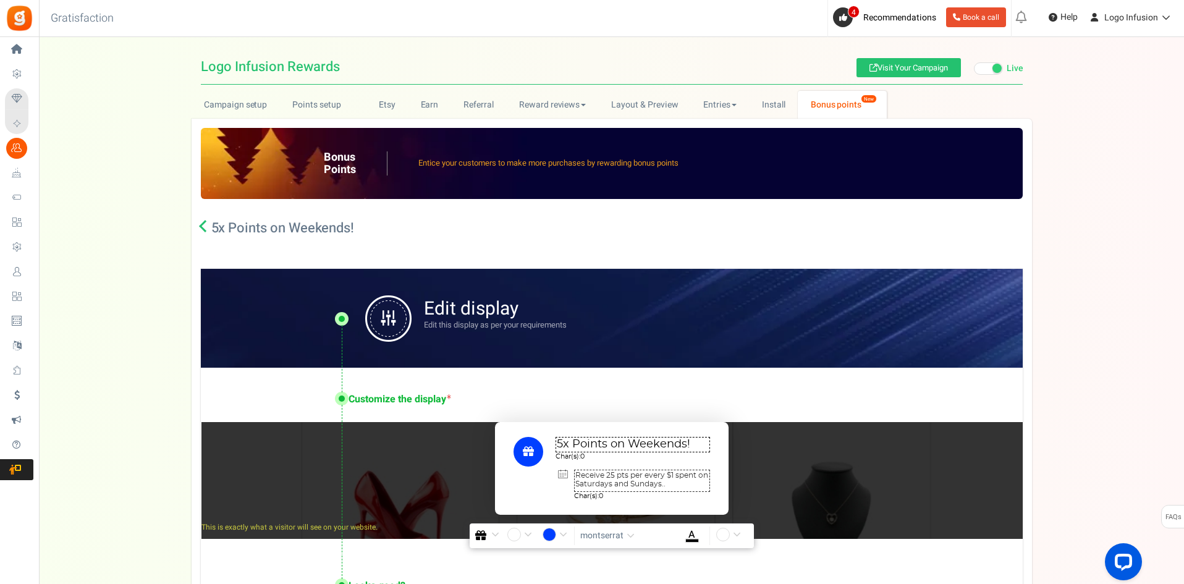
scroll to position [187, 0]
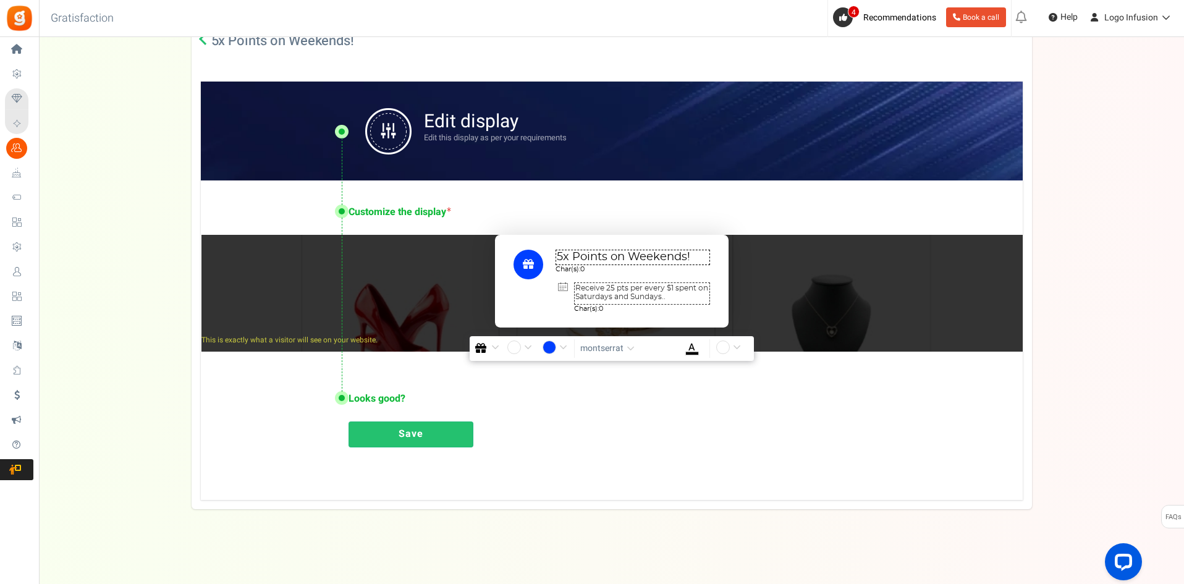
click at [677, 295] on textarea "Receive 25 pts per every $1 spent on Saturdays and Sundays.." at bounding box center [642, 293] width 136 height 22
type textarea "Receive 25 pts per every $1 spent on Saturdays and Sundays."
click at [677, 421] on div "Save" at bounding box center [674, 437] width 650 height 32
click at [439, 430] on link "Save" at bounding box center [411, 434] width 125 height 26
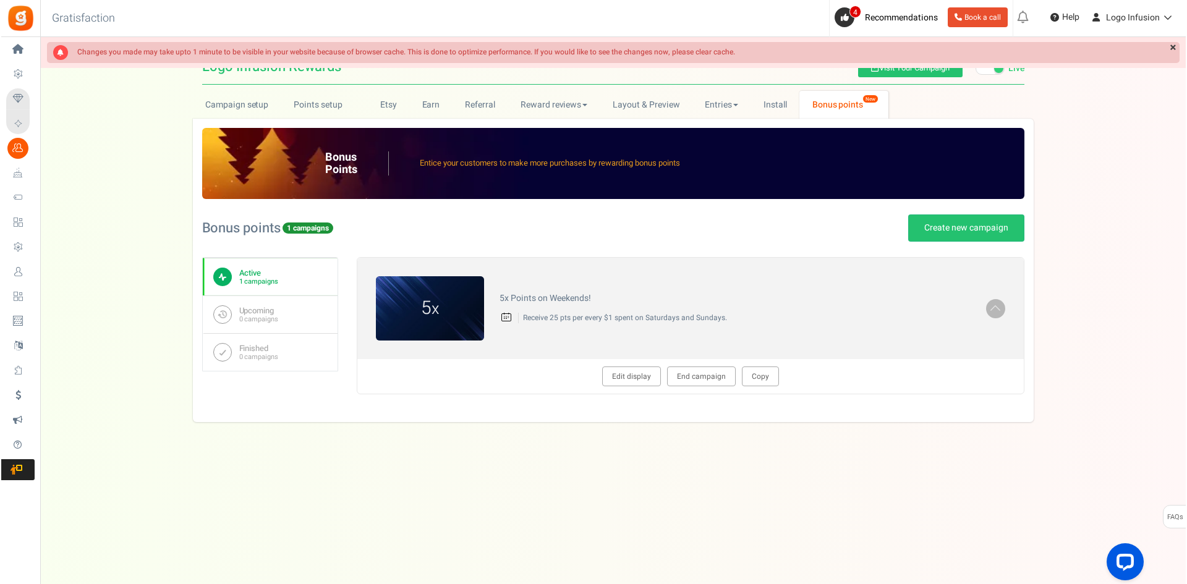
scroll to position [0, 0]
click at [715, 451] on div "Under maintenance we will be back soon We apologize for any inconvenience. The …" at bounding box center [613, 267] width 1148 height 460
